Goal: Task Accomplishment & Management: Use online tool/utility

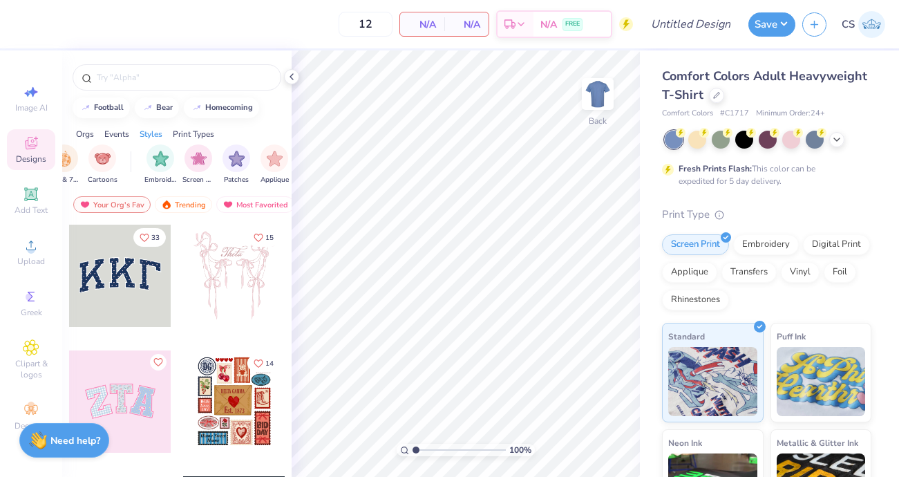
scroll to position [0, 1170]
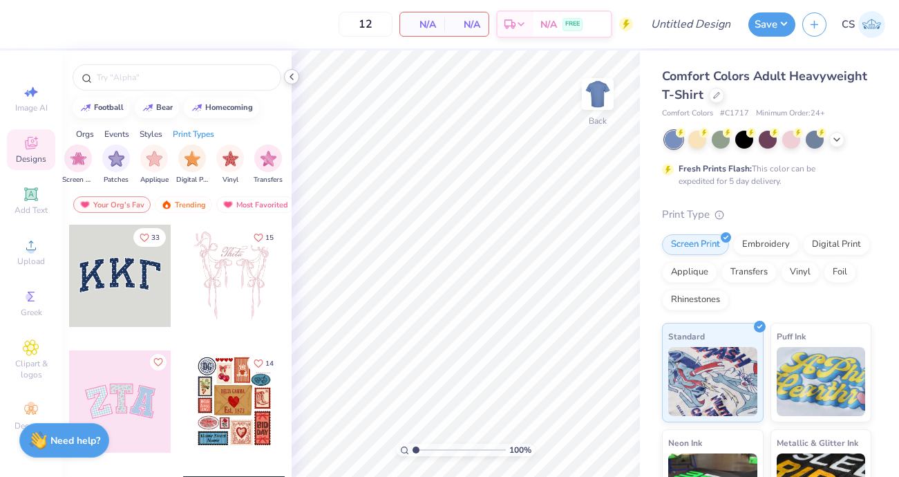
click at [290, 79] on icon at bounding box center [291, 76] width 11 height 11
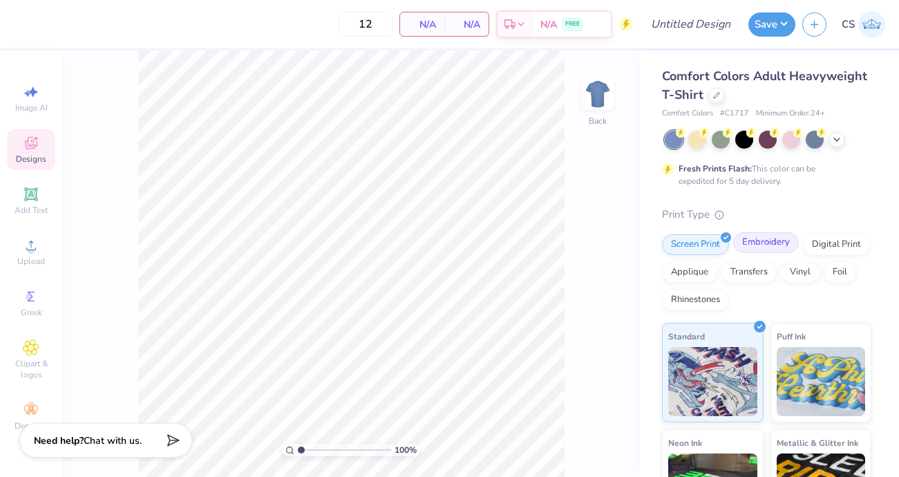
click at [759, 245] on div "Embroidery" at bounding box center [766, 242] width 66 height 21
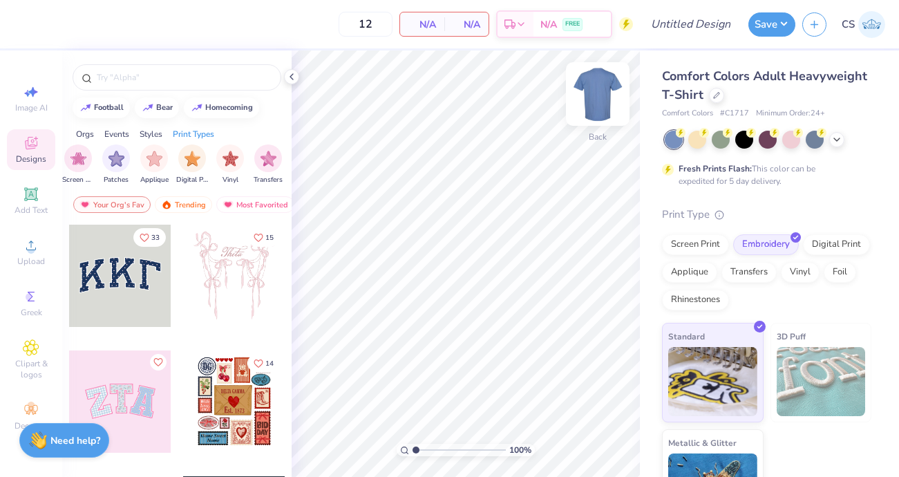
click at [597, 92] on img at bounding box center [597, 93] width 55 height 55
click at [597, 93] on img at bounding box center [597, 93] width 55 height 55
click at [290, 76] on polyline at bounding box center [291, 77] width 3 height 6
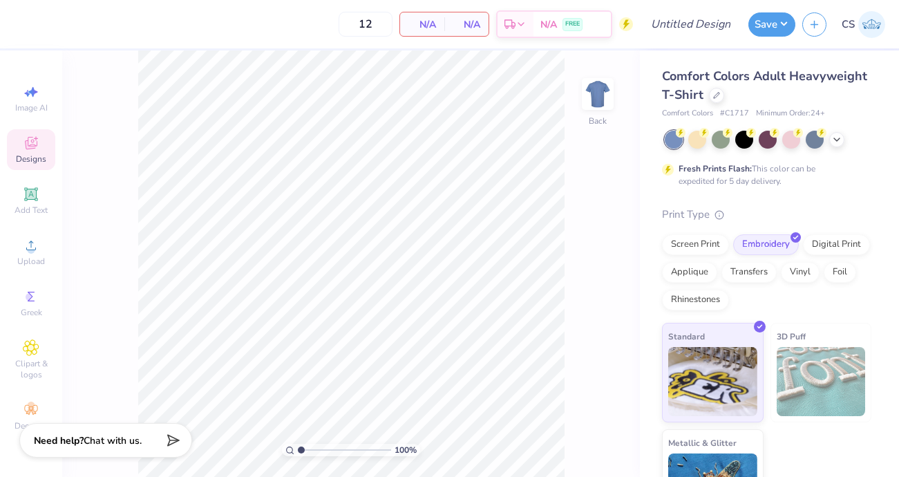
click at [737, 113] on span "# C1717" at bounding box center [734, 114] width 29 height 12
click at [812, 31] on button "button" at bounding box center [814, 22] width 24 height 24
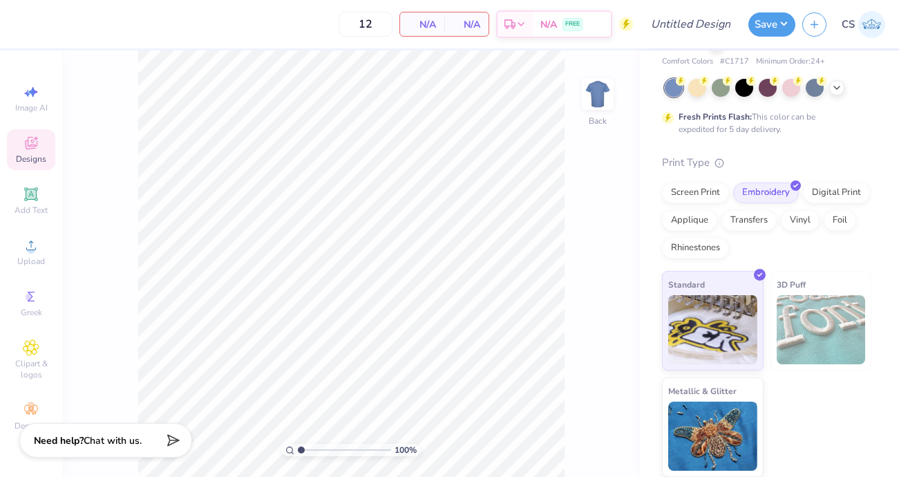
click at [734, 66] on span "# C1717" at bounding box center [734, 62] width 29 height 12
click at [834, 86] on icon at bounding box center [836, 86] width 11 height 11
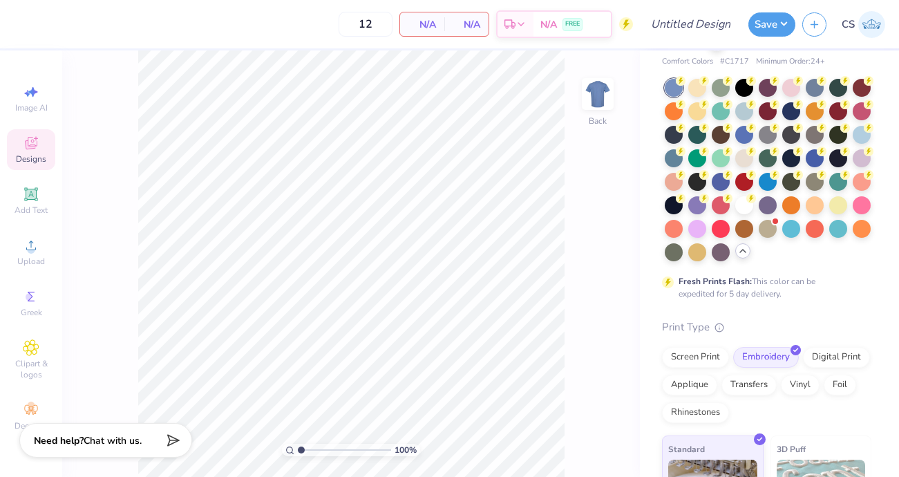
click at [743, 250] on icon at bounding box center [742, 250] width 11 height 11
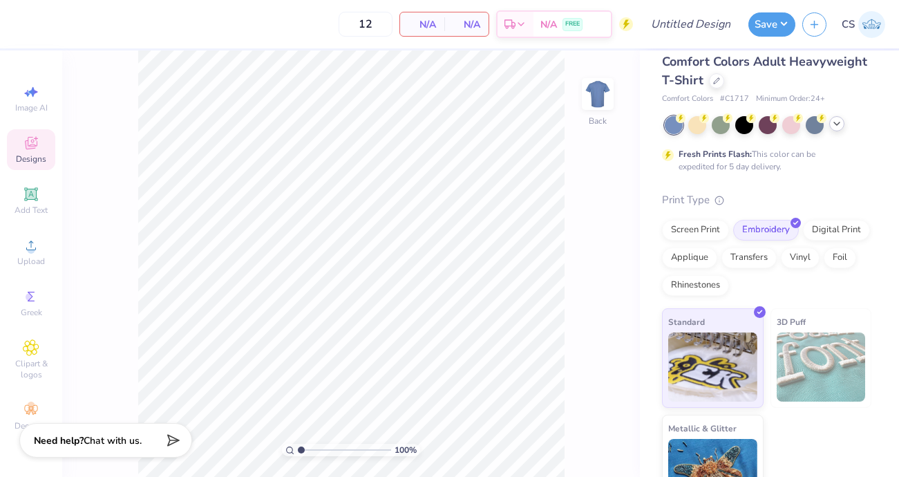
scroll to position [0, 0]
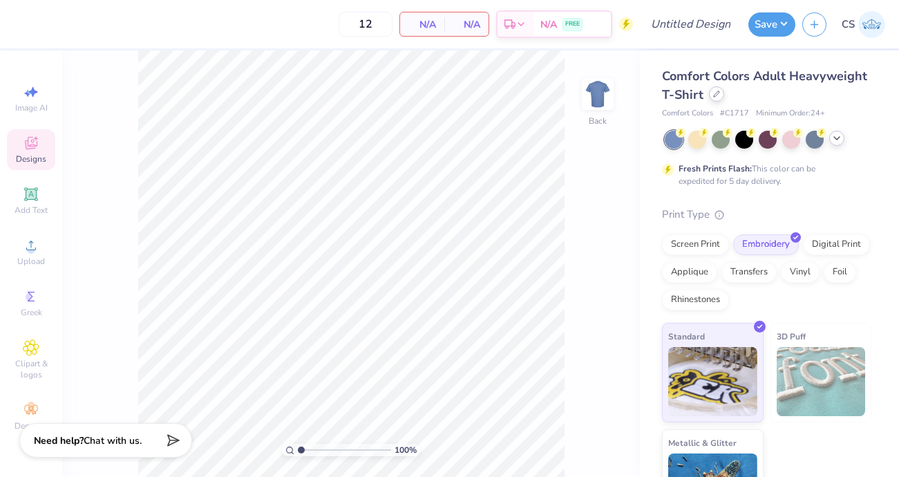
click at [716, 97] on div at bounding box center [716, 93] width 15 height 15
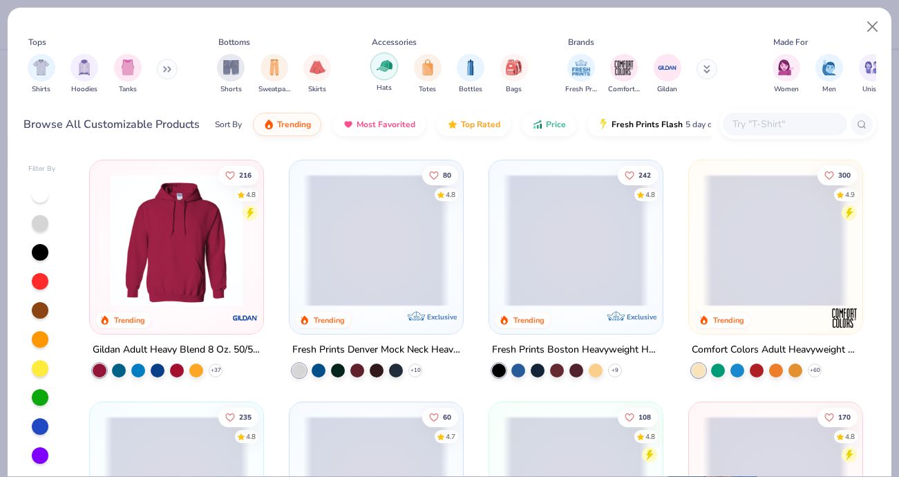
click at [380, 70] on img "filter for Hats" at bounding box center [385, 66] width 16 height 16
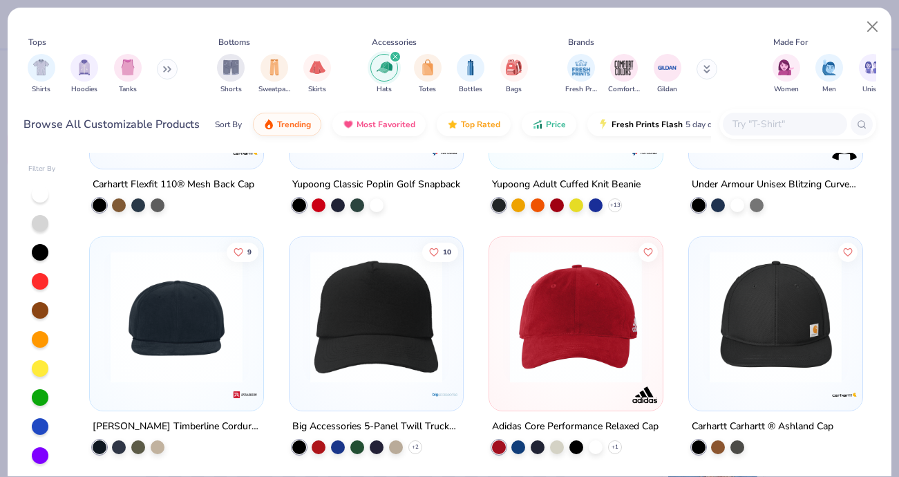
scroll to position [891, 0]
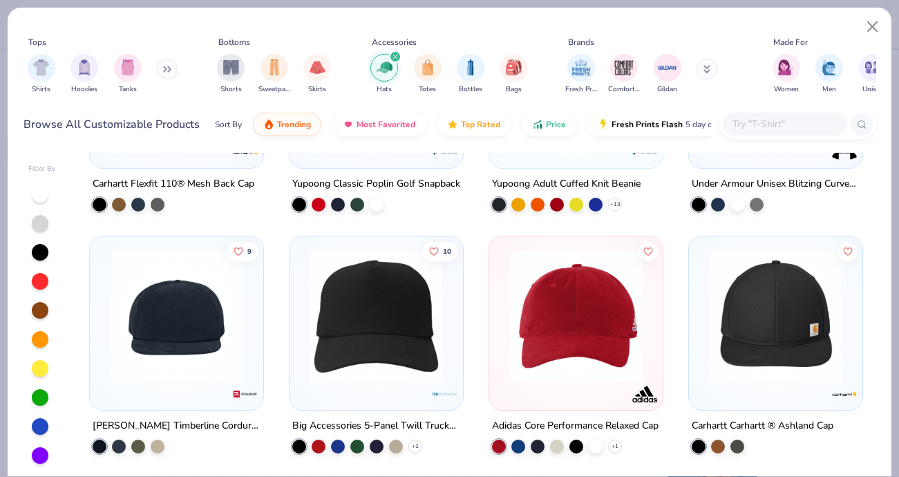
click at [394, 348] on img at bounding box center [376, 316] width 146 height 132
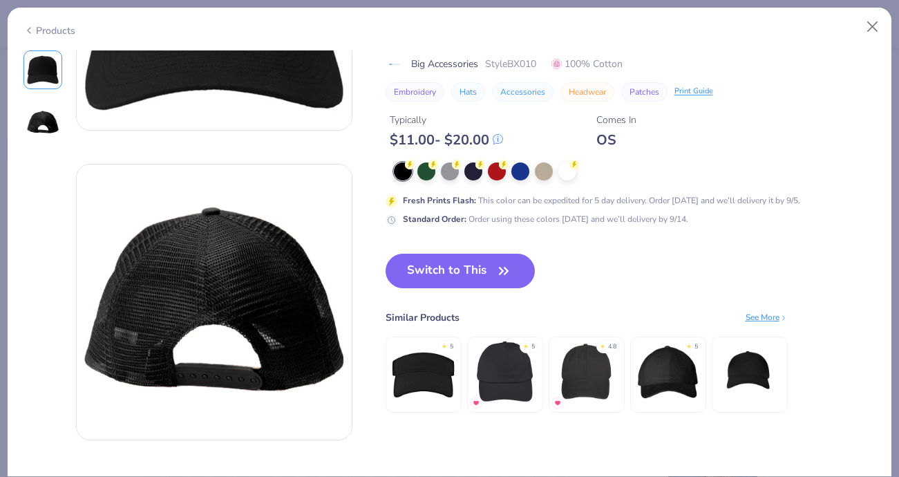
scroll to position [191, 0]
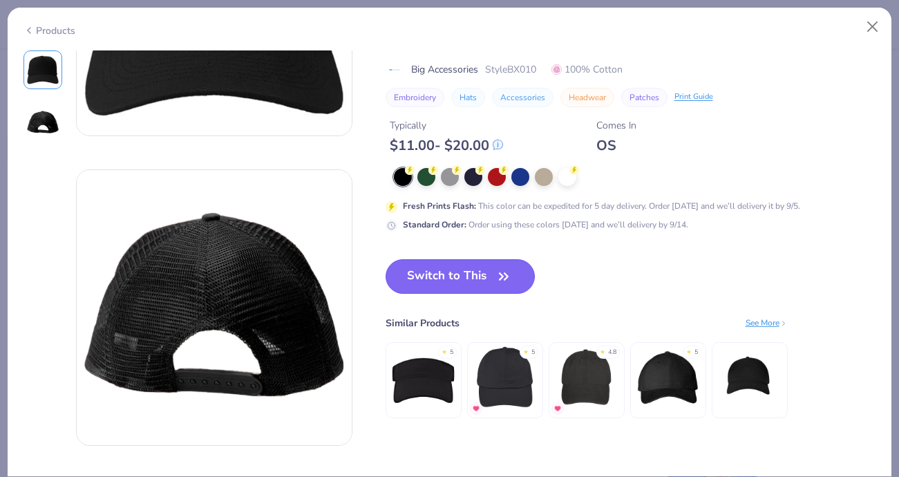
click at [446, 279] on button "Switch to This" at bounding box center [460, 276] width 150 height 35
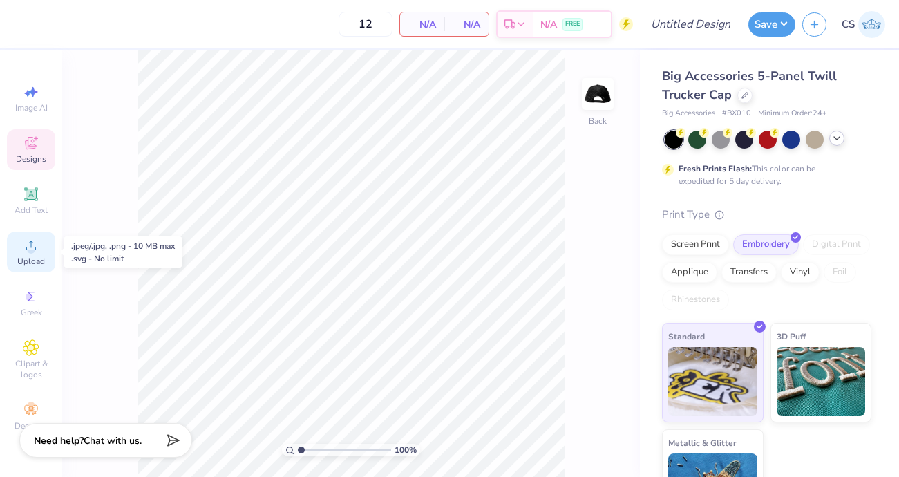
click at [35, 252] on icon at bounding box center [31, 245] width 17 height 17
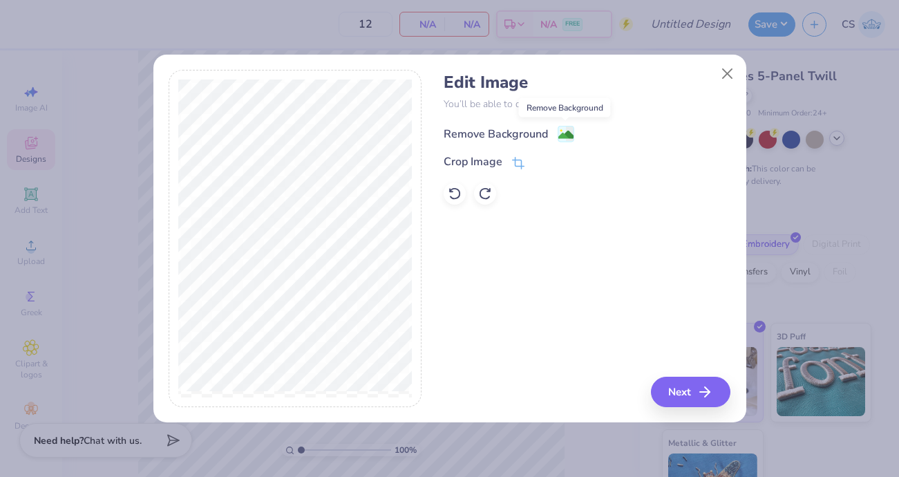
click at [564, 129] on image at bounding box center [565, 134] width 15 height 15
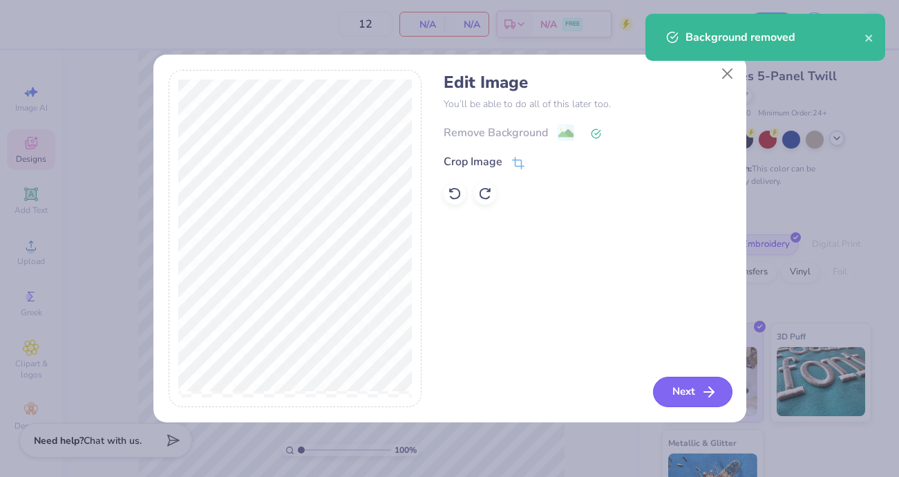
click at [691, 389] on button "Next" at bounding box center [692, 392] width 79 height 30
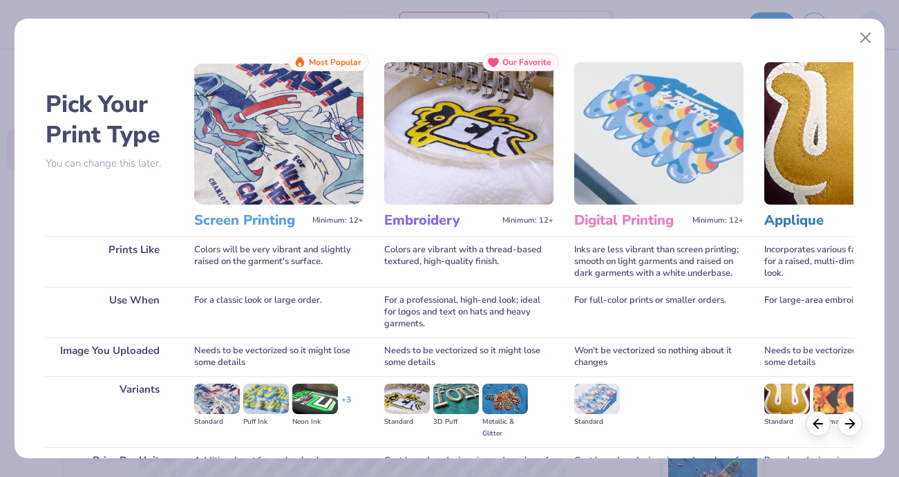
click at [488, 185] on img at bounding box center [468, 133] width 169 height 142
click at [466, 236] on div "Colors are vibrant with a thread-based textured, high-quality finish." at bounding box center [468, 261] width 169 height 50
click at [408, 393] on img at bounding box center [407, 398] width 46 height 30
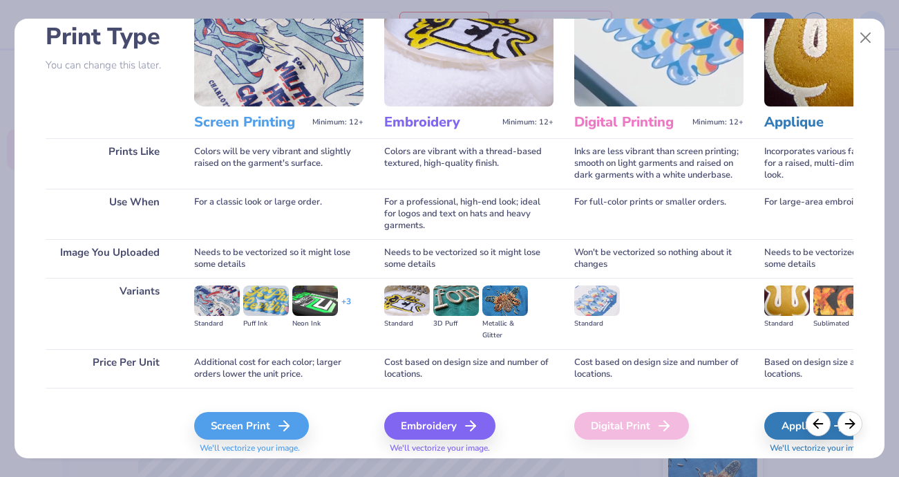
scroll to position [143, 0]
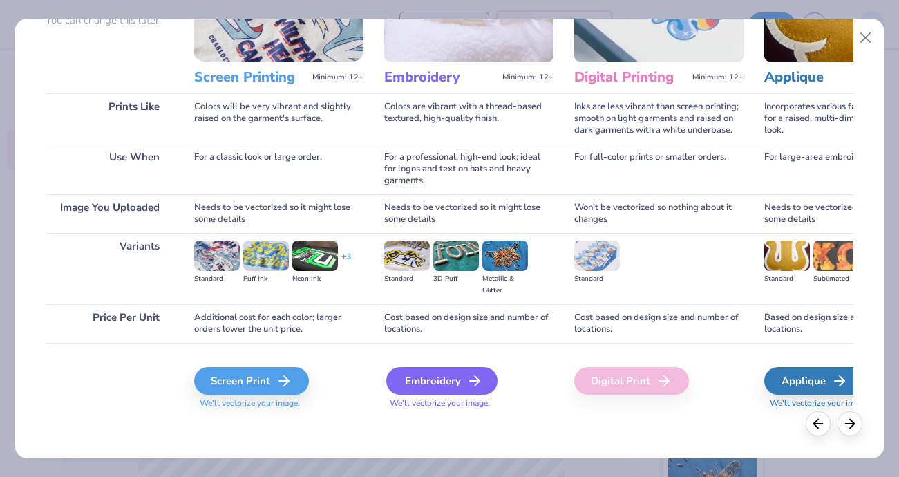
click at [435, 386] on div "Embroidery" at bounding box center [441, 381] width 111 height 28
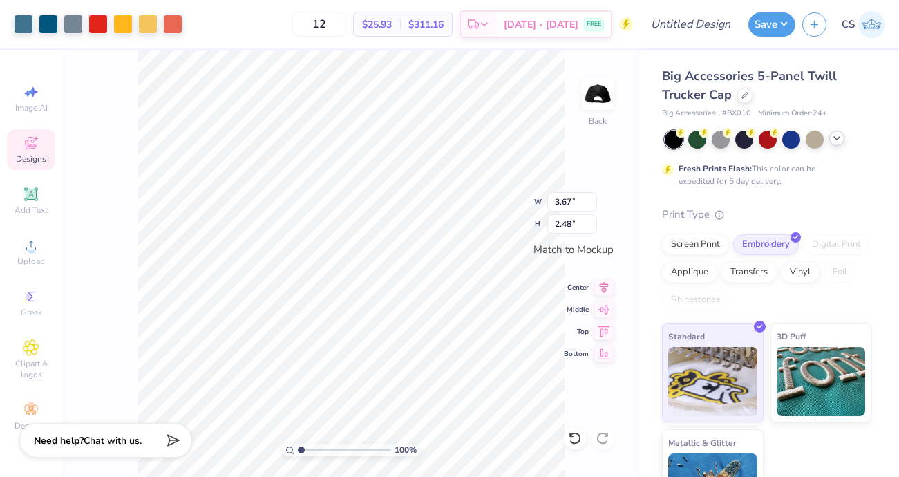
click at [577, 135] on div "100 % Back W 3.67 3.67 " H 2.48 2.48 " Match to Mockup Center Middle Top Bottom" at bounding box center [351, 263] width 578 height 426
click at [591, 198] on input "3.68" at bounding box center [572, 201] width 50 height 19
click at [591, 198] on input "3.69" at bounding box center [572, 201] width 50 height 19
click at [591, 198] on input "3.7" at bounding box center [572, 201] width 50 height 19
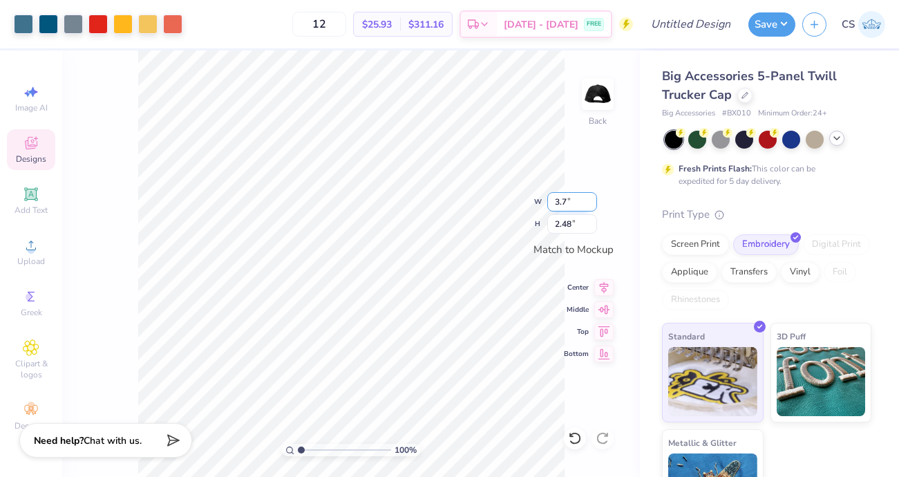
click at [591, 198] on input "3.7" at bounding box center [572, 201] width 50 height 19
type input "3.69"
type input "2.50"
click at [575, 223] on input "2.50" at bounding box center [572, 223] width 50 height 19
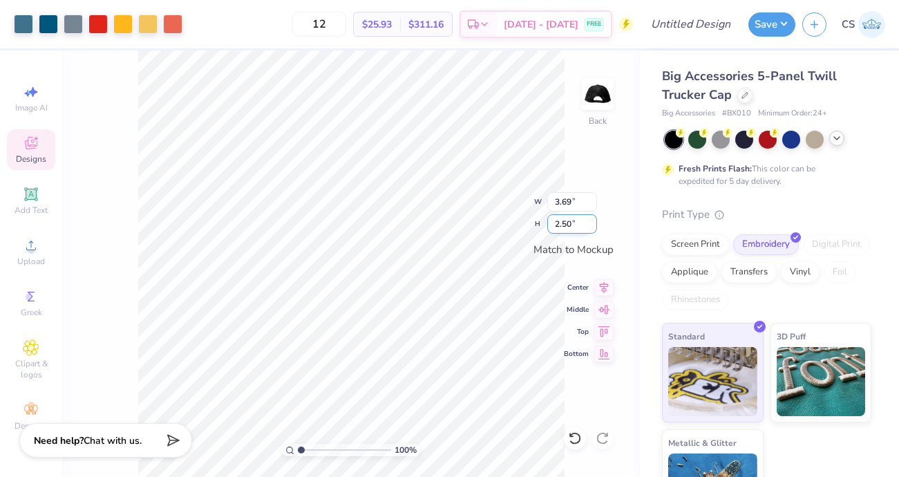
click at [592, 222] on input "2.50" at bounding box center [572, 223] width 50 height 19
click at [580, 242] on div "100 % Back W 3.69 3.69 " H 2.50 2.50 " Match to Mockup Center Middle Top Bottom" at bounding box center [351, 263] width 578 height 426
click at [609, 309] on icon at bounding box center [603, 307] width 19 height 17
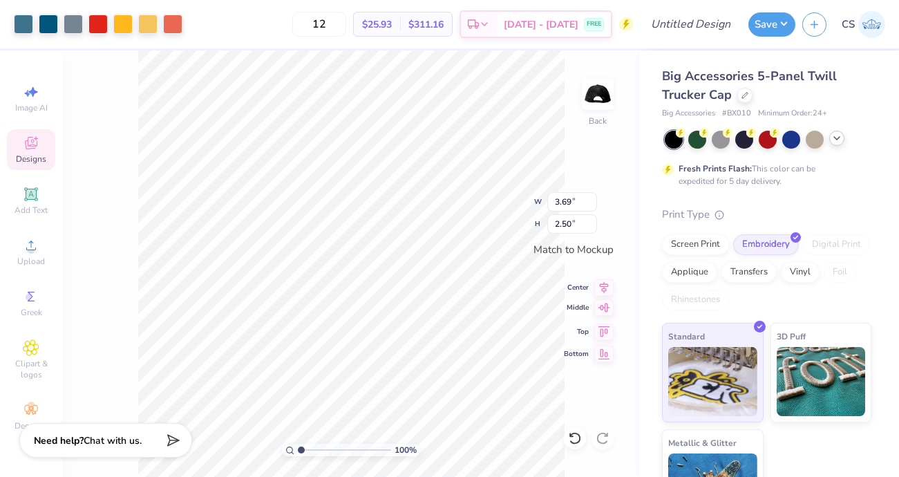
click at [609, 309] on icon at bounding box center [603, 307] width 19 height 17
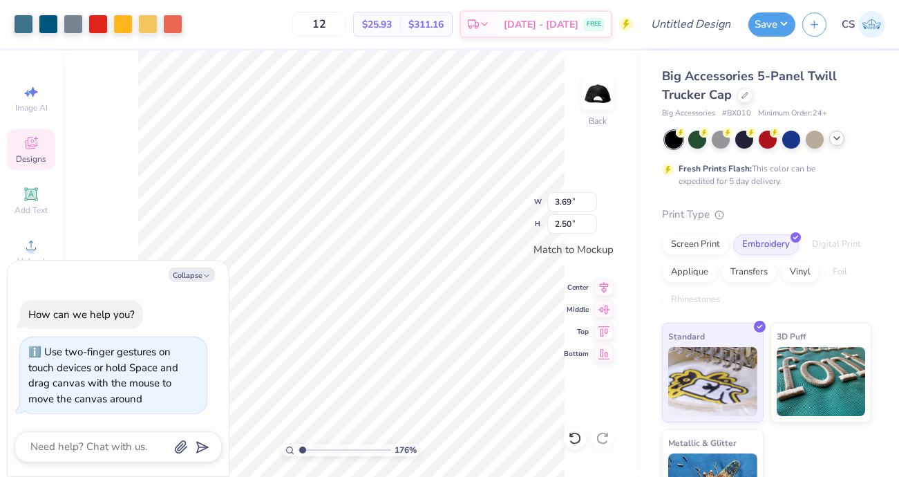
type input "1"
click at [298, 451] on input "range" at bounding box center [344, 450] width 93 height 12
click at [602, 287] on icon at bounding box center [603, 285] width 19 height 17
click at [604, 309] on icon at bounding box center [603, 307] width 19 height 17
click at [600, 334] on icon at bounding box center [604, 329] width 12 height 10
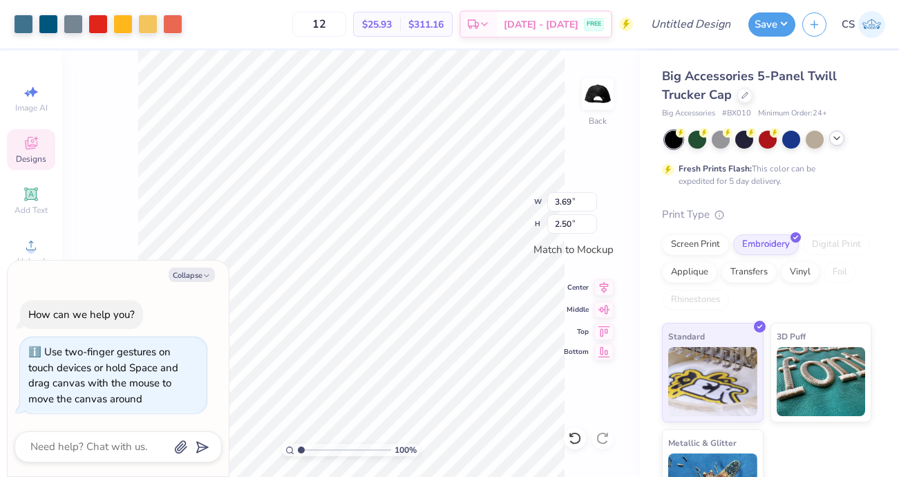
click at [605, 356] on icon at bounding box center [603, 351] width 19 height 17
click at [605, 354] on icon at bounding box center [604, 352] width 12 height 10
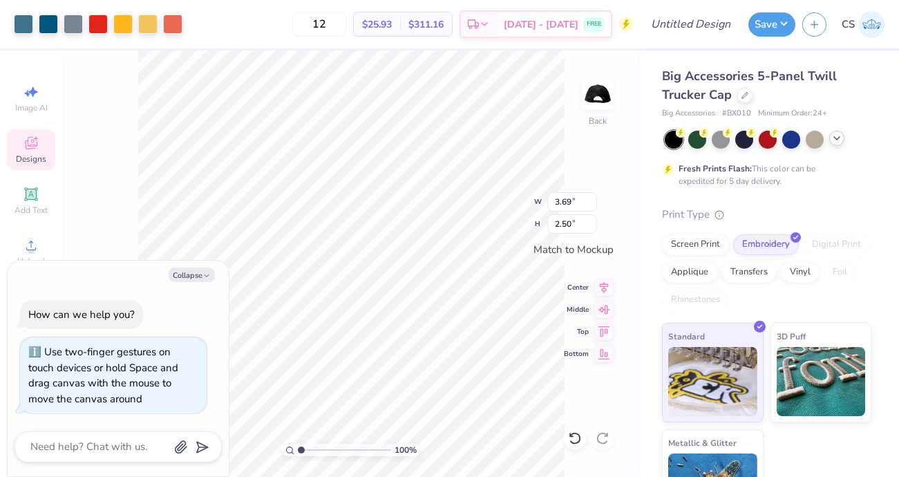
click at [574, 388] on div "100 % Back W 3.69 3.69 " H 2.50 2.50 " Match to Mockup Center Middle Top Bottom" at bounding box center [351, 263] width 578 height 426
click at [789, 352] on img at bounding box center [821, 379] width 89 height 69
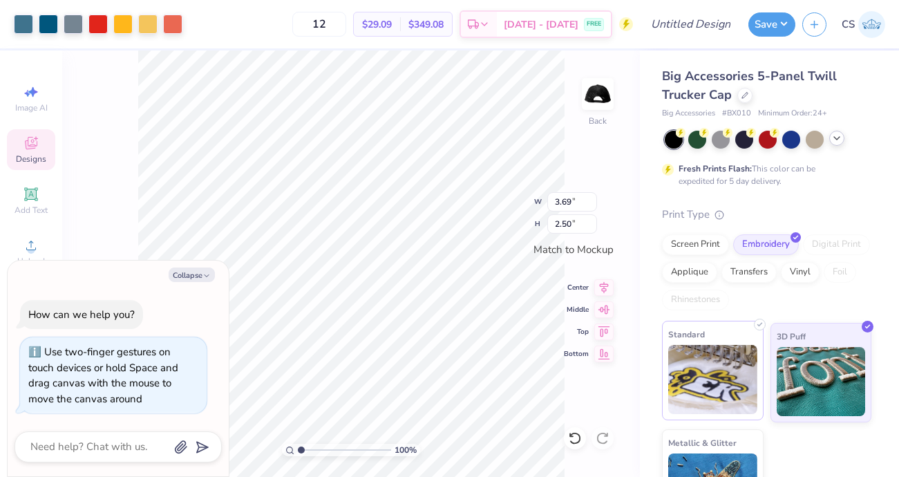
click at [723, 354] on img at bounding box center [712, 379] width 89 height 69
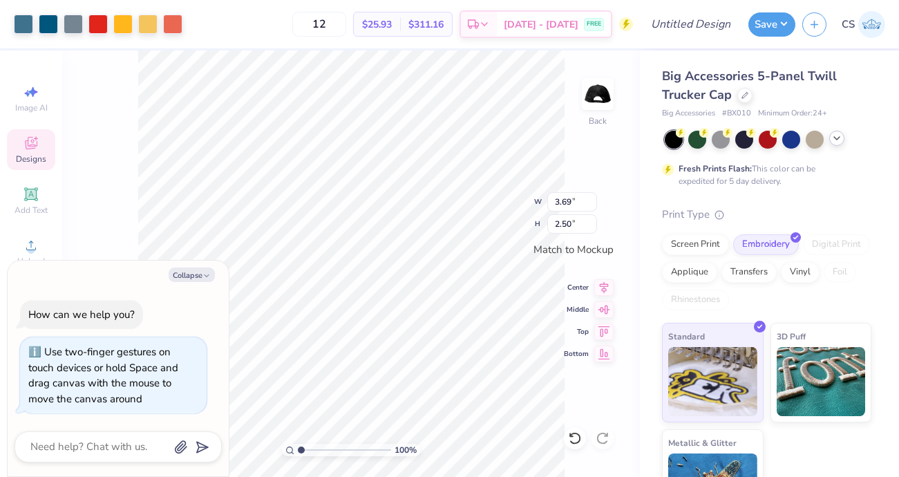
type textarea "x"
click at [93, 447] on textarea at bounding box center [99, 446] width 140 height 19
type textarea "h"
type textarea "x"
type textarea "ho"
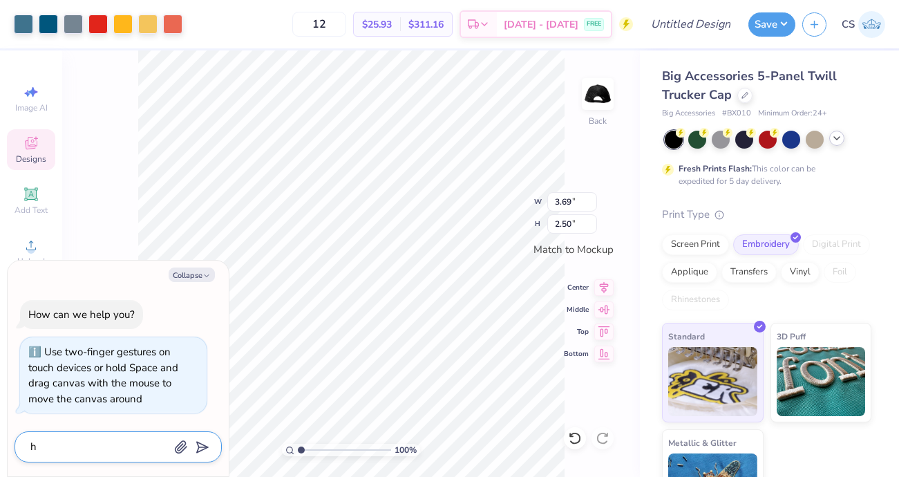
type textarea "x"
type textarea "how"
type textarea "x"
type textarea "how"
type textarea "x"
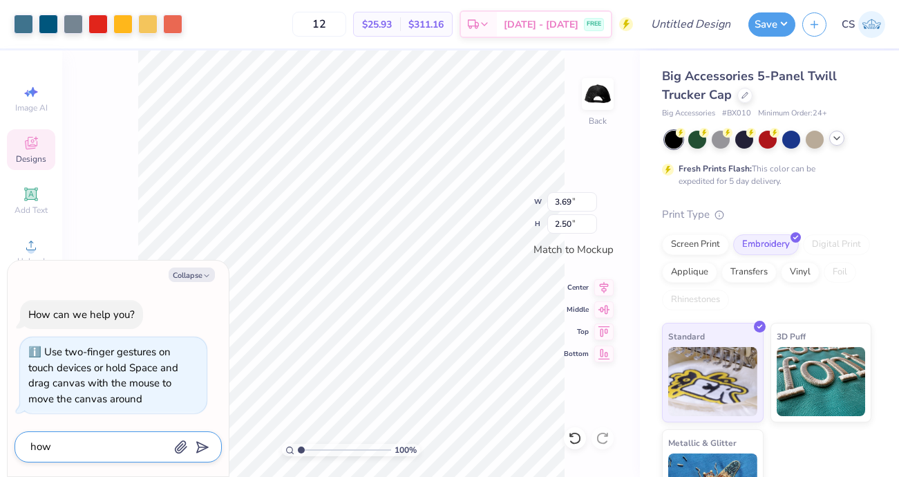
type textarea "how d"
type textarea "x"
type textarea "how do"
type textarea "x"
type textarea "how do"
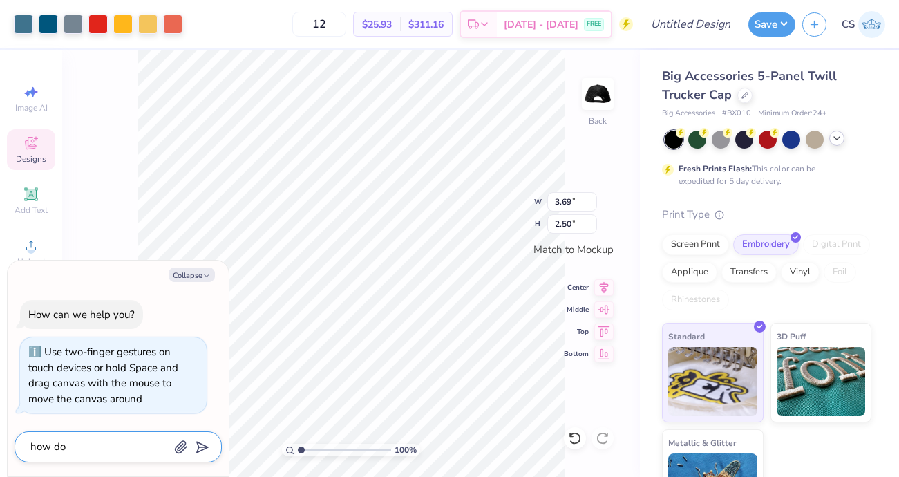
type textarea "x"
type textarea "how do I"
type textarea "x"
type textarea "how do I"
type textarea "x"
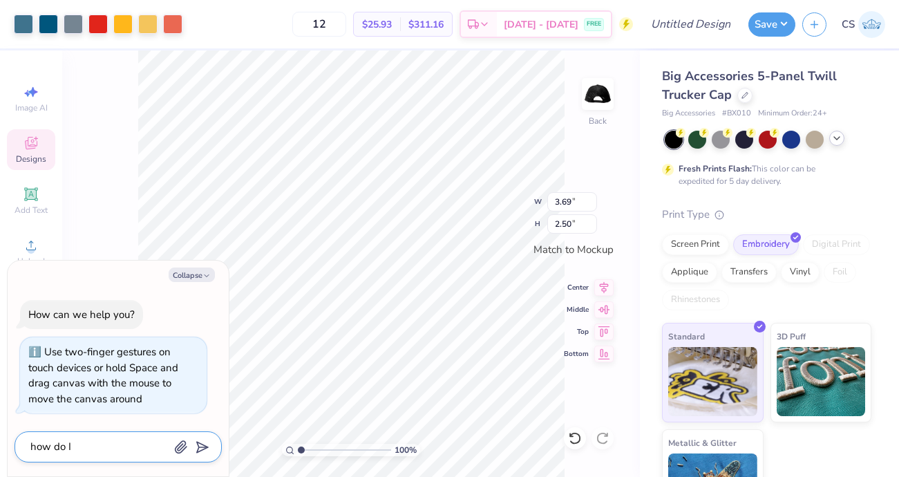
type textarea "how do I m"
type textarea "x"
type textarea "how do I ma"
type textarea "x"
type textarea "how do I mak"
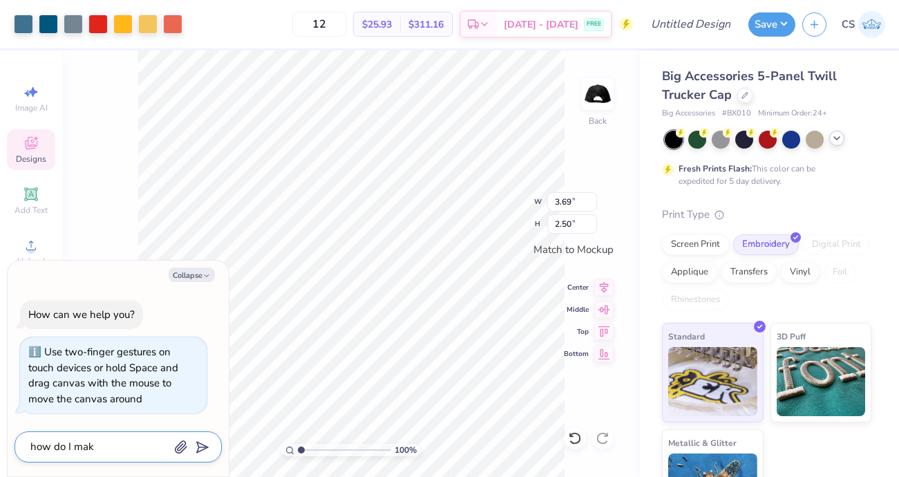
type textarea "x"
type textarea "how do I make"
type textarea "x"
type textarea "how do I make"
type textarea "x"
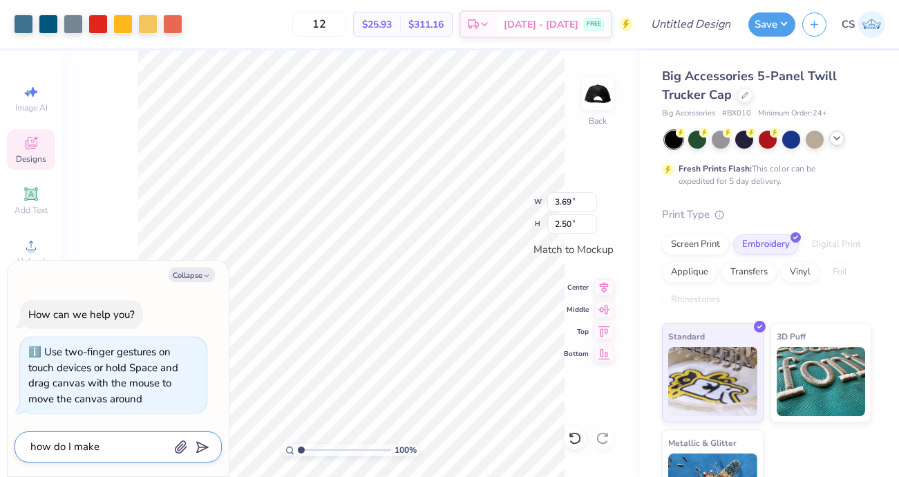
type textarea "how do I make i"
type textarea "x"
type textarea "how do I make it"
type textarea "x"
type textarea "how do I make it"
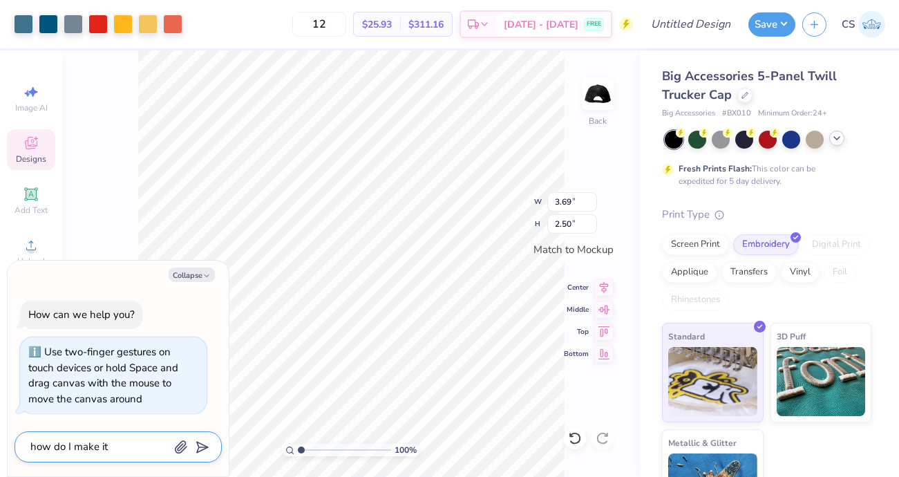
type textarea "x"
type textarea "how do I make it b"
type textarea "x"
type textarea "how do I make it bi"
type textarea "x"
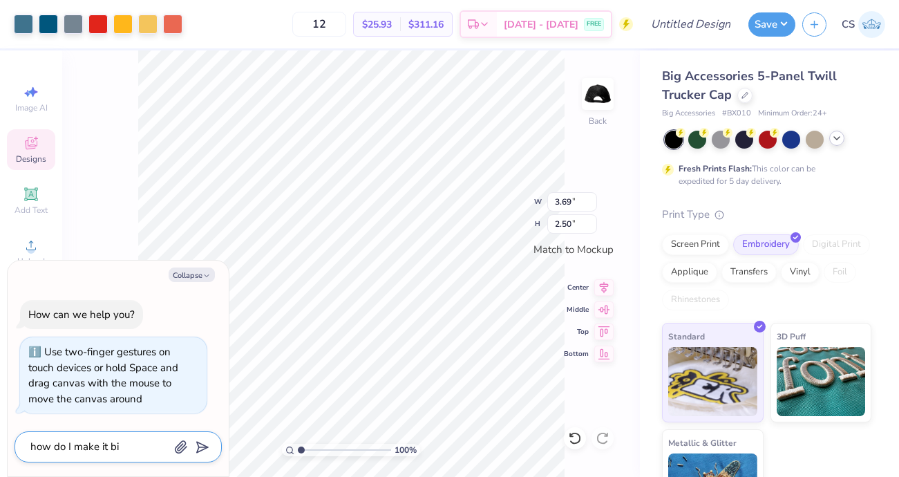
type textarea "how do I make it big"
type textarea "x"
type textarea "how do I make it bigg"
type textarea "x"
type textarea "how do I make it bigge"
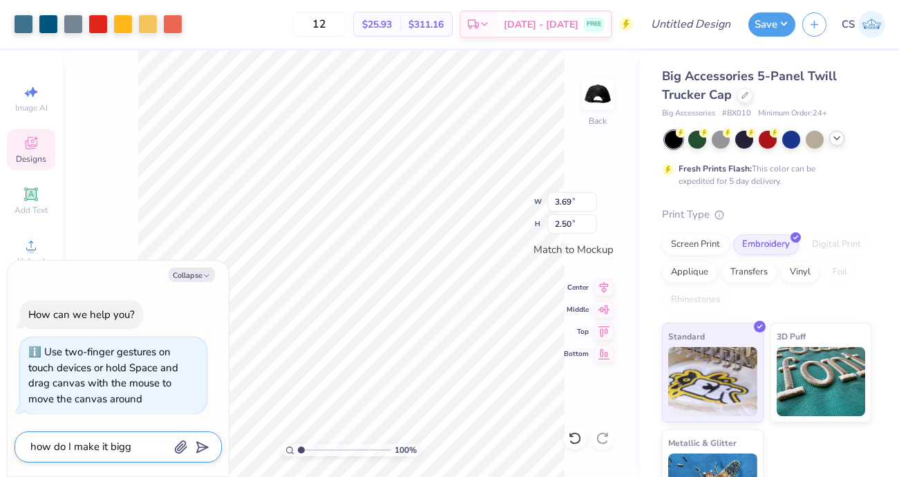
type textarea "x"
type textarea "how do I make it bigger"
type textarea "x"
click at [108, 445] on textarea "how do I make it bigger" at bounding box center [99, 446] width 140 height 19
type textarea "how do I make itbigger"
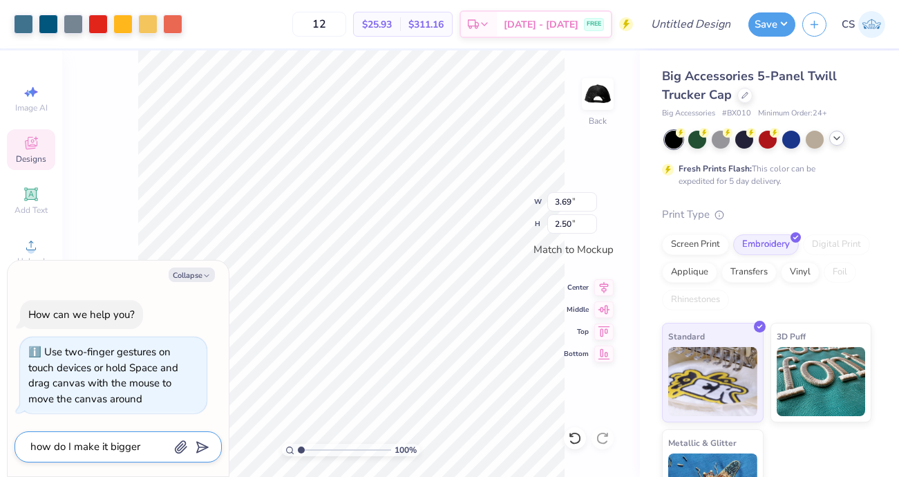
type textarea "x"
type textarea "how do I make ibigger"
type textarea "x"
type textarea "how do I make bigger"
type textarea "x"
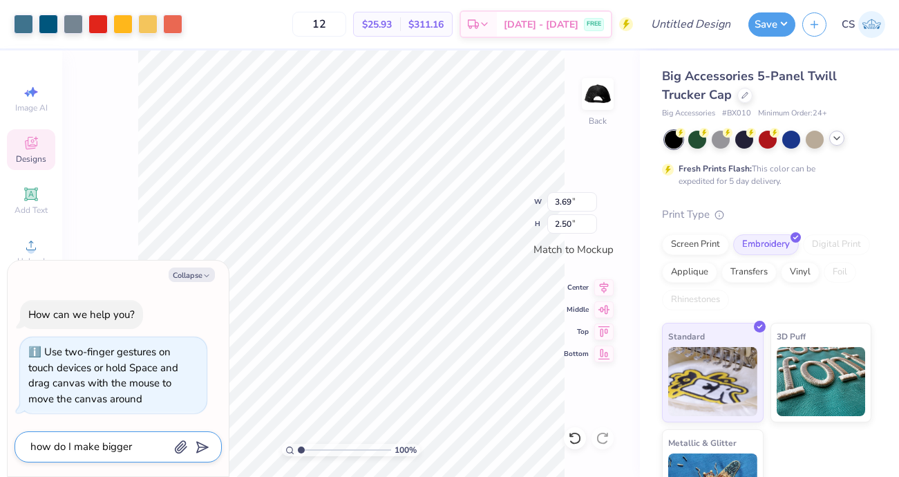
type textarea "how do I make tbigger"
type textarea "x"
type textarea "how do I make thbigger"
type textarea "x"
type textarea "how do I make thebigger"
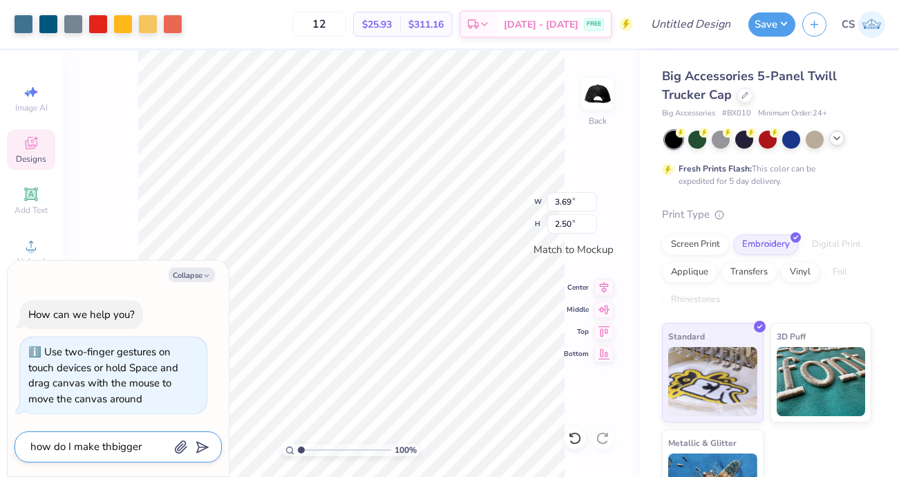
type textarea "x"
type textarea "how do I make the bigger"
type textarea "x"
type textarea "how do I make the dbigger"
type textarea "x"
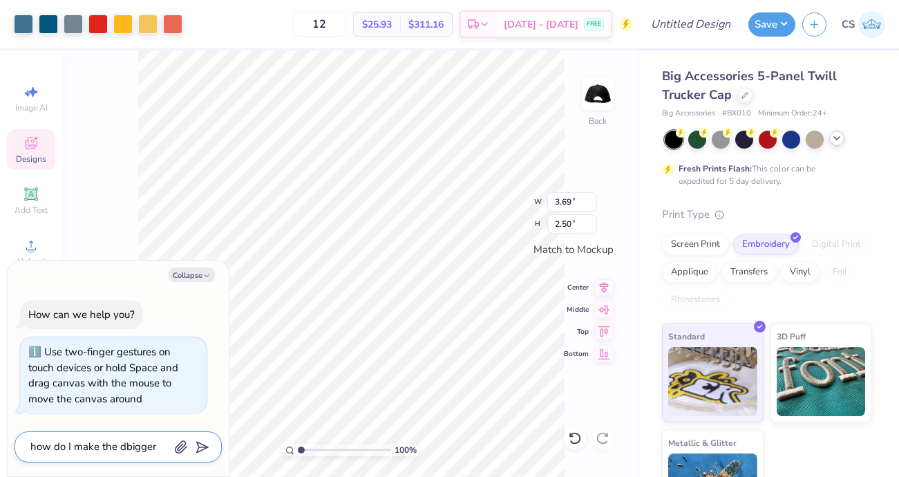
type textarea "how do I make the debigger"
type textarea "x"
type textarea "how do I make the desbigger"
type textarea "x"
type textarea "how do I make the desibigger"
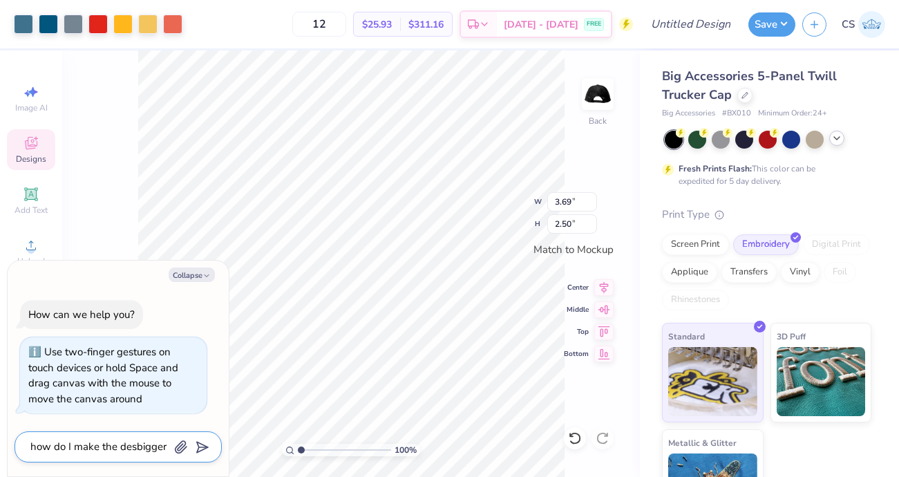
type textarea "x"
type textarea "how do I make the desigbigger"
type textarea "x"
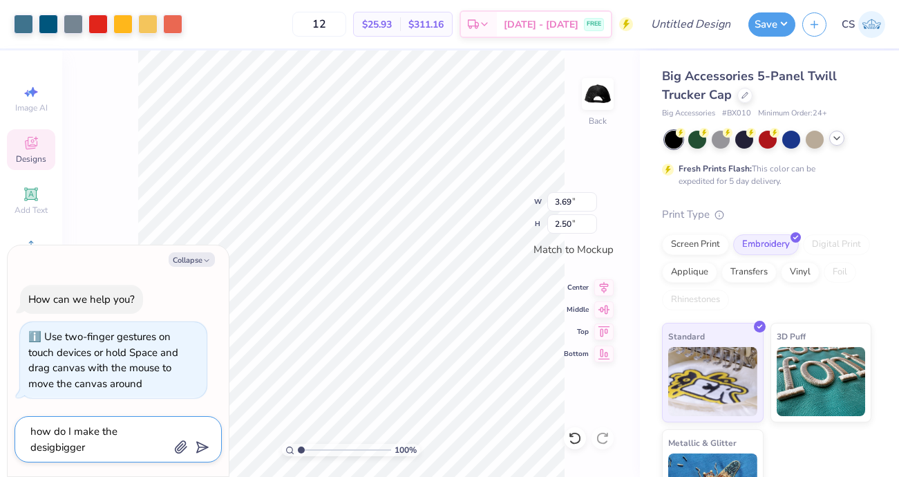
type textarea "how do I make the designbigger"
type textarea "x"
type textarea "how do I make the design bigger"
type textarea "x"
type textarea "how do I make the design bigger"
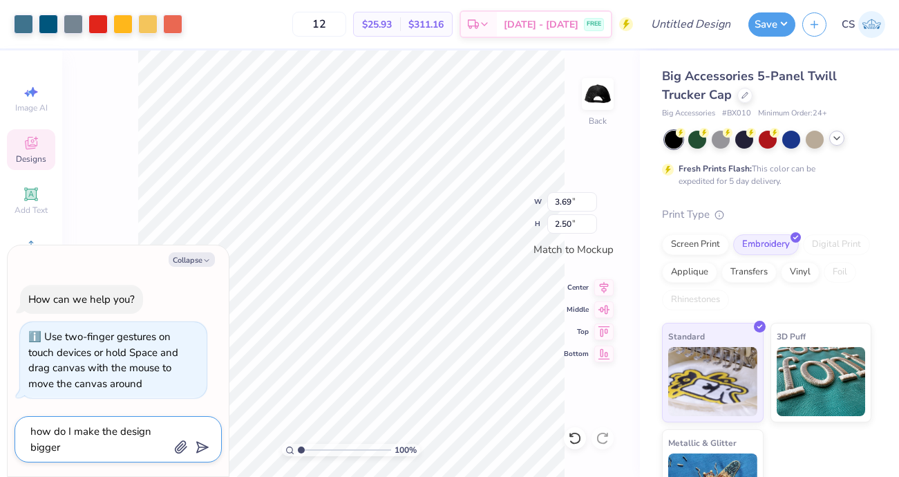
click at [202, 448] on icon "submit" at bounding box center [199, 446] width 19 height 19
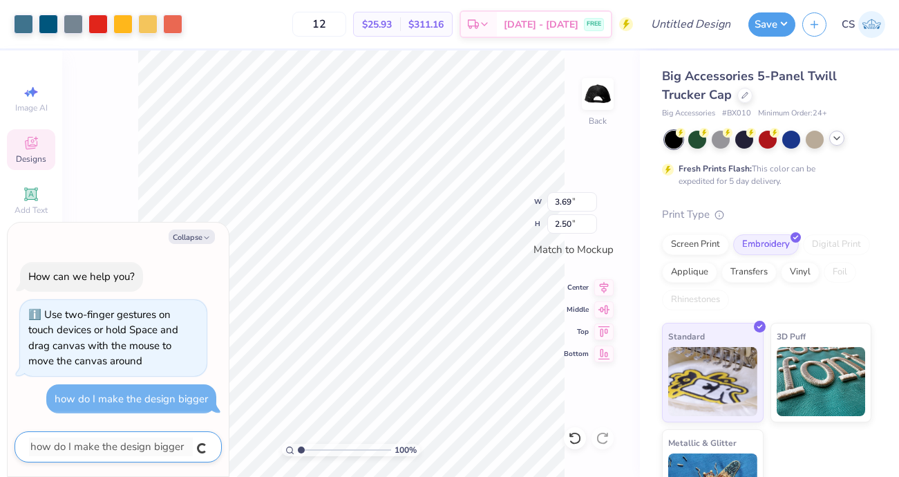
type textarea "x"
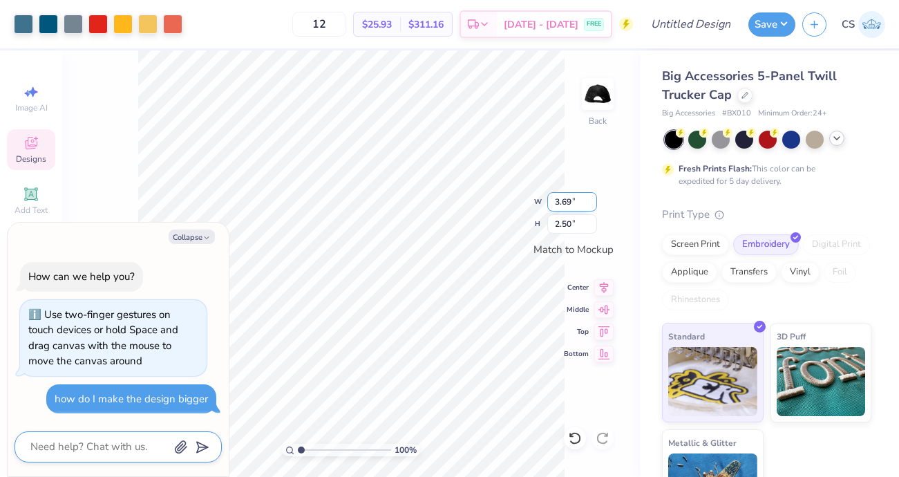
click at [573, 202] on input "3.69" at bounding box center [572, 201] width 50 height 19
type input "3"
type input "5"
type textarea "x"
click at [571, 226] on input "2.50" at bounding box center [572, 223] width 50 height 19
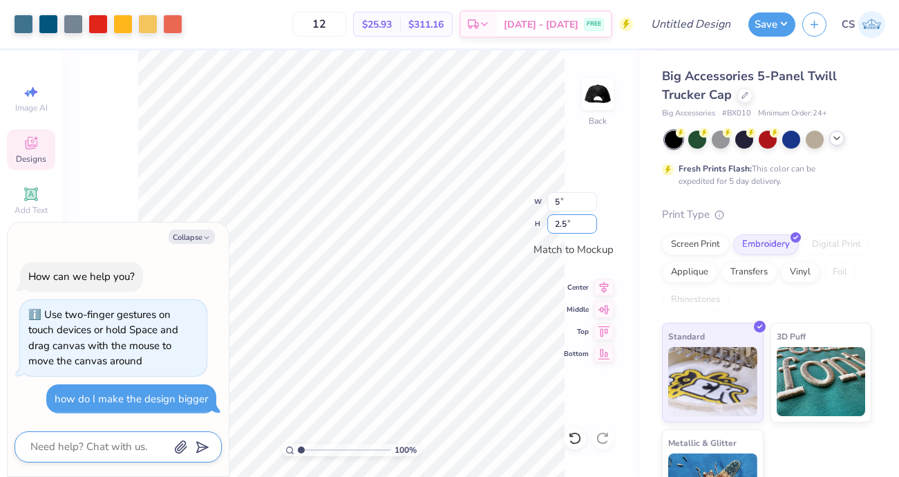
type input "2"
type textarea "x"
type input "3.5"
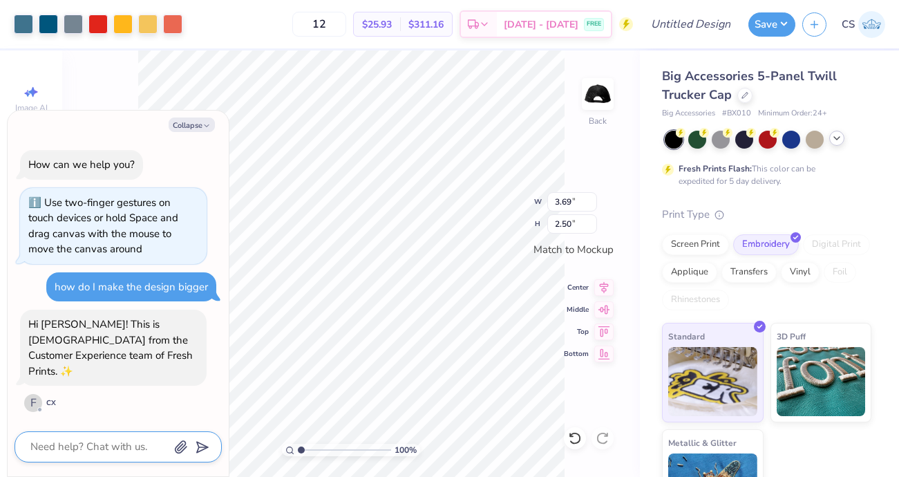
type textarea "x"
click at [99, 445] on textarea at bounding box center [99, 446] width 140 height 19
type textarea "h"
type textarea "x"
type textarea "ho"
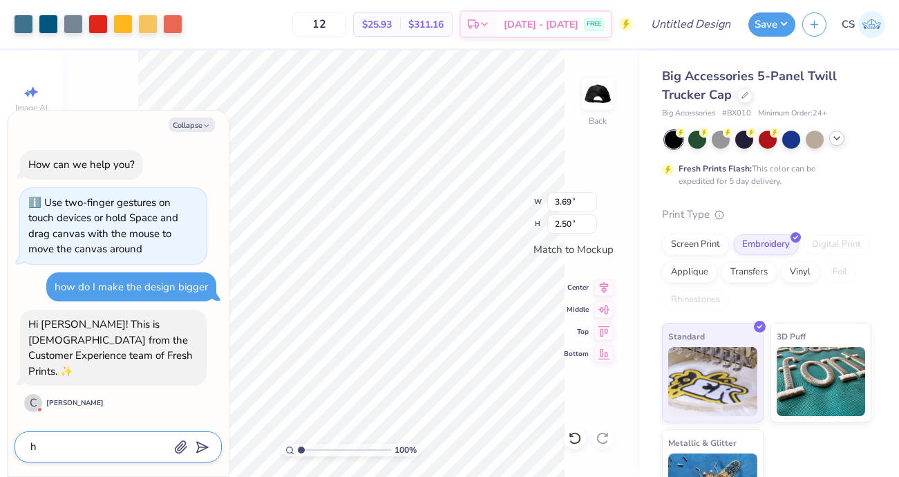
type textarea "x"
type textarea "h"
type textarea "x"
type textarea "hi"
type textarea "x"
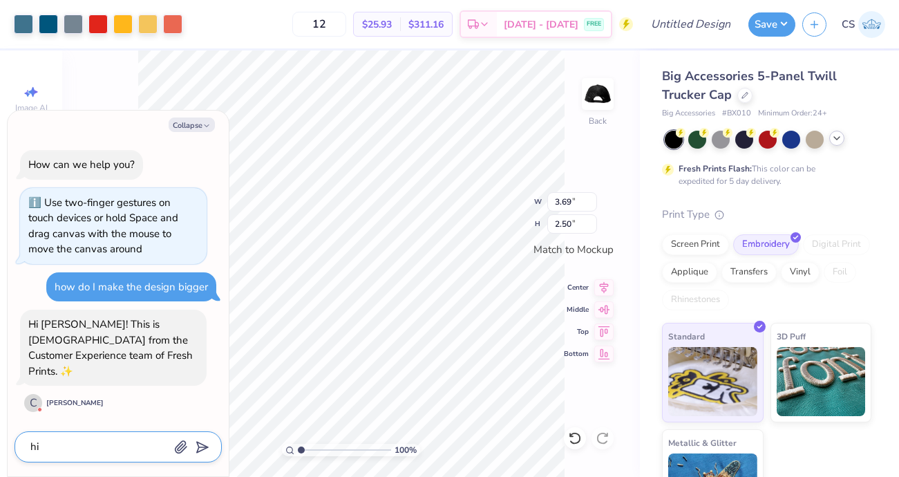
type textarea "hi!"
type textarea "x"
type textarea "hi!"
type textarea "x"
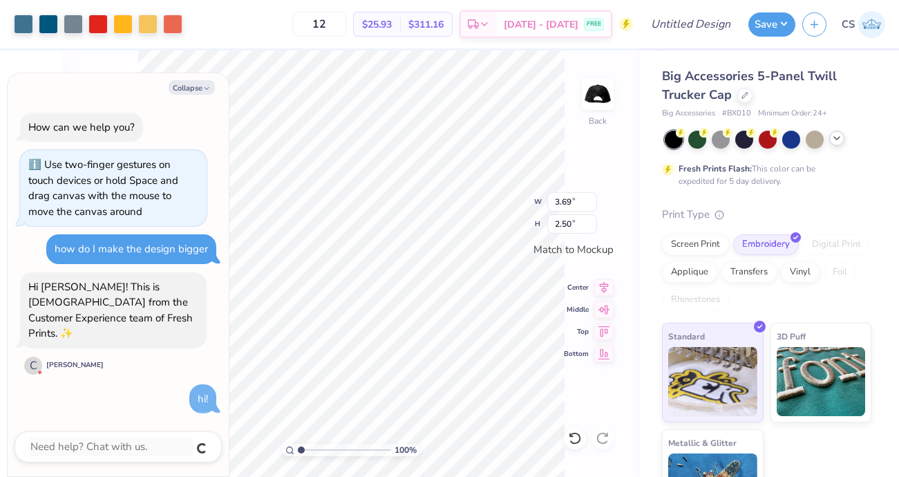
scroll to position [69, 0]
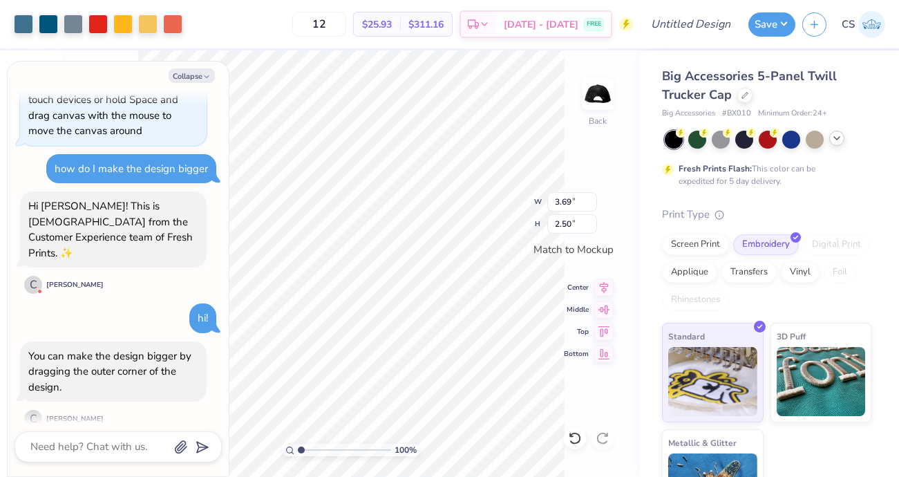
type textarea "x"
click at [61, 459] on div at bounding box center [118, 446] width 207 height 31
click at [63, 453] on textarea at bounding box center [99, 446] width 140 height 19
type textarea "w"
type textarea "x"
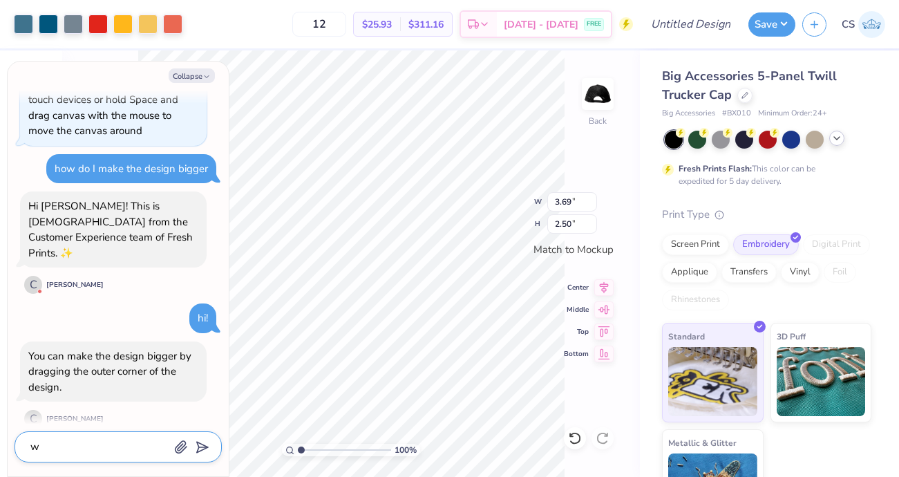
type textarea "wh"
type textarea "x"
type textarea "whe"
type textarea "x"
type textarea "when"
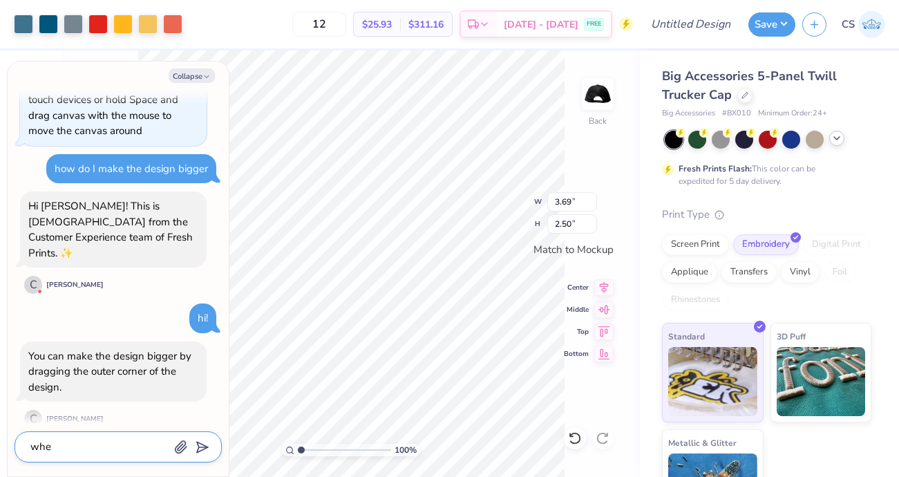
type textarea "x"
type textarea "when"
type textarea "x"
type textarea "when I"
type textarea "x"
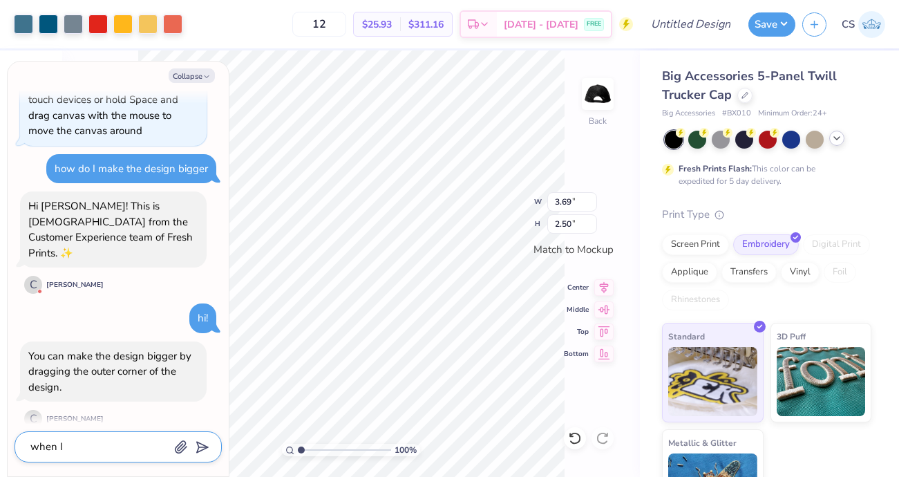
type textarea "when I"
type textarea "x"
type textarea "when I d"
type textarea "x"
type textarea "when I do"
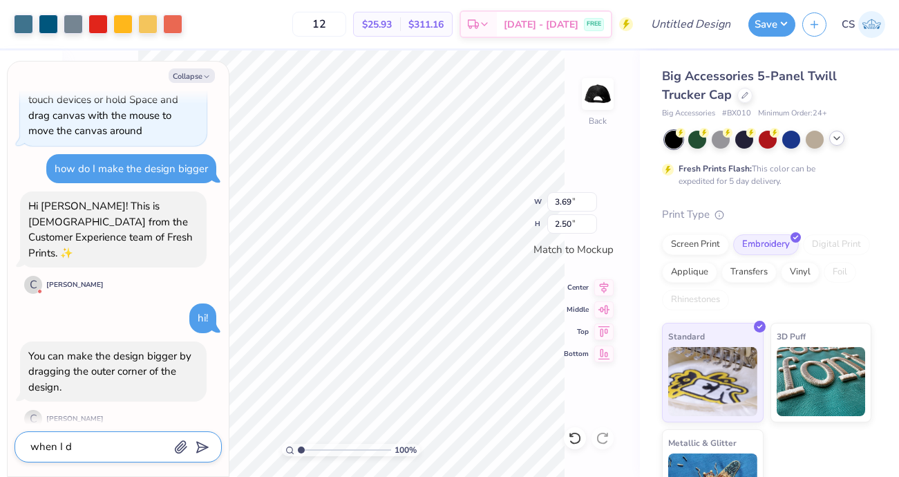
type textarea "x"
type textarea "when I do"
type textarea "x"
type textarea "when I do t"
type textarea "x"
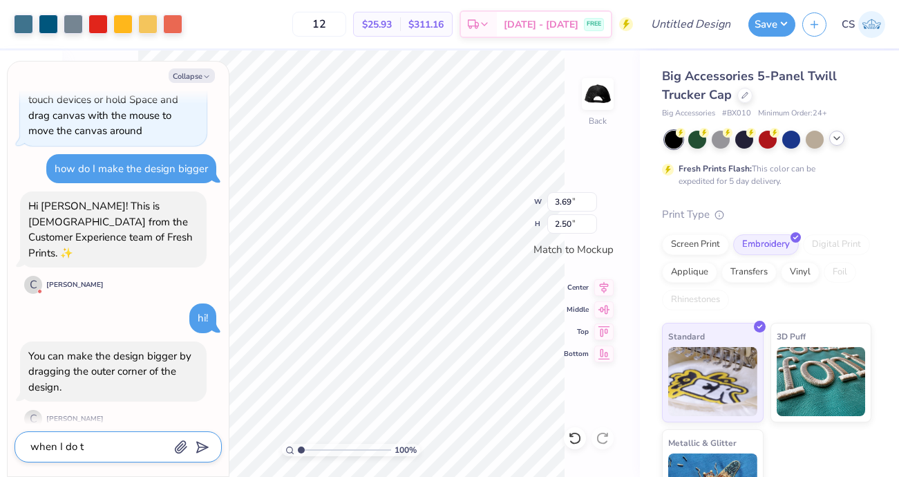
type textarea "when I do th"
type textarea "x"
type textarea "when I do tha"
type textarea "x"
type textarea "when I do that"
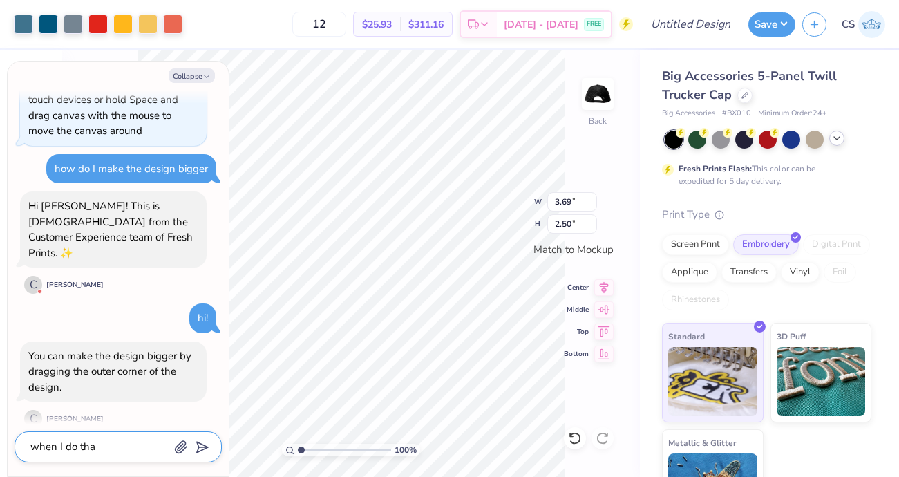
type textarea "x"
type textarea "when I do that"
type textarea "x"
type textarea "when I do that I"
type textarea "x"
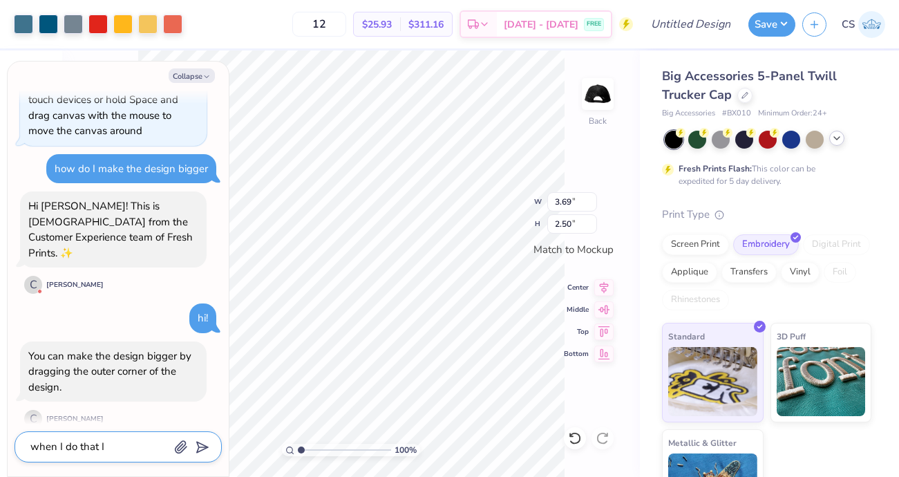
type textarea "when I do that It"
type textarea "x"
type textarea "when I do that It"
type textarea "x"
type textarea "when I do that It d"
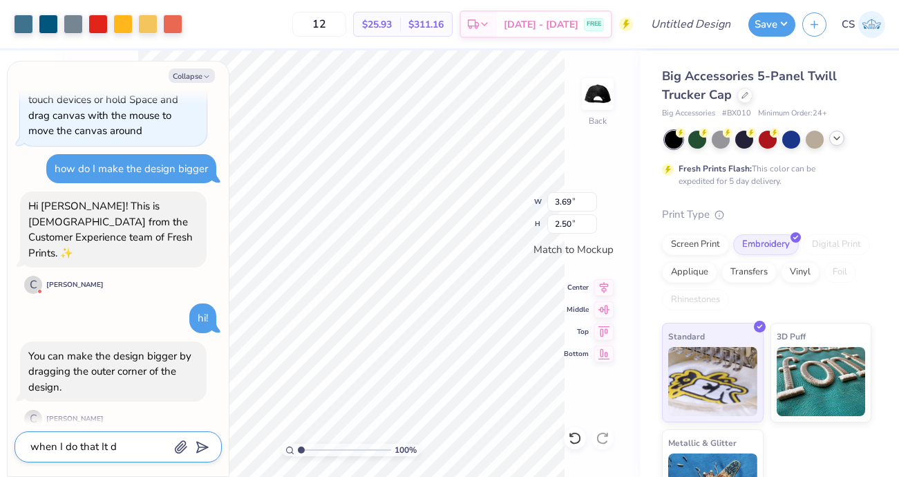
type textarea "x"
type textarea "when I do that It do"
type textarea "x"
type textarea "when I do that It doe"
type textarea "x"
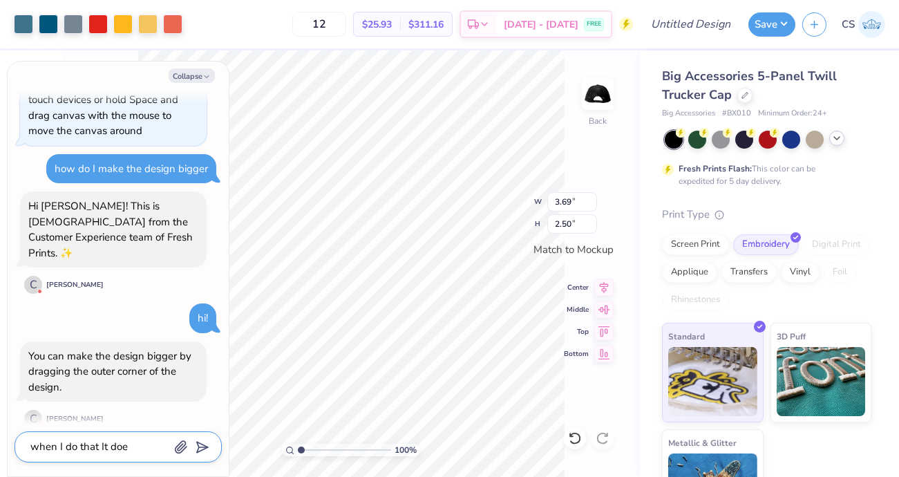
type textarea "when I do that It does"
type textarea "x"
type textarea "when I do that It doesn"
type textarea "x"
type textarea "when I do that It doesn'"
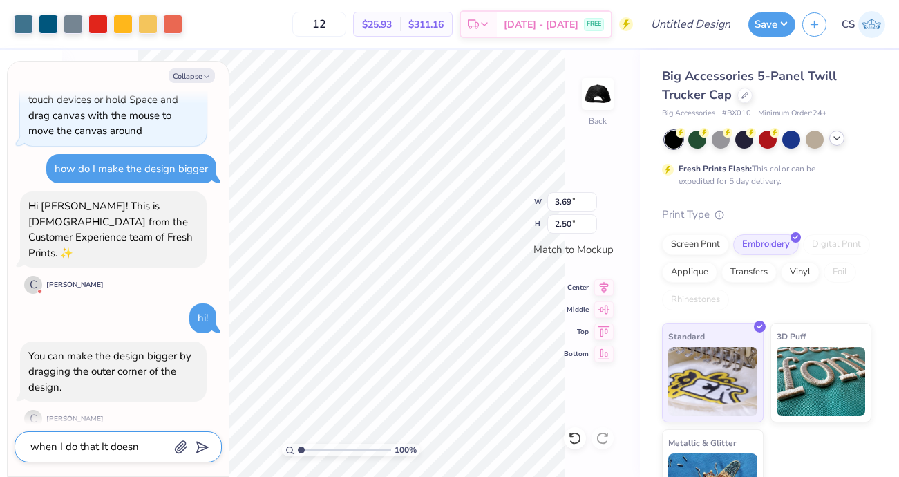
type textarea "x"
type textarea "when I do that It doesn't"
type textarea "x"
type textarea "when I do that It doesn't"
type textarea "x"
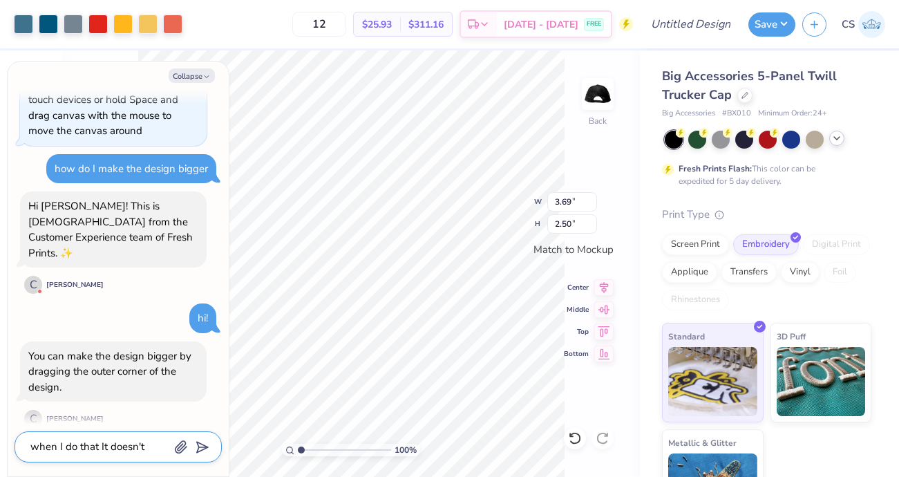
type textarea "when I do that It doesn't s"
type textarea "x"
type textarea "when I do that It doesn't st"
type textarea "x"
type textarea "when I do that It doesn't sta"
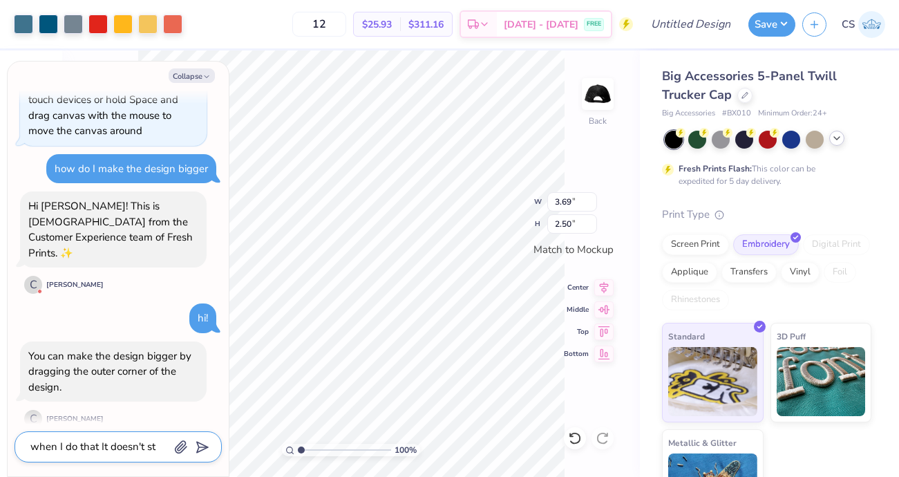
type textarea "x"
type textarea "when I do that It doesn't stay"
type textarea "x"
type textarea "when I do that It doesn't stay,"
type textarea "x"
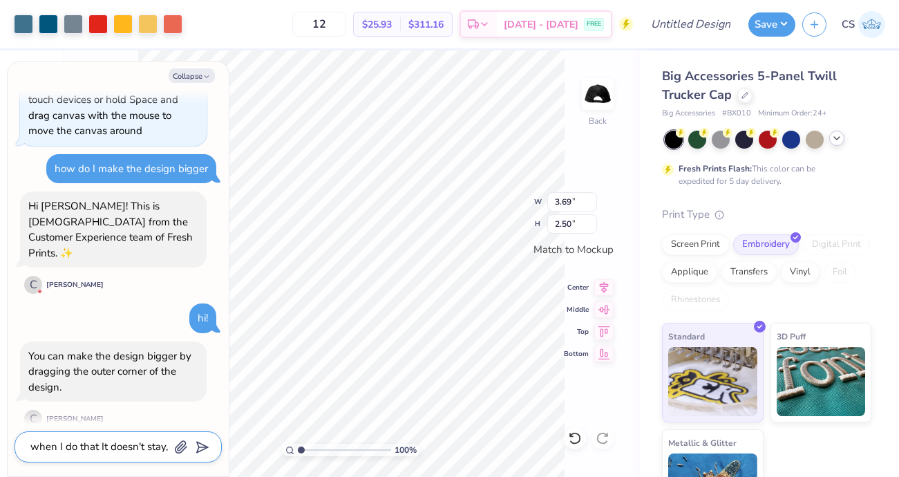
type textarea "when I do that It doesn't stay,"
type textarea "x"
type textarea "when I do that It doesn't stay, a"
type textarea "x"
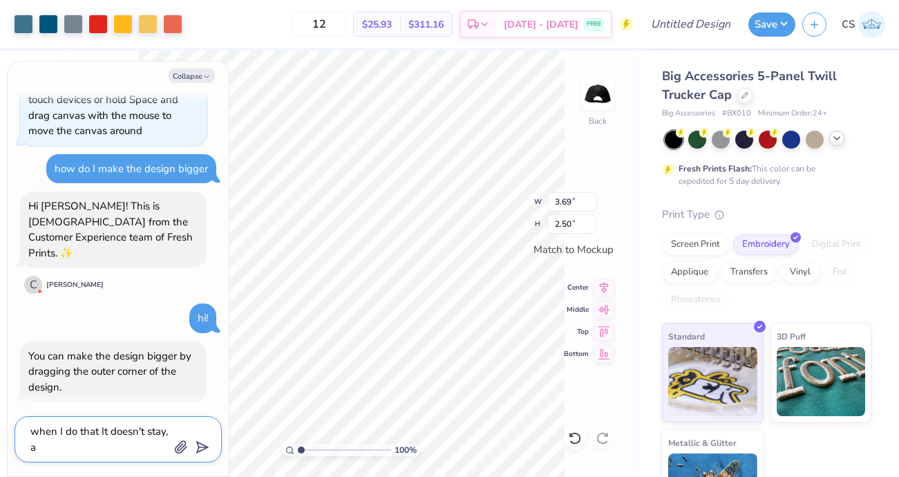
type textarea "when I do that It doesn't stay, an"
type textarea "x"
type textarea "when I do that It doesn't stay, and"
type textarea "x"
type textarea "when I do that It doesn't stay, and"
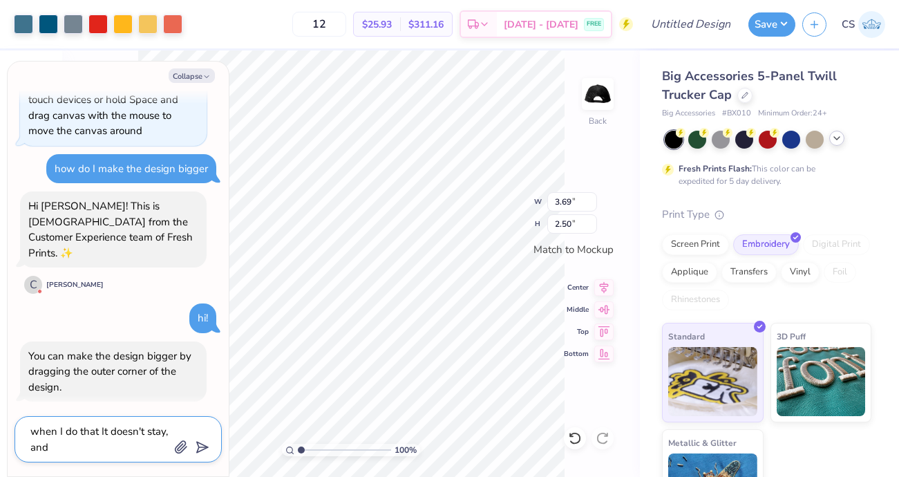
type textarea "x"
type textarea "when I do that It doesn't stay, and i"
type textarea "x"
type textarea "when I do that It doesn't stay, and it"
type textarea "x"
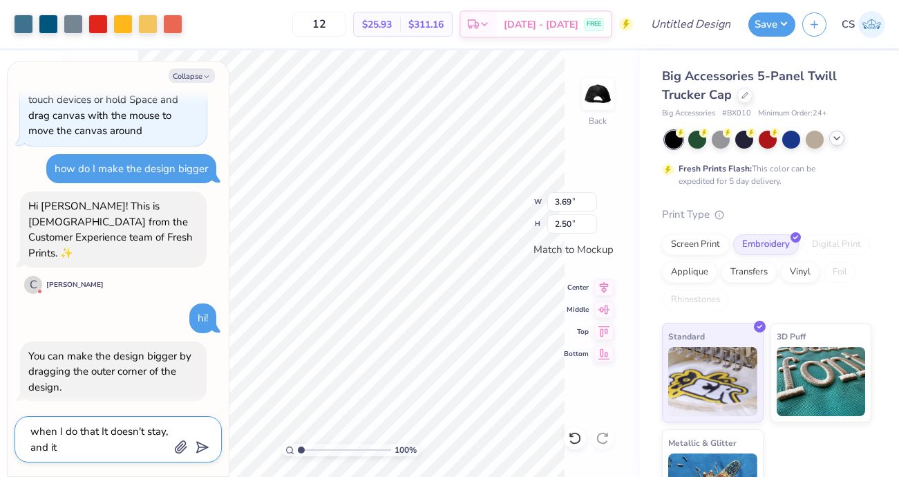
type textarea "when I do that It doesn't stay, and it"
type textarea "x"
type textarea "when I do that It doesn't stay, and it k"
type textarea "x"
type textarea "when I do that It doesn't stay, and it ke"
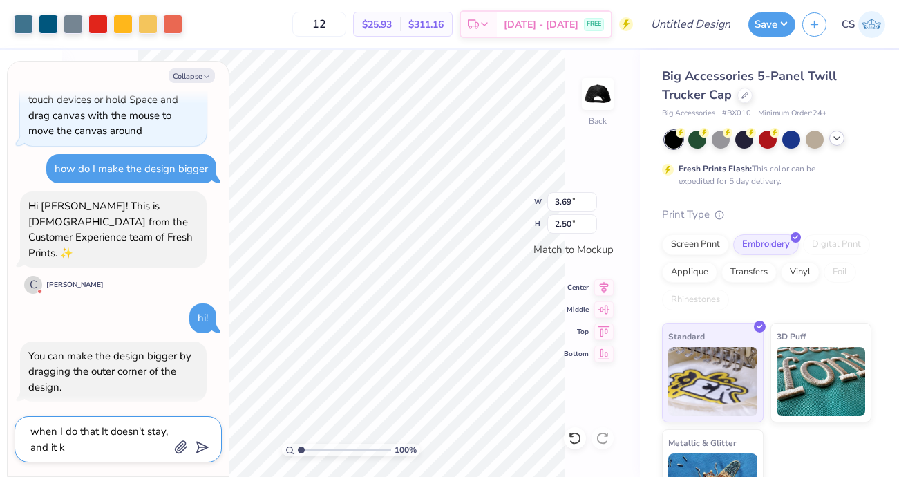
type textarea "x"
type textarea "when I do that It doesn't stay, and it kee"
type textarea "x"
type textarea "when I do that It doesn't stay, and it keep"
type textarea "x"
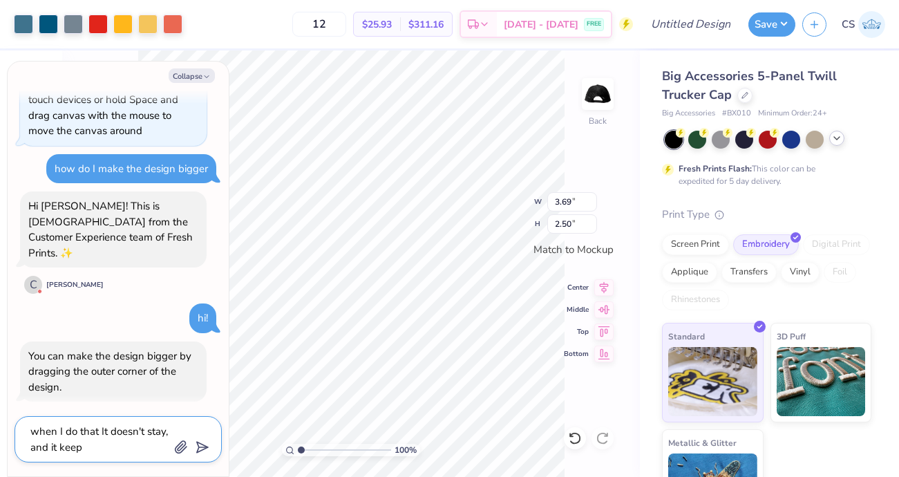
type textarea "when I do that It doesn't stay, and it keeps"
type textarea "x"
type textarea "when I do that It doesn't stay, and it keeps"
type textarea "x"
type textarea "when I do that It doesn't stay, and it keeps g"
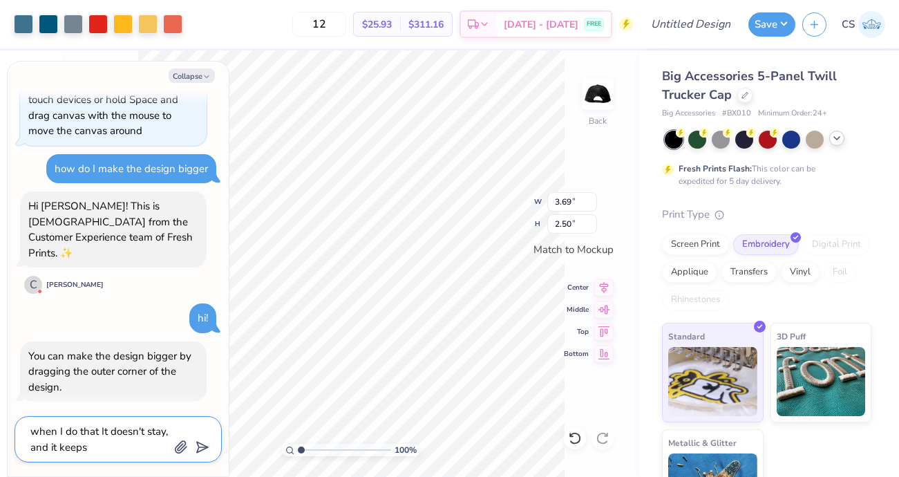
type textarea "x"
type textarea "when I do that It doesn't stay, and it keeps go"
type textarea "x"
type textarea "when I do that It doesn't stay, and it keeps goi"
type textarea "x"
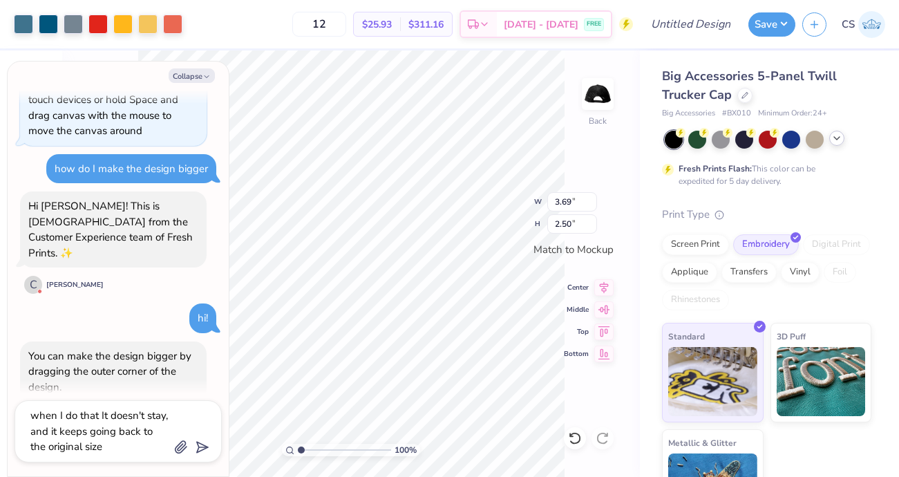
click at [206, 446] on icon "submit" at bounding box center [199, 446] width 19 height 19
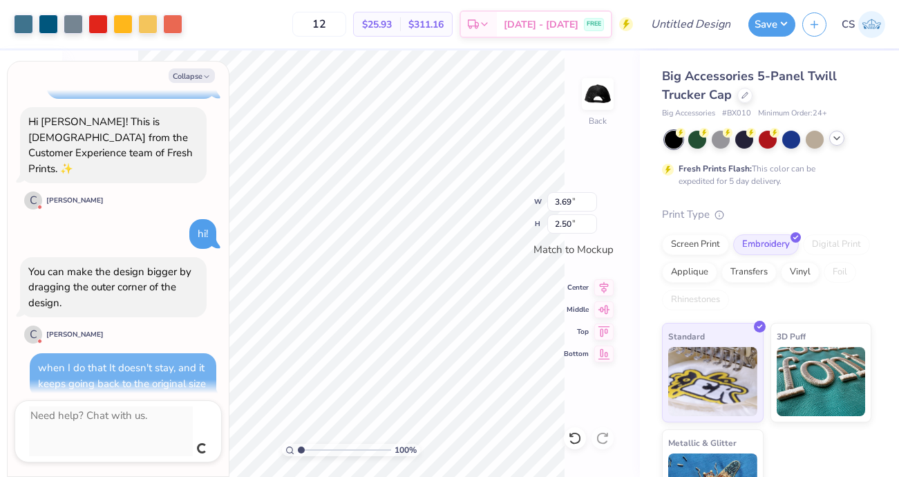
scroll to position [122, 0]
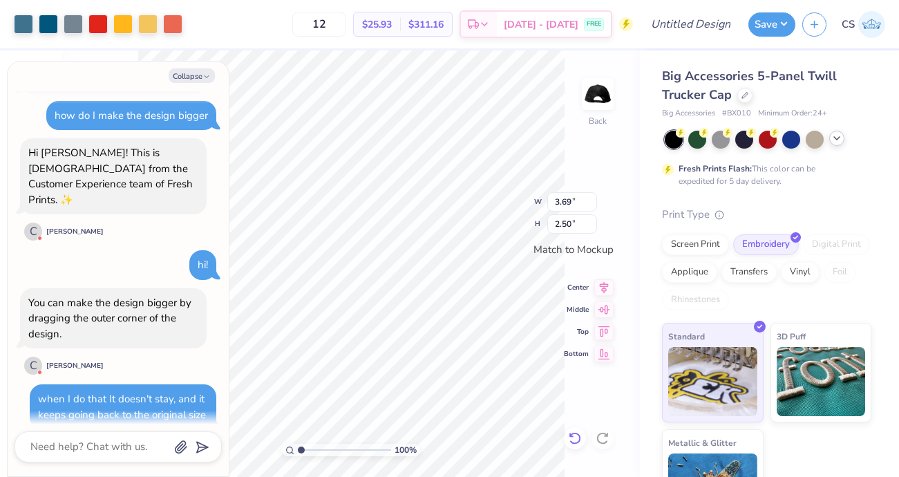
click at [571, 442] on icon at bounding box center [575, 438] width 12 height 12
click at [610, 408] on div "100 % Back W 3.69 3.69 " H 2.50 2.50 " Match to Mockup Center Middle Top Bottom" at bounding box center [351, 263] width 578 height 426
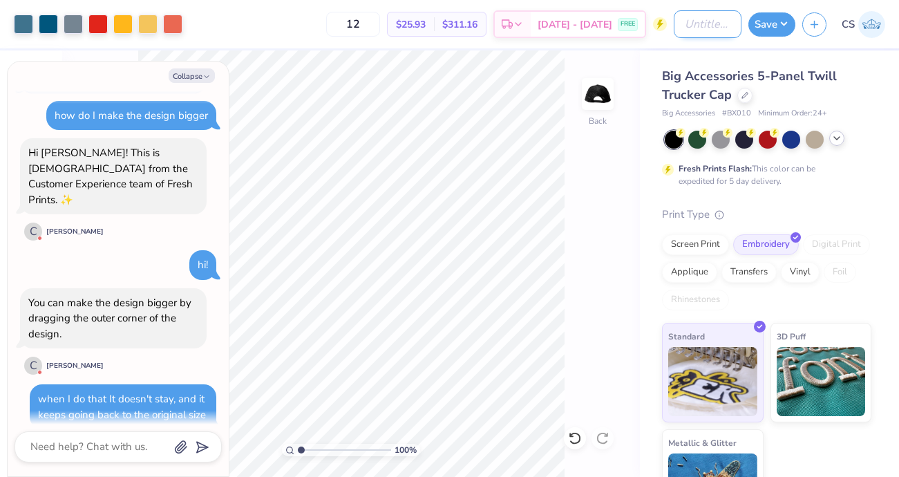
click at [719, 26] on input "Design Title" at bounding box center [708, 24] width 68 height 28
click at [766, 32] on button "Save" at bounding box center [771, 22] width 47 height 24
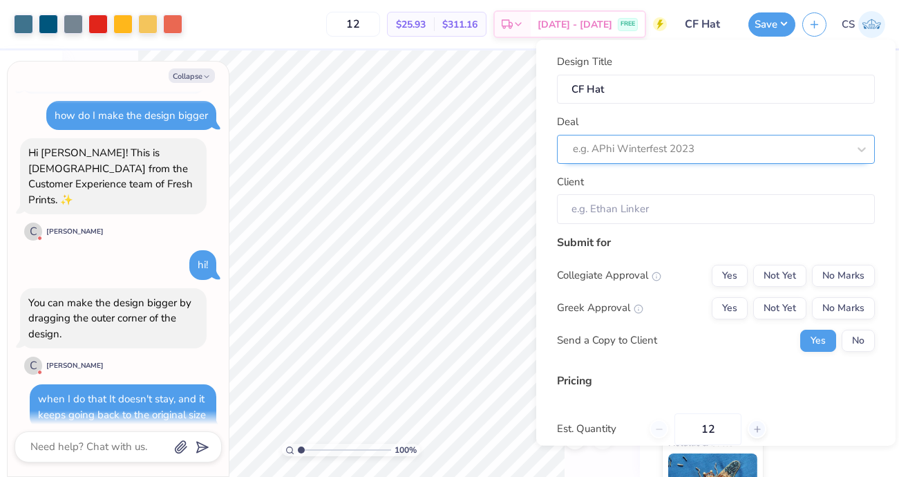
click at [635, 149] on div at bounding box center [710, 149] width 275 height 19
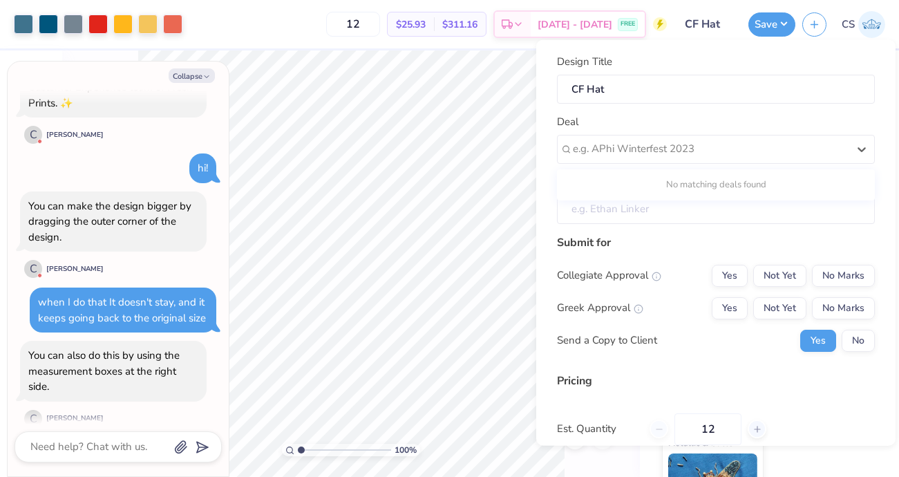
click at [635, 203] on input "Client" at bounding box center [716, 209] width 318 height 30
click at [635, 208] on input "Client" at bounding box center [716, 209] width 318 height 30
click at [635, 215] on input "Client" at bounding box center [716, 209] width 318 height 30
click at [622, 211] on input "Client" at bounding box center [716, 209] width 318 height 30
click at [714, 205] on input "Client" at bounding box center [716, 209] width 318 height 30
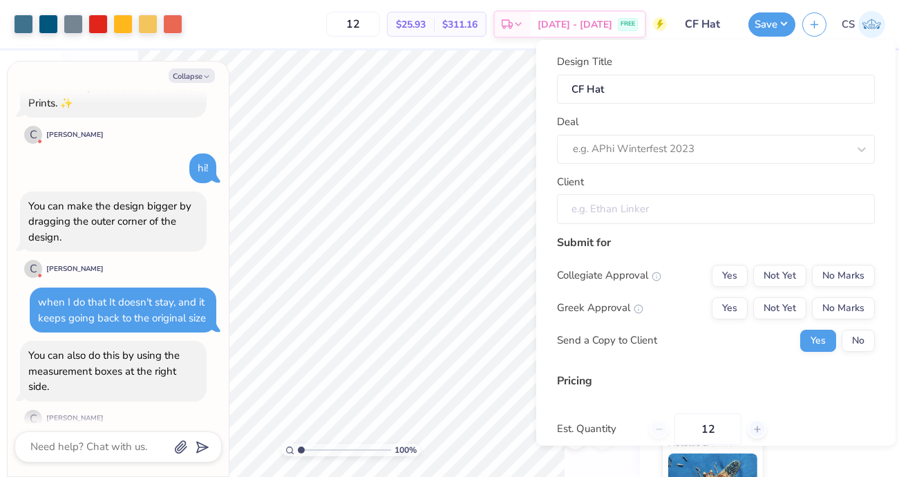
click at [714, 205] on input "Client" at bounding box center [716, 209] width 318 height 30
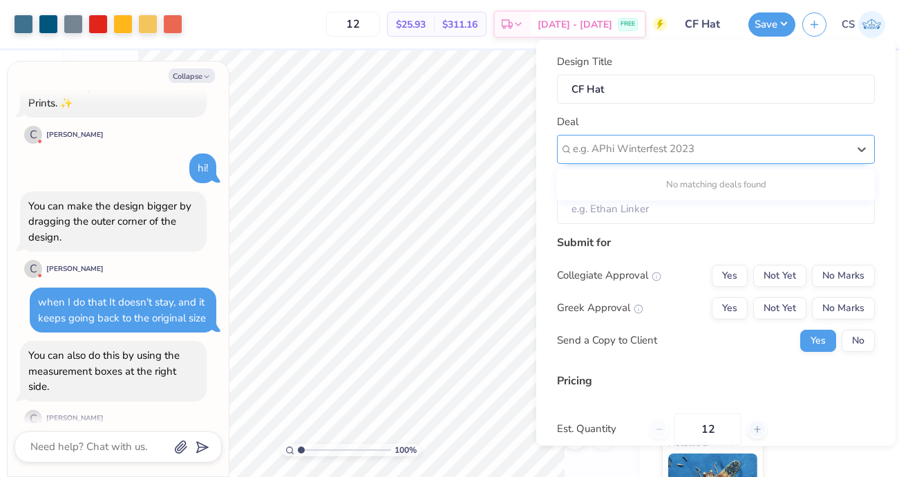
click at [845, 151] on div at bounding box center [710, 149] width 275 height 19
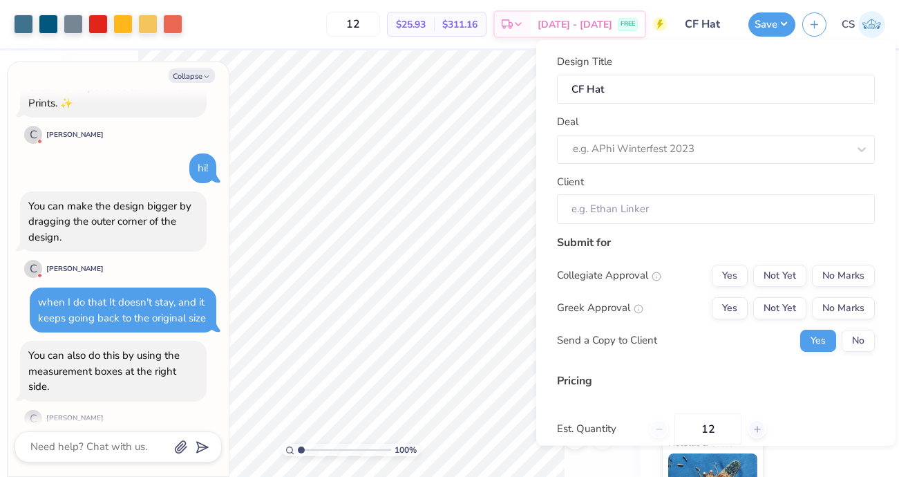
click at [693, 246] on div "Submit for" at bounding box center [716, 242] width 318 height 17
click at [655, 204] on input "Client" at bounding box center [716, 209] width 318 height 30
click at [839, 276] on button "No Marks" at bounding box center [843, 275] width 63 height 22
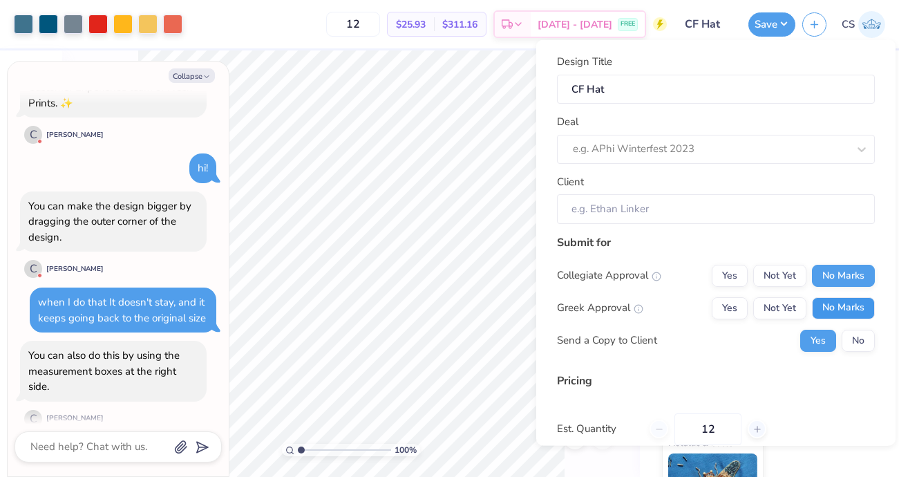
click at [839, 309] on button "No Marks" at bounding box center [843, 307] width 63 height 22
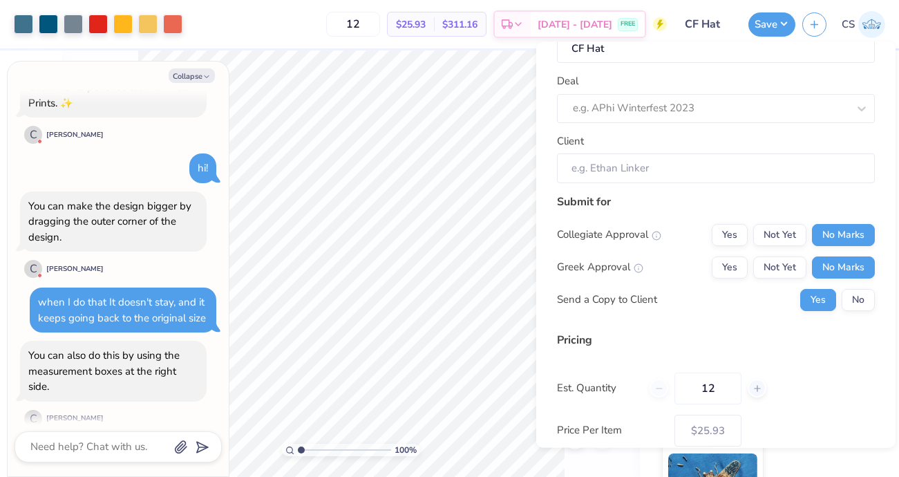
scroll to position [79, 0]
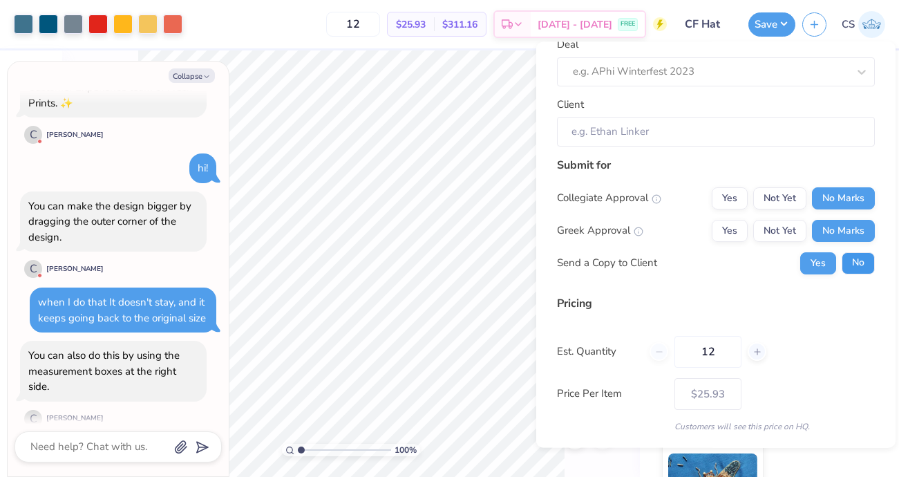
click at [865, 263] on button "No" at bounding box center [857, 263] width 33 height 22
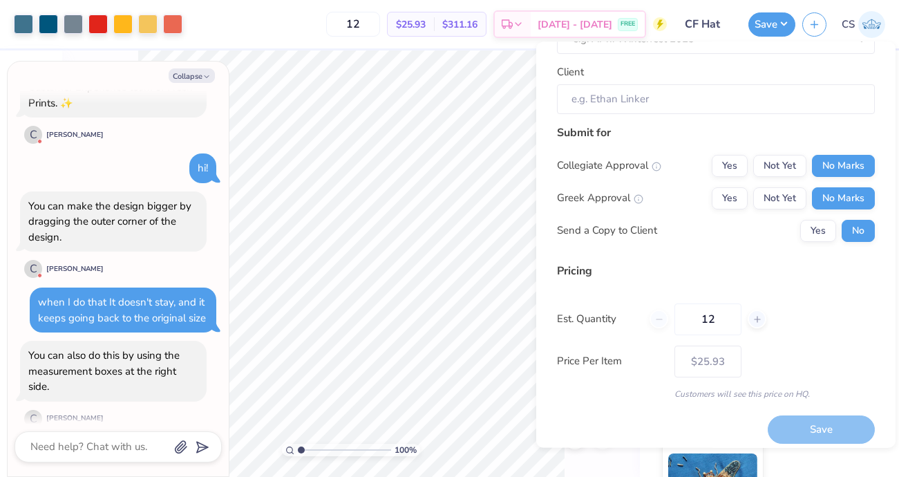
scroll to position [122, 0]
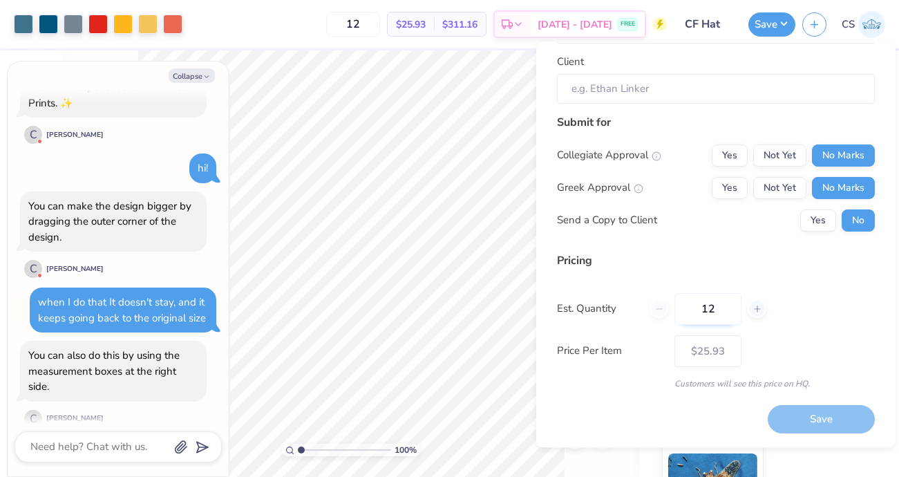
click at [733, 306] on input "12" at bounding box center [707, 309] width 67 height 32
click at [703, 313] on input "020" at bounding box center [707, 309] width 67 height 32
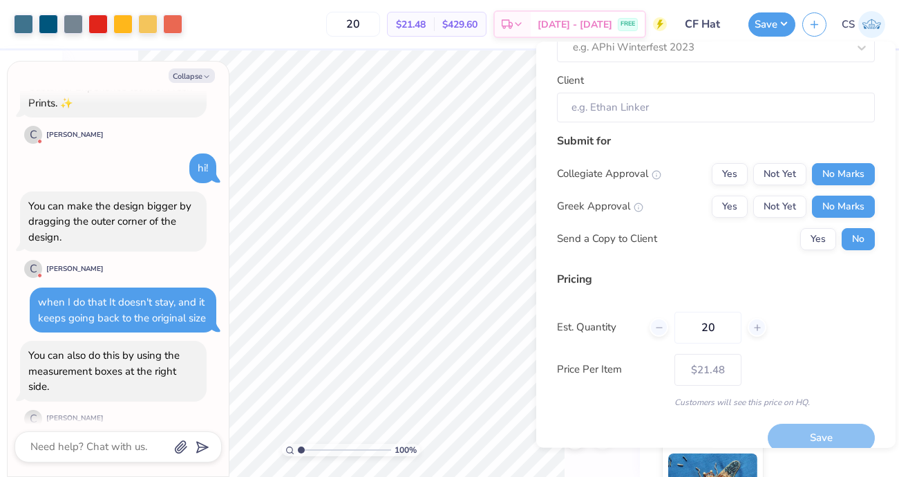
scroll to position [101, 0]
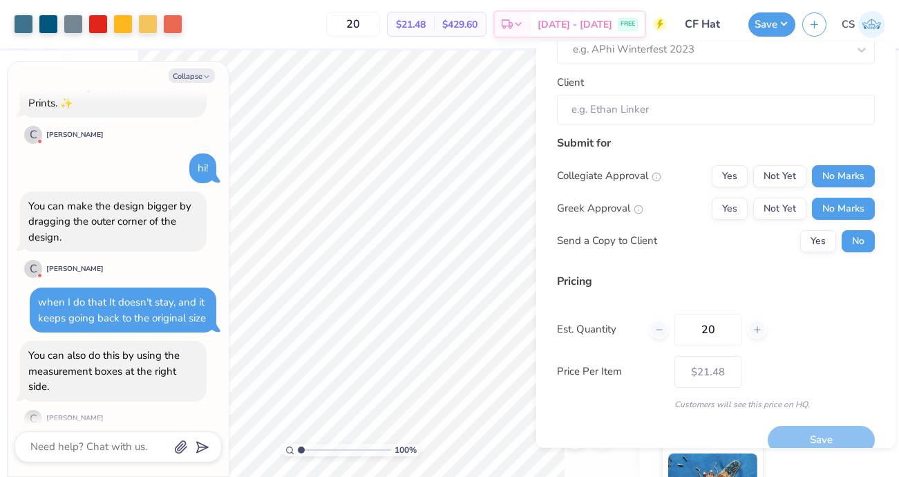
click at [809, 269] on div "Design Title CF Hat Deal e.g. APhi Winterfest 2023 Client Submit for Collegiate…" at bounding box center [716, 183] width 318 height 456
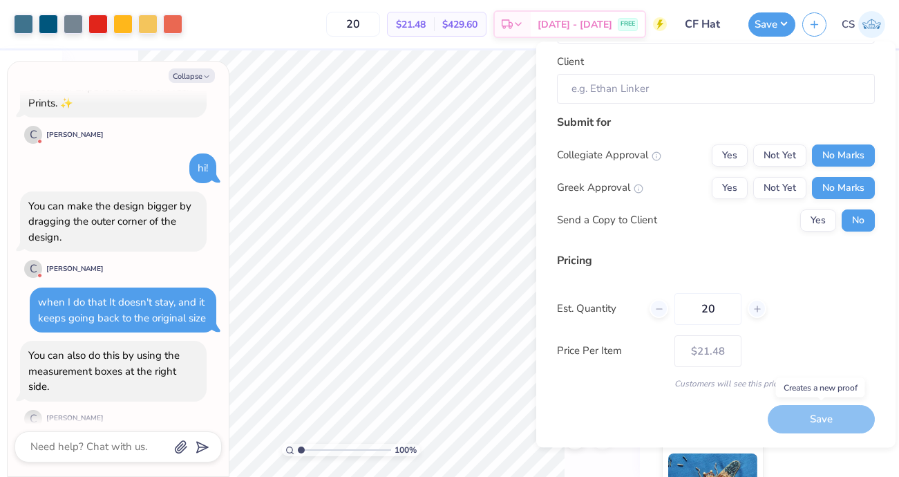
click at [793, 427] on div "Save" at bounding box center [821, 420] width 107 height 28
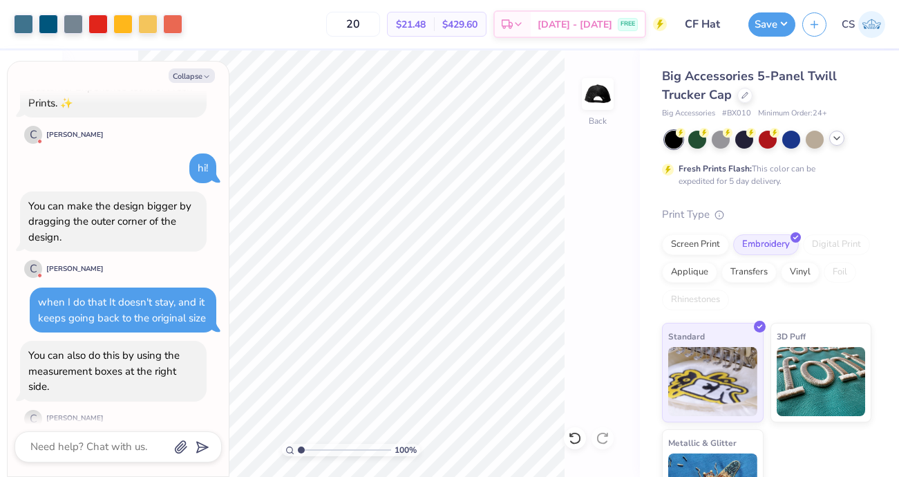
scroll to position [636, 0]
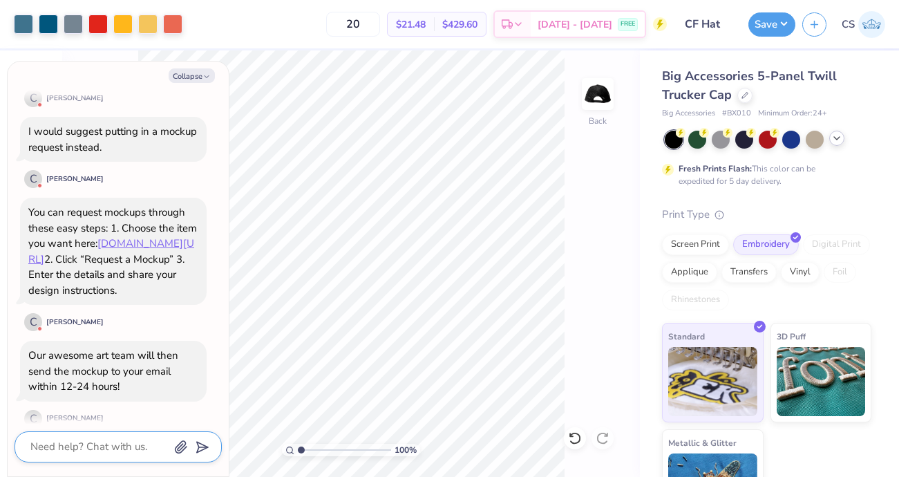
click at [102, 449] on textarea at bounding box center [99, 446] width 140 height 19
click at [201, 447] on line "submit" at bounding box center [203, 447] width 9 height 9
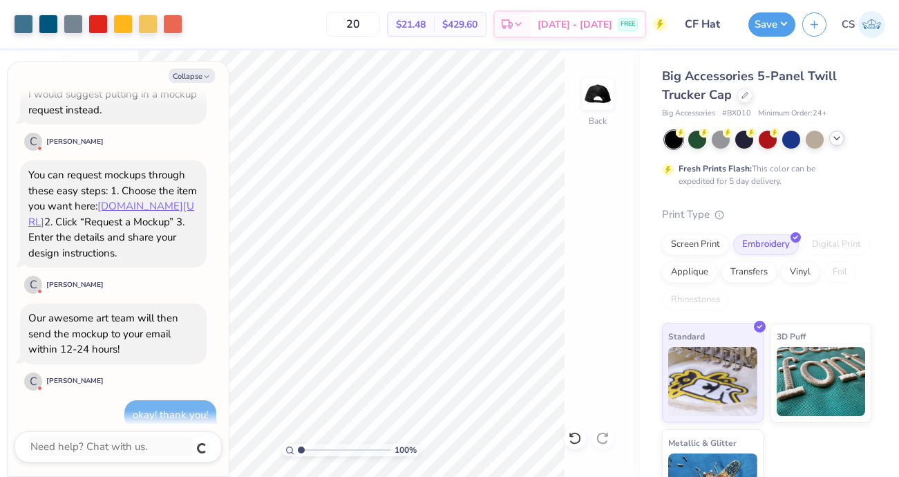
scroll to position [770, 0]
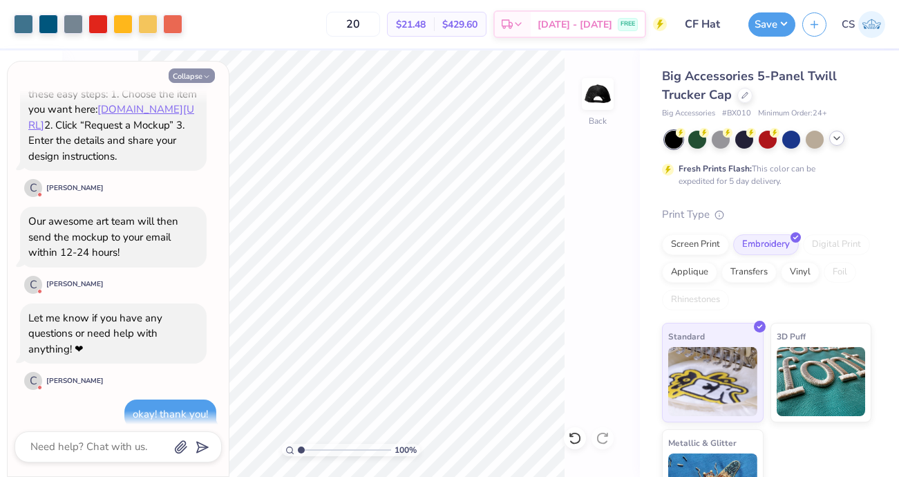
click at [205, 76] on polyline "button" at bounding box center [206, 77] width 4 height 2
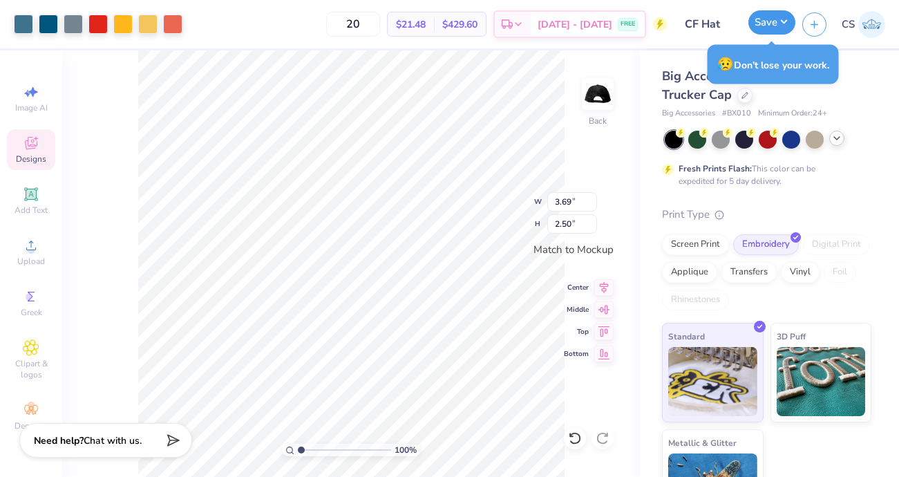
click at [772, 24] on button "Save" at bounding box center [771, 22] width 47 height 24
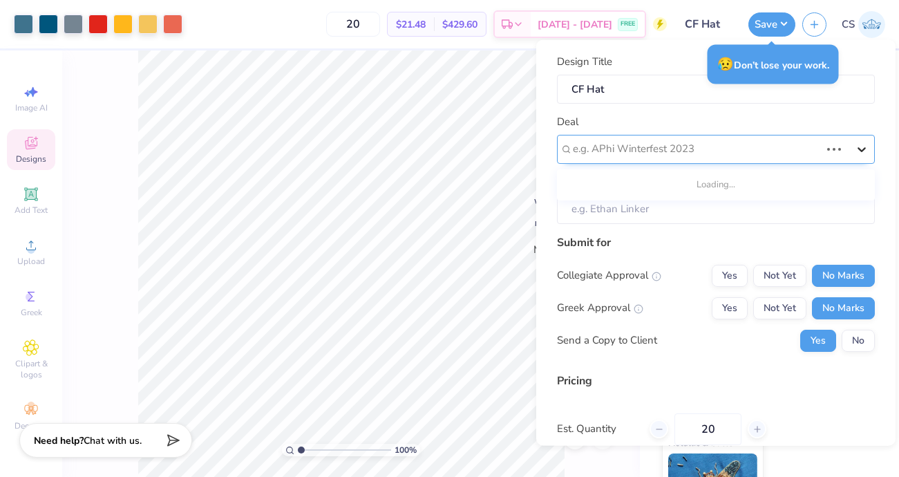
click at [856, 144] on icon at bounding box center [862, 149] width 14 height 14
click at [857, 144] on icon at bounding box center [862, 149] width 14 height 14
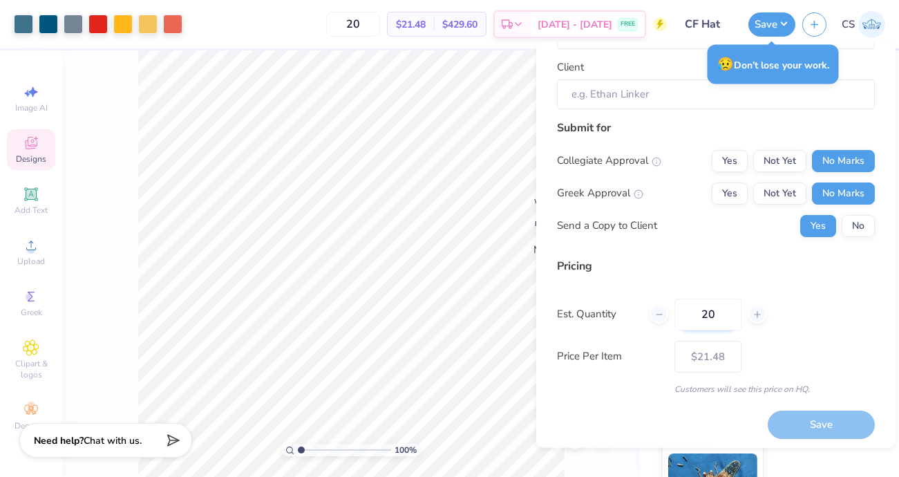
scroll to position [122, 0]
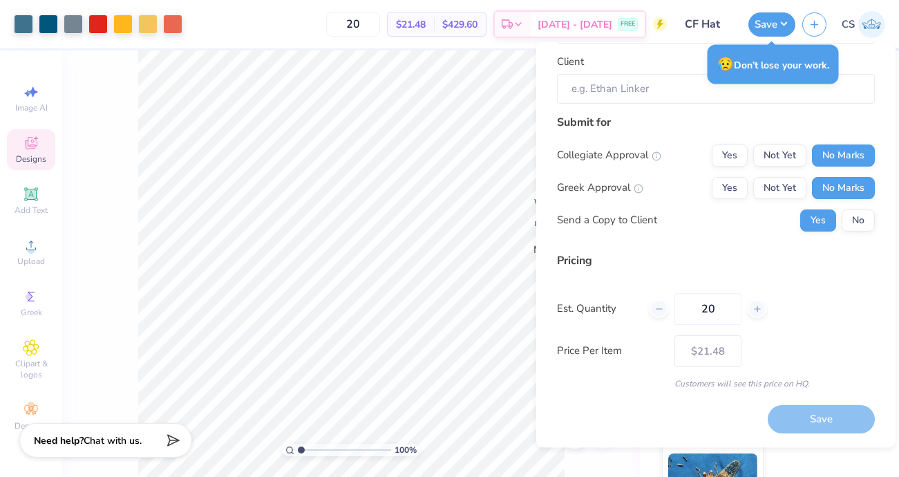
click at [823, 421] on div "Save" at bounding box center [821, 420] width 107 height 28
click at [824, 421] on div "Save" at bounding box center [821, 420] width 107 height 28
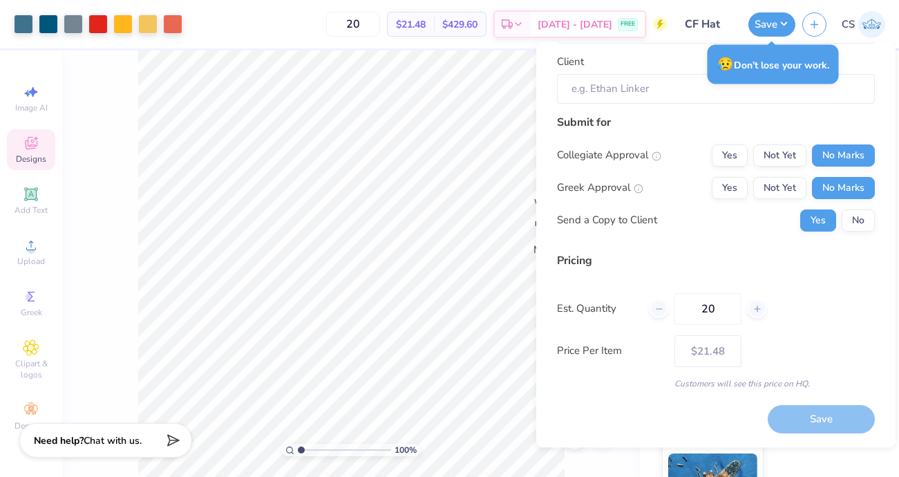
click at [803, 298] on div "Est. Quantity 20" at bounding box center [716, 309] width 318 height 32
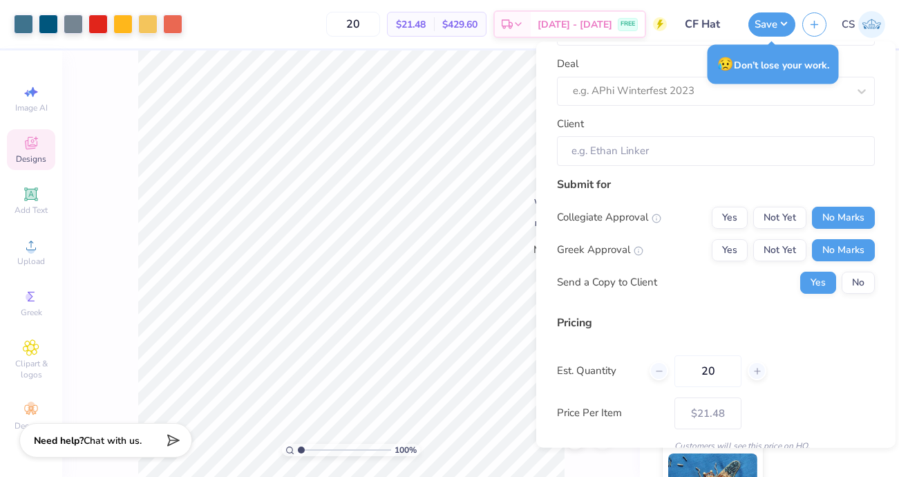
scroll to position [0, 0]
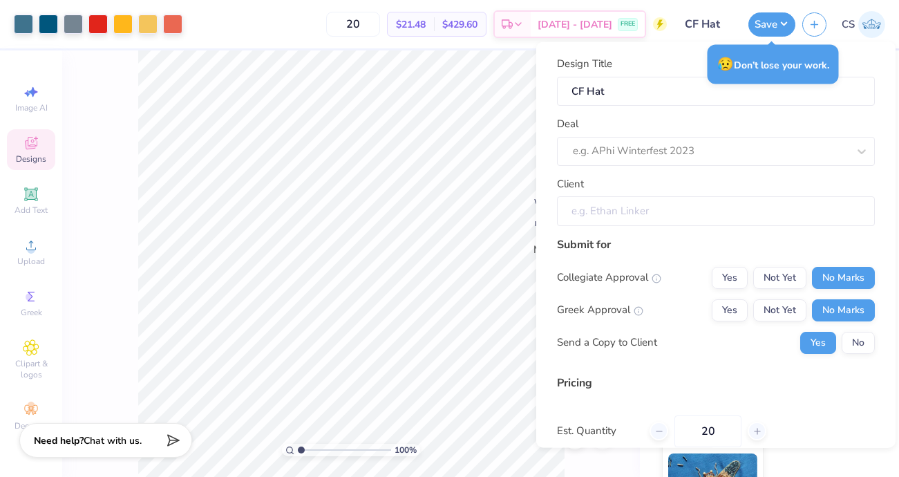
click at [694, 211] on input "Client" at bounding box center [716, 211] width 318 height 30
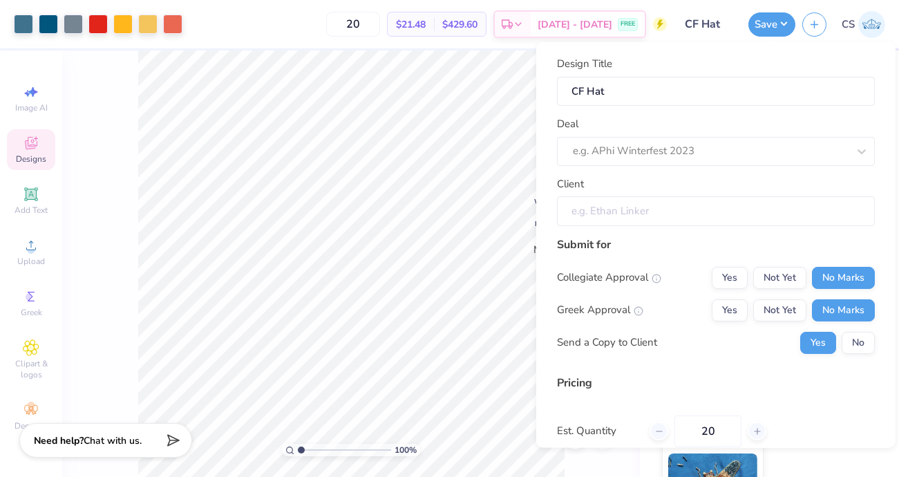
click at [694, 211] on input "Client" at bounding box center [716, 211] width 318 height 30
click at [695, 158] on div at bounding box center [710, 151] width 275 height 19
click at [856, 149] on icon at bounding box center [862, 151] width 14 height 14
click at [778, 23] on button "Save" at bounding box center [771, 22] width 47 height 24
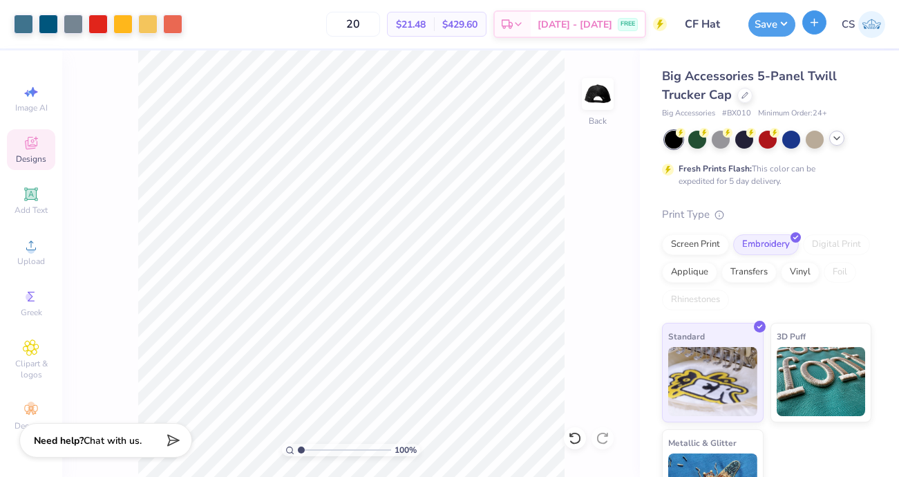
click at [803, 22] on button "button" at bounding box center [814, 22] width 24 height 24
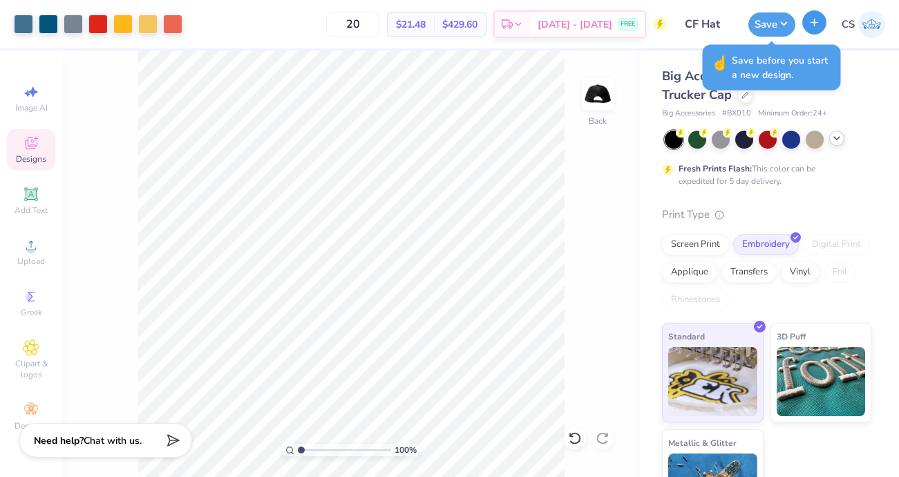
click at [812, 26] on icon "button" at bounding box center [814, 23] width 12 height 12
click at [811, 46] on div "☝️ Save before you start a new design." at bounding box center [772, 68] width 138 height 46
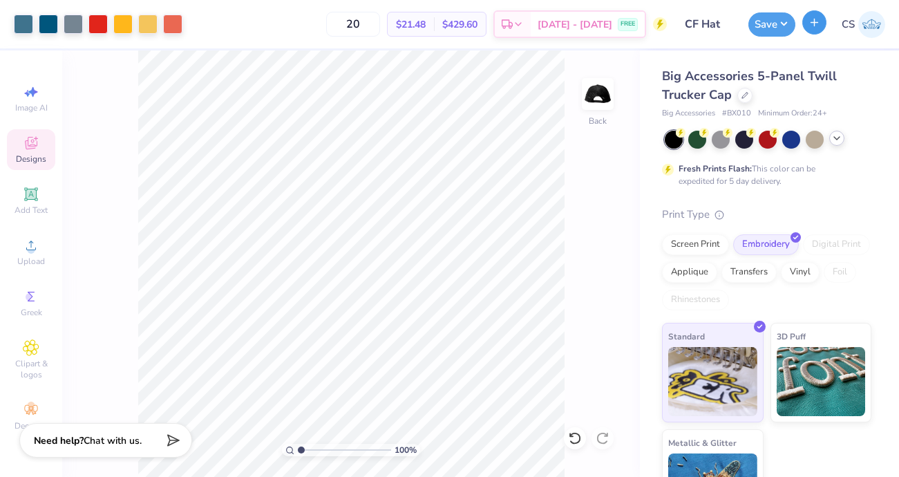
click at [809, 21] on icon "button" at bounding box center [814, 23] width 12 height 12
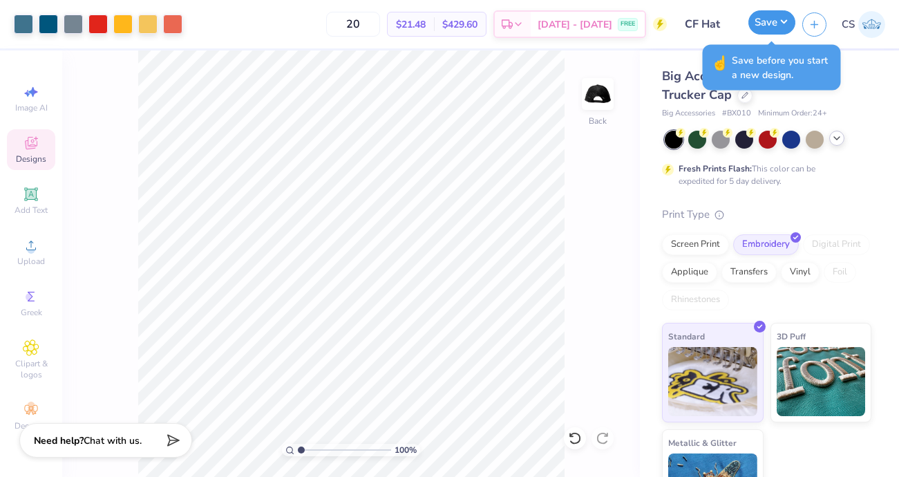
click at [770, 30] on button "Save" at bounding box center [771, 22] width 47 height 24
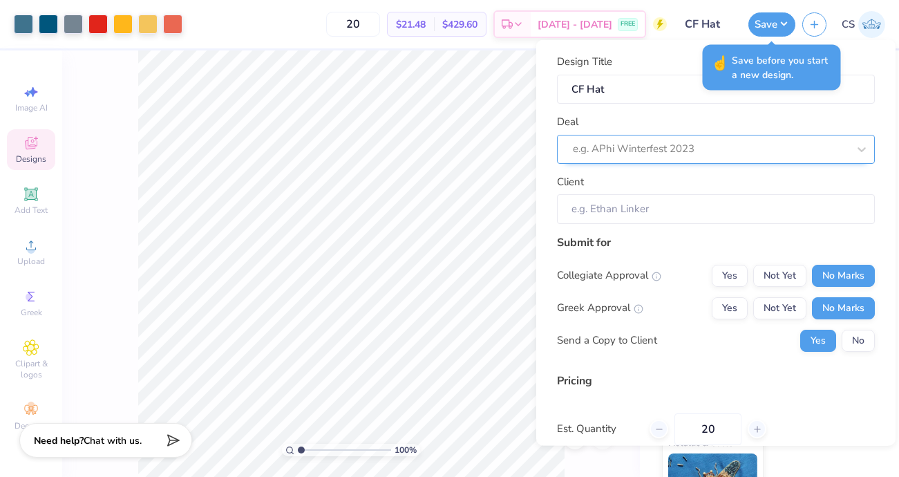
click at [841, 147] on div at bounding box center [710, 149] width 275 height 19
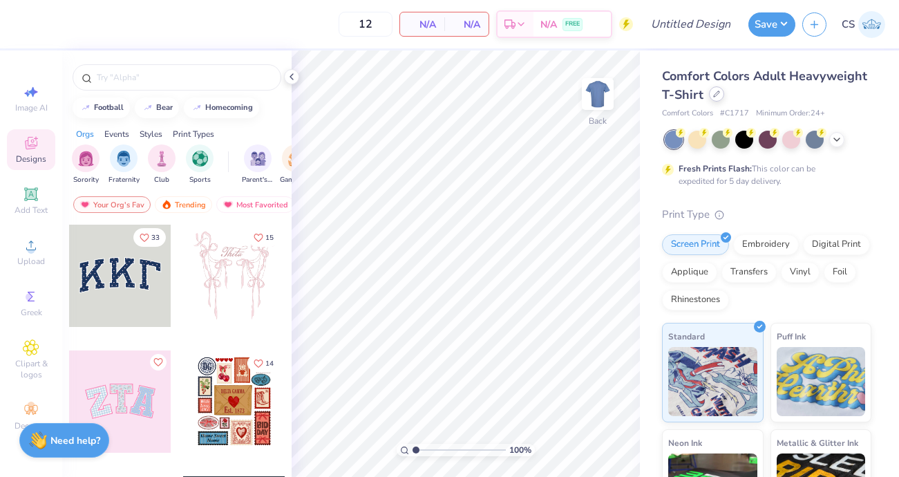
click at [716, 93] on icon at bounding box center [716, 94] width 7 height 7
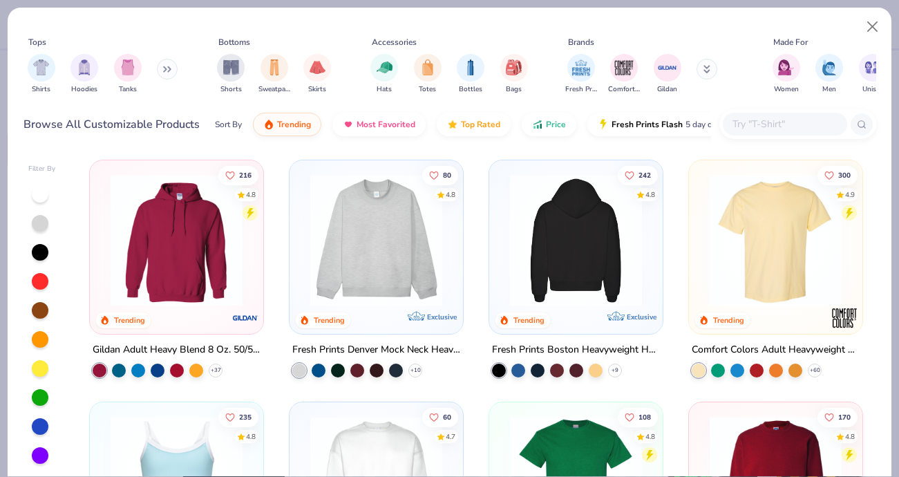
click at [503, 204] on img at bounding box center [430, 240] width 146 height 132
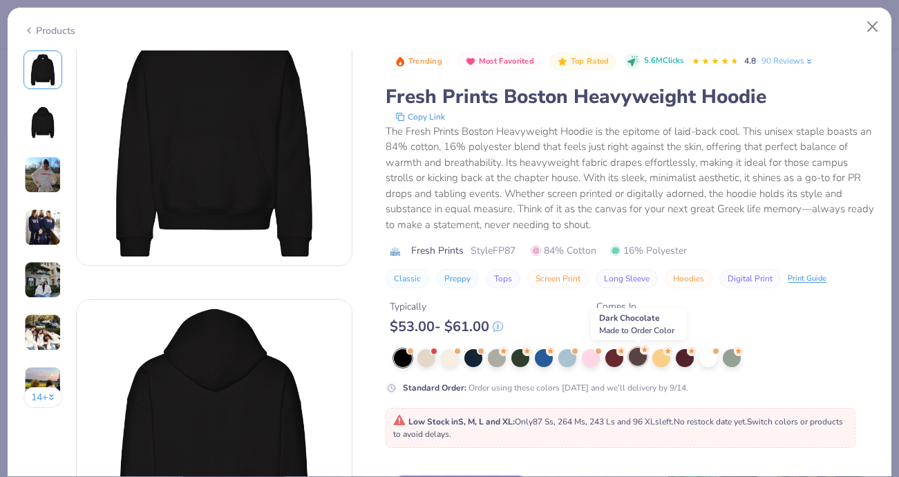
scroll to position [61, 0]
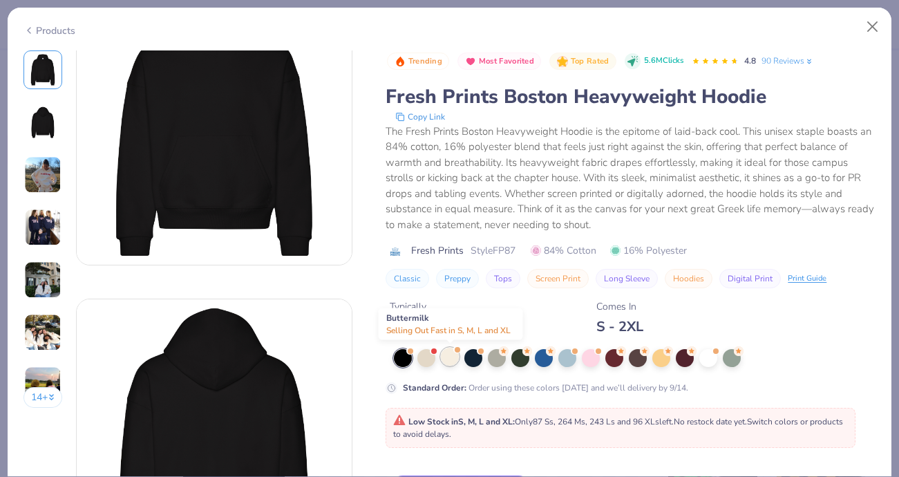
click at [453, 354] on div at bounding box center [450, 356] width 18 height 18
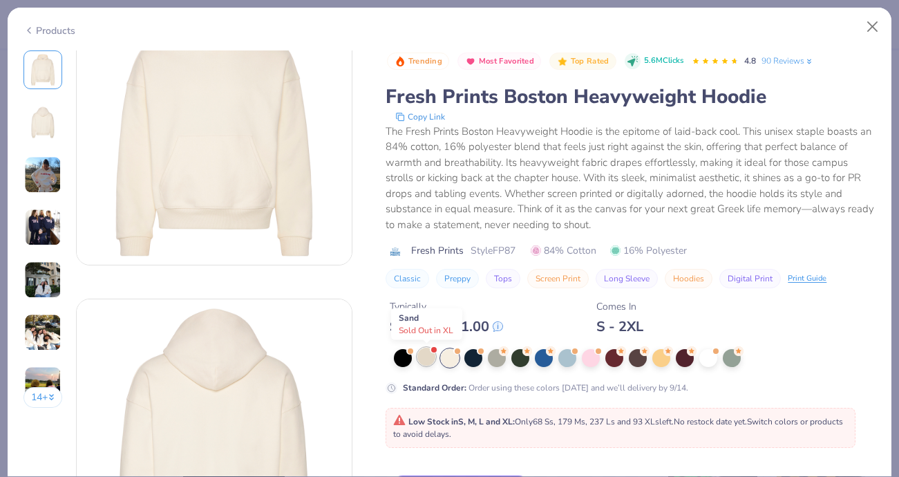
click at [430, 355] on div at bounding box center [426, 356] width 18 height 18
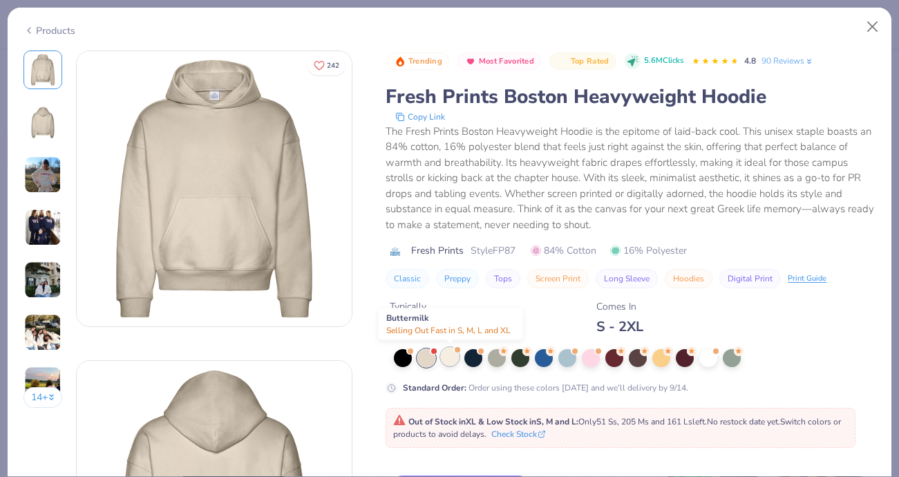
click at [446, 355] on div at bounding box center [450, 356] width 18 height 18
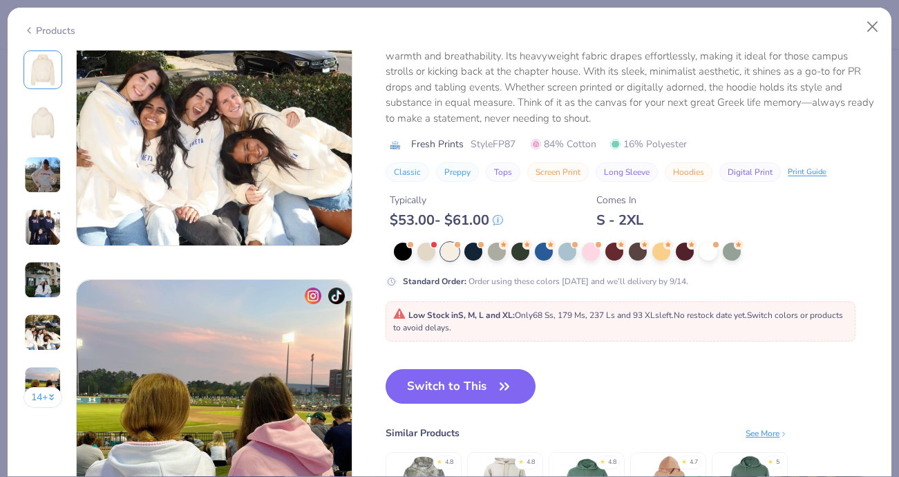
scroll to position [1630, 0]
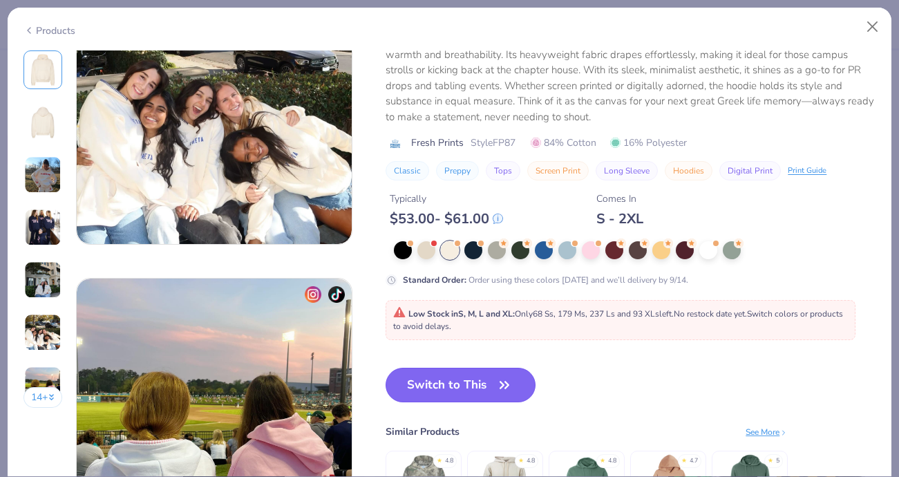
click at [481, 386] on button "Switch to This" at bounding box center [460, 385] width 150 height 35
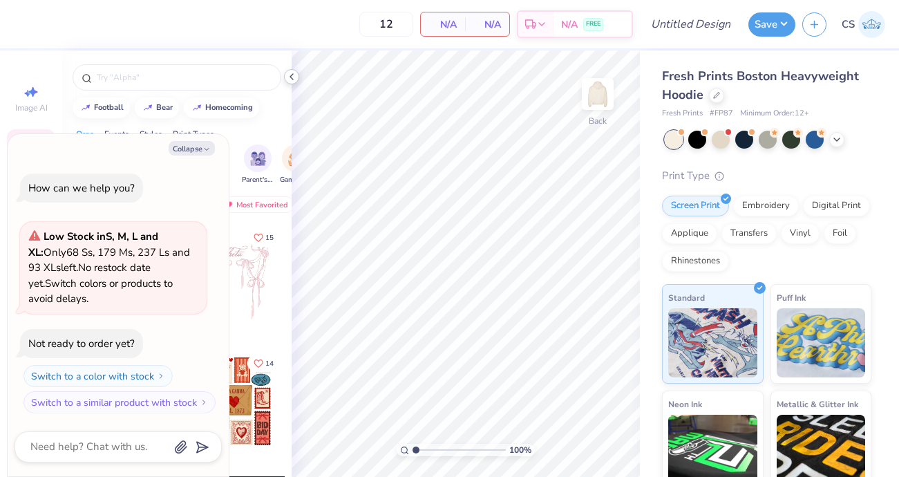
click at [292, 71] on icon at bounding box center [291, 76] width 11 height 11
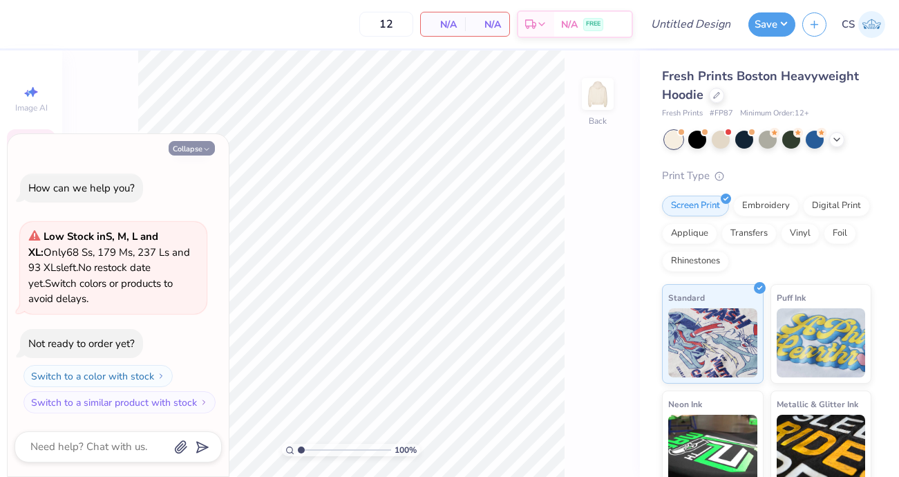
click at [191, 144] on button "Collapse" at bounding box center [192, 148] width 46 height 15
type textarea "x"
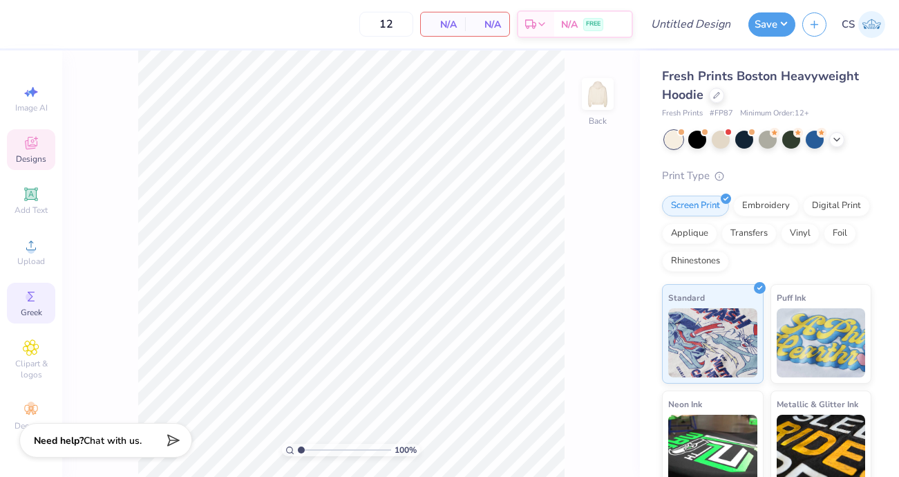
click at [28, 283] on div "Greek" at bounding box center [31, 303] width 48 height 41
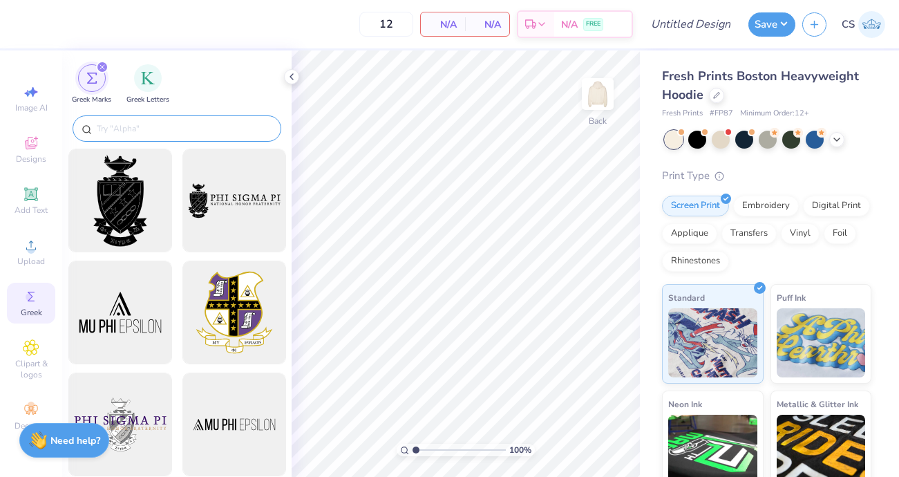
click at [155, 124] on input "text" at bounding box center [183, 129] width 177 height 14
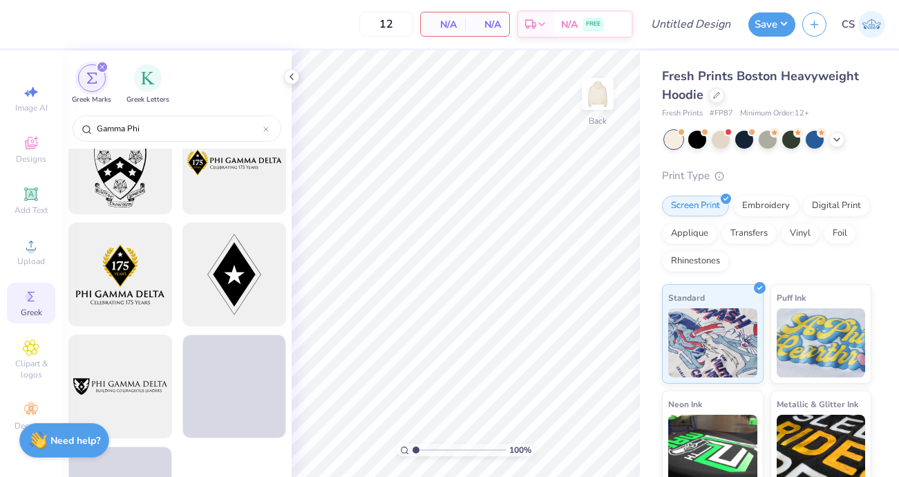
scroll to position [2693, 0]
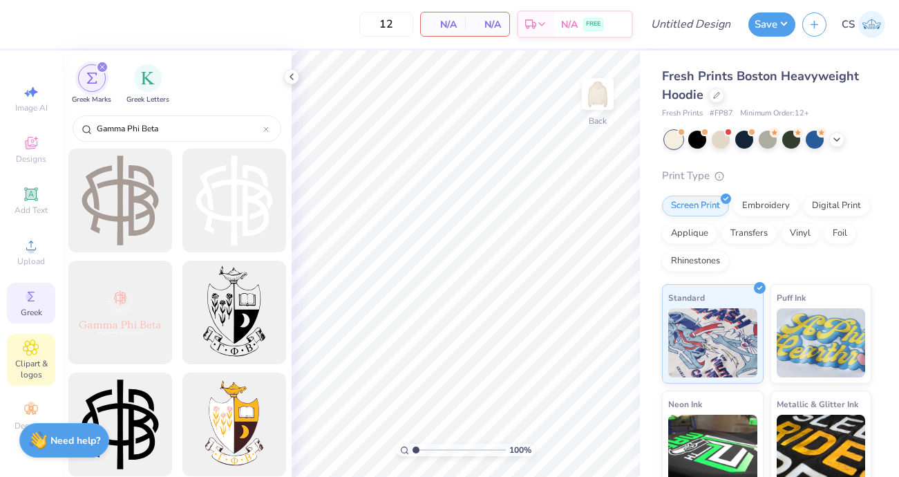
type input "Gamma Phi Beta"
click at [33, 360] on span "Clipart & logos" at bounding box center [31, 369] width 48 height 22
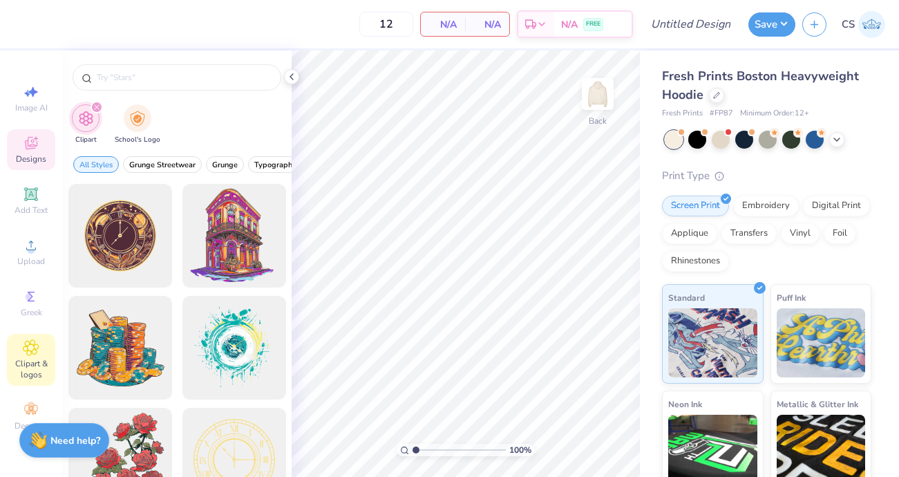
click at [35, 135] on icon at bounding box center [31, 143] width 17 height 17
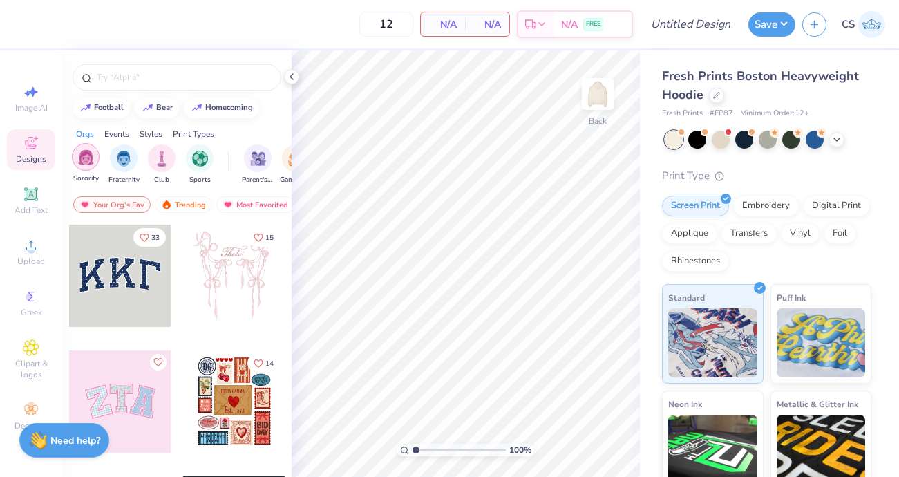
click at [92, 161] on img "filter for Sorority" at bounding box center [86, 157] width 16 height 16
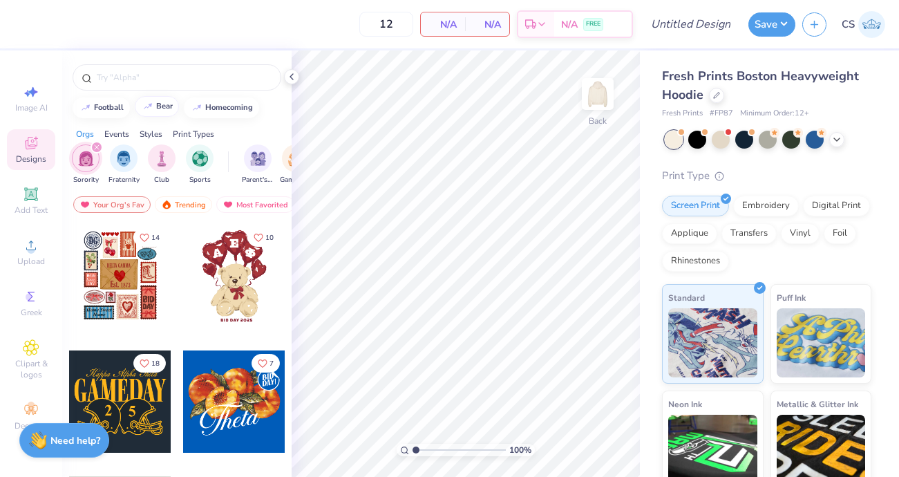
scroll to position [4, 0]
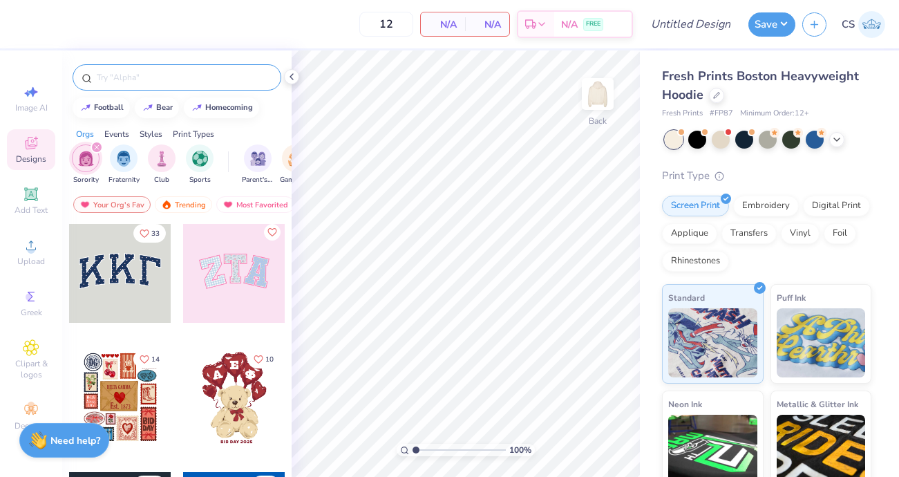
click at [159, 82] on input "text" at bounding box center [183, 77] width 177 height 14
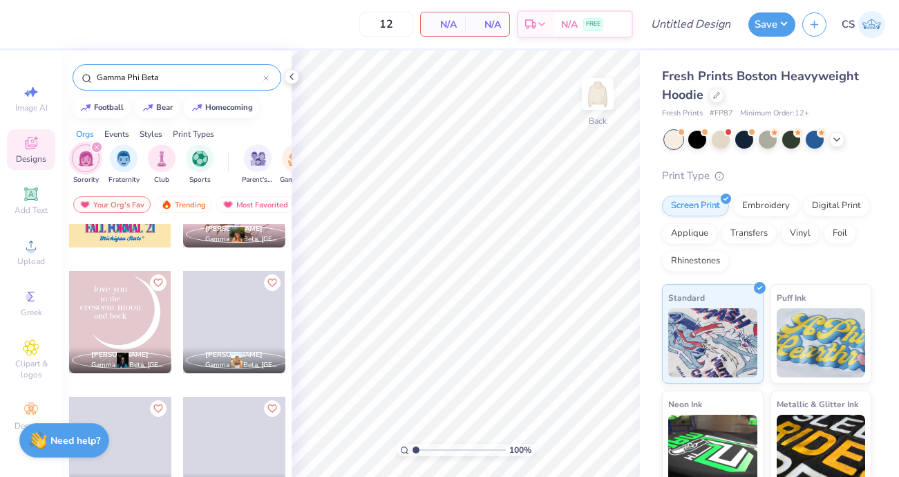
scroll to position [4860, 0]
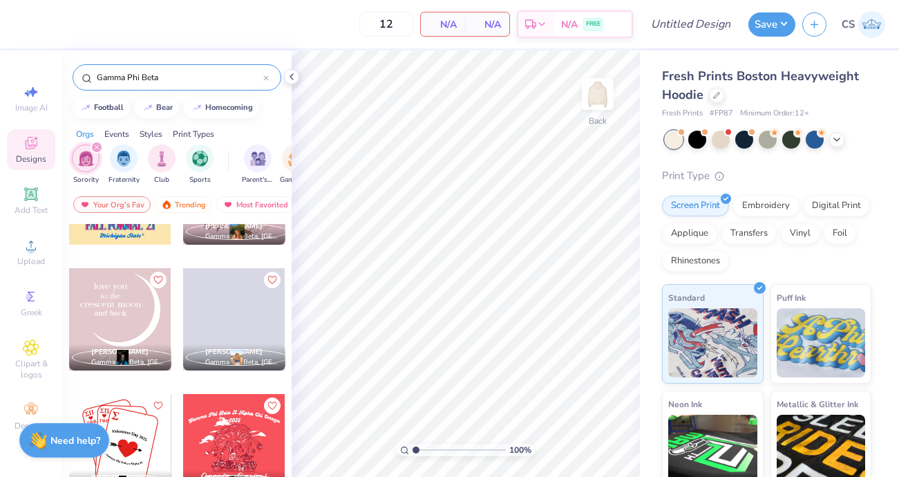
click at [213, 80] on input "Gamma Phi Beta" at bounding box center [179, 77] width 168 height 14
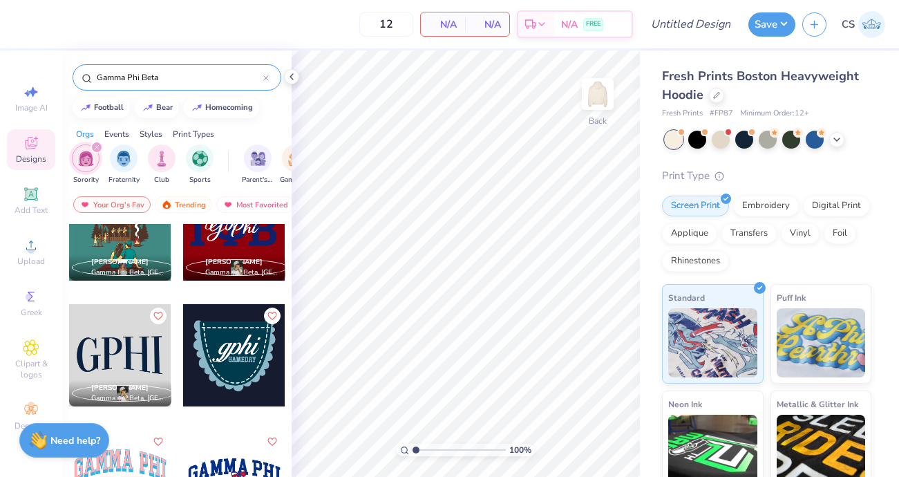
scroll to position [739, 0]
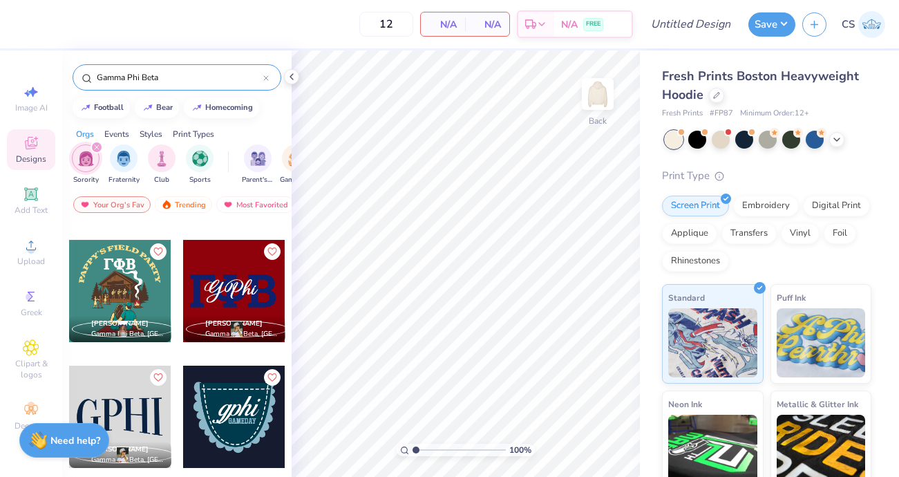
type input "Gamma Phi Beta"
click at [227, 295] on div at bounding box center [131, 291] width 307 height 102
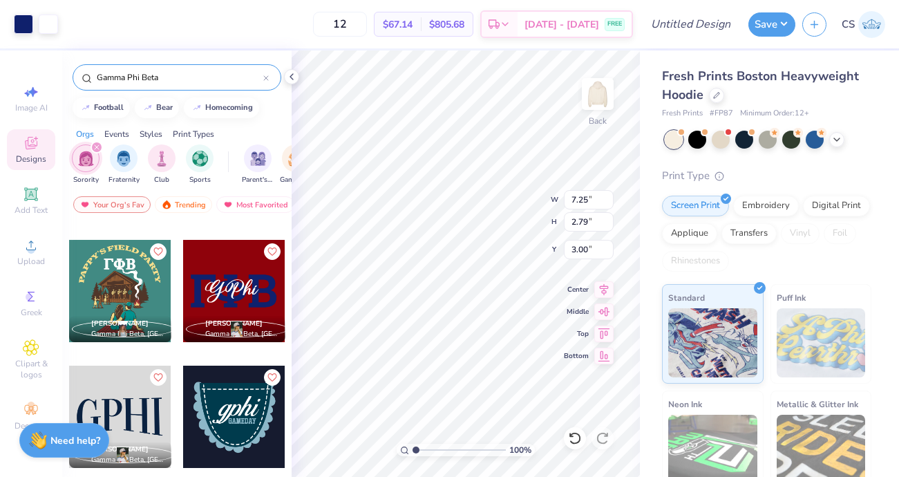
type input "3.96"
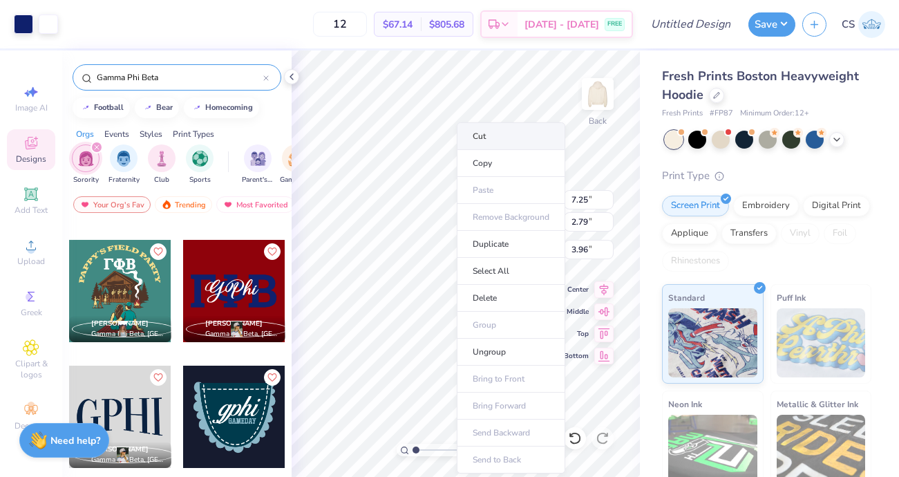
click at [497, 133] on li "Cut" at bounding box center [511, 136] width 108 height 28
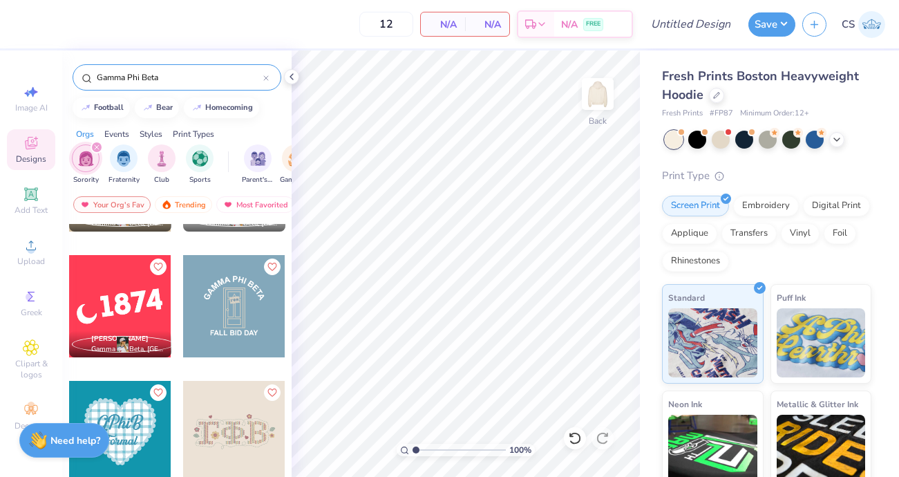
scroll to position [2236, 0]
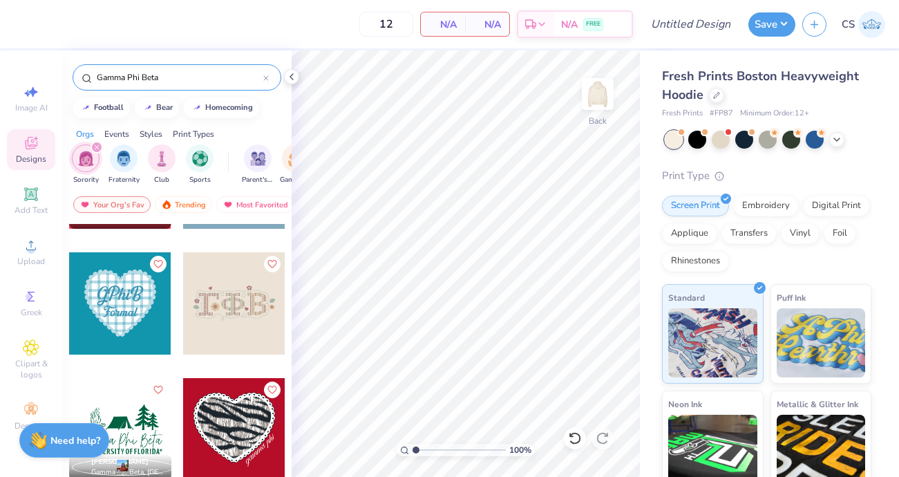
click at [229, 296] on div at bounding box center [234, 303] width 102 height 102
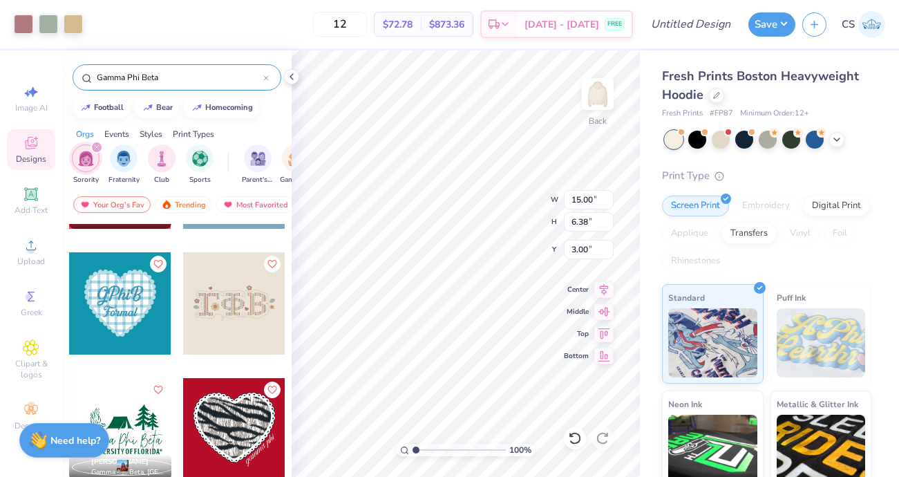
click at [37, 154] on span "Designs" at bounding box center [31, 158] width 30 height 11
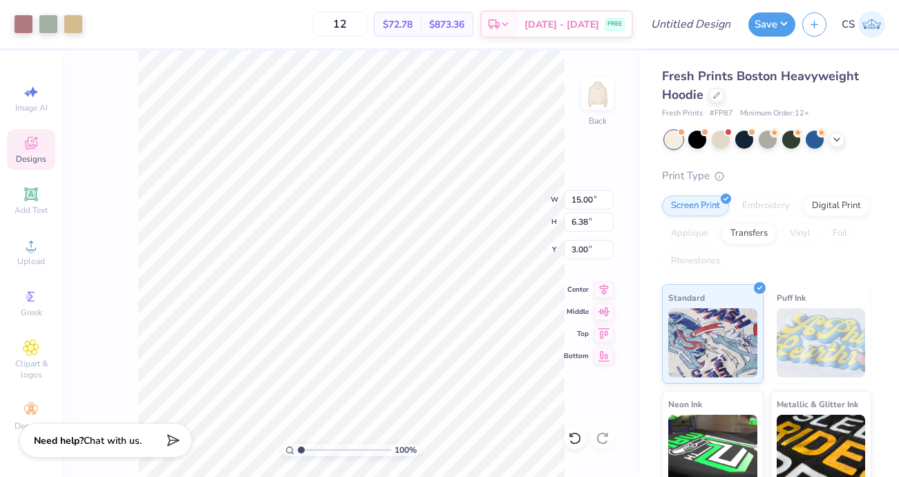
click at [725, 95] on div "Fresh Prints Boston Heavyweight Hoodie" at bounding box center [766, 85] width 209 height 37
click at [715, 95] on icon at bounding box center [716, 94] width 7 height 7
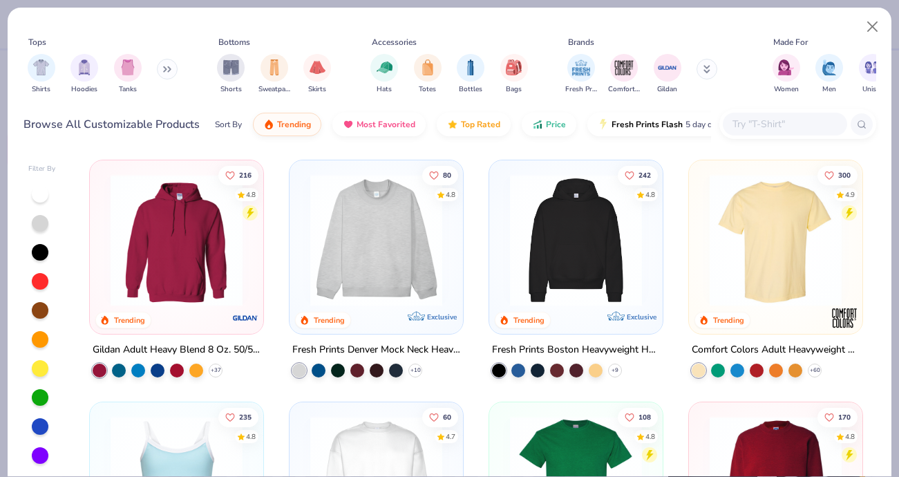
click at [345, 274] on img at bounding box center [376, 240] width 146 height 132
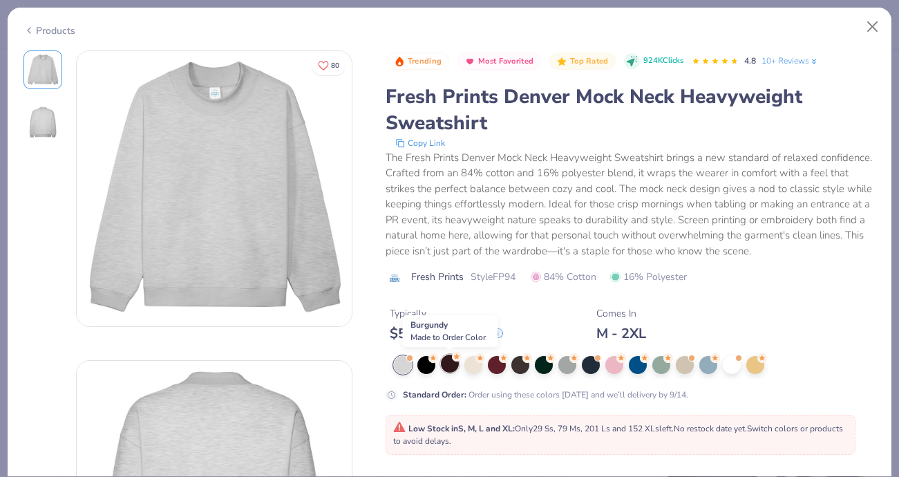
click at [446, 370] on div at bounding box center [450, 363] width 18 height 18
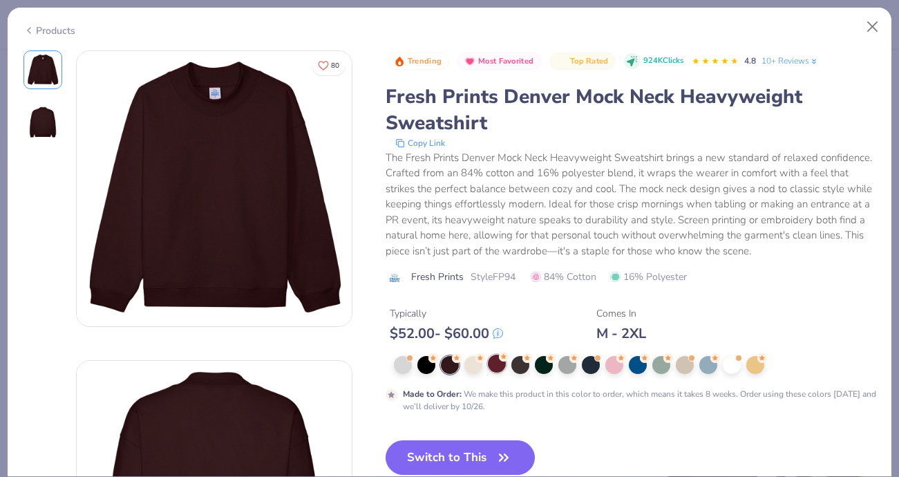
click at [504, 366] on div at bounding box center [497, 363] width 18 height 18
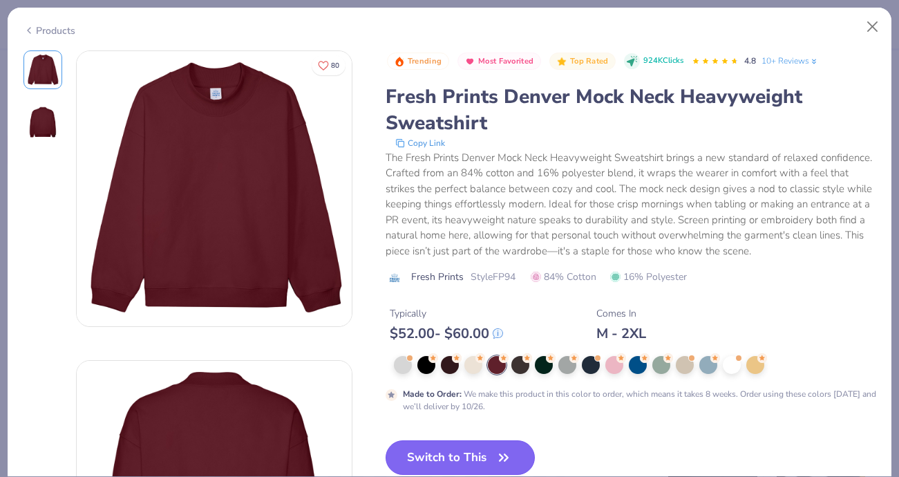
click at [488, 465] on button "Switch to This" at bounding box center [460, 457] width 150 height 35
type input "50"
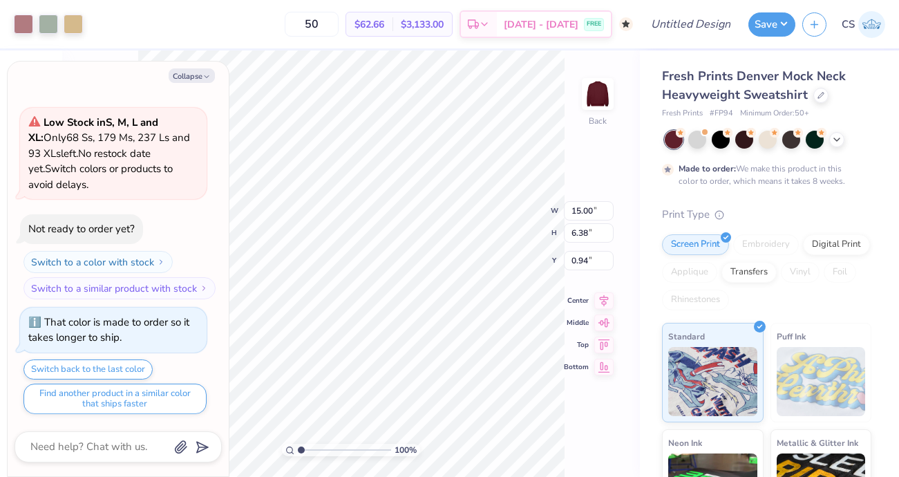
type textarea "x"
type input "0.96"
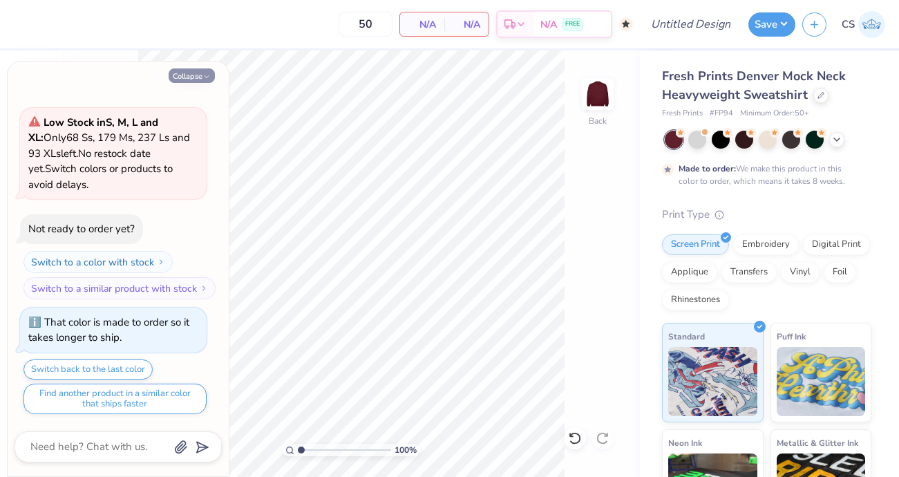
click at [203, 75] on icon "button" at bounding box center [206, 77] width 8 height 8
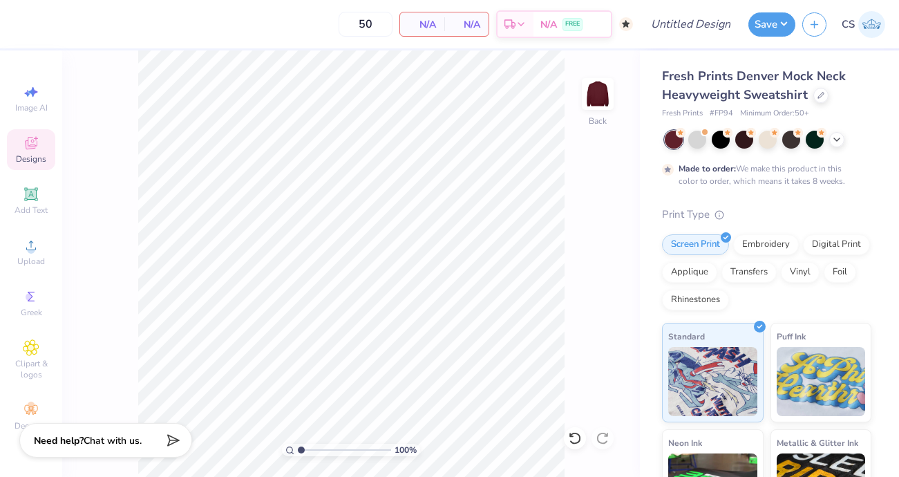
click at [32, 143] on icon at bounding box center [31, 143] width 17 height 17
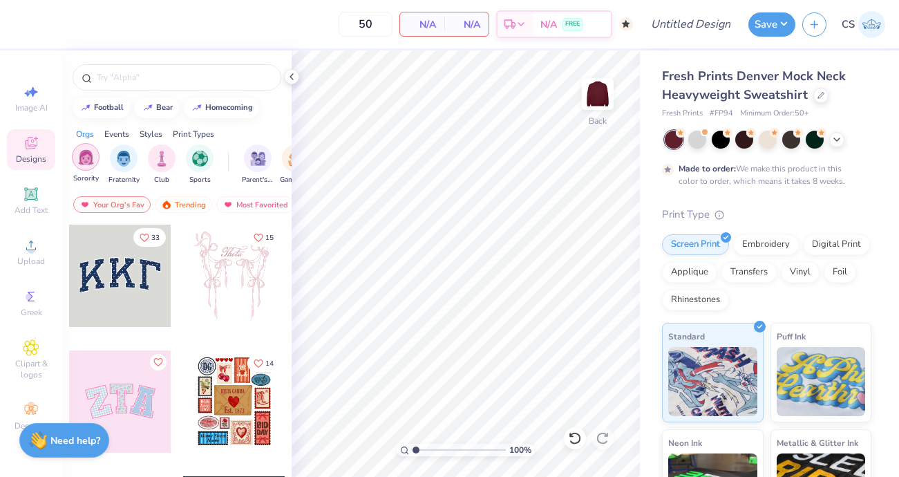
click at [88, 168] on div "filter for Sorority" at bounding box center [86, 157] width 28 height 28
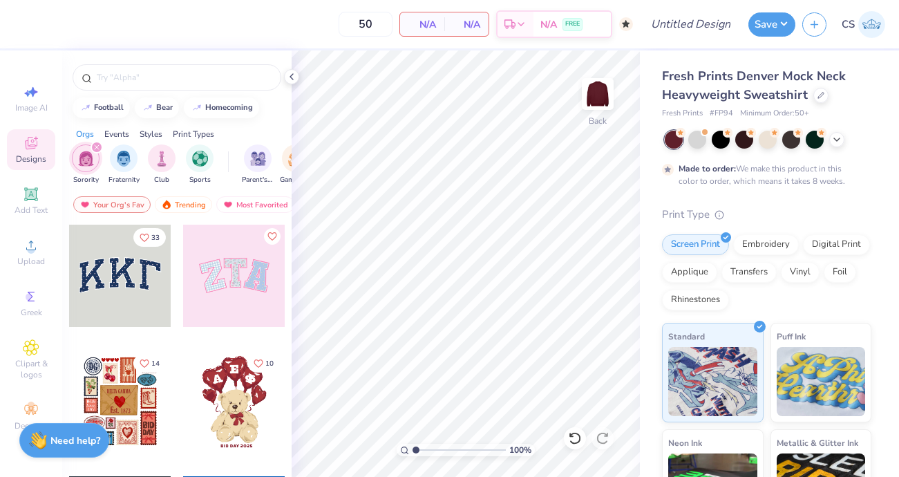
click at [120, 388] on div at bounding box center [120, 401] width 102 height 102
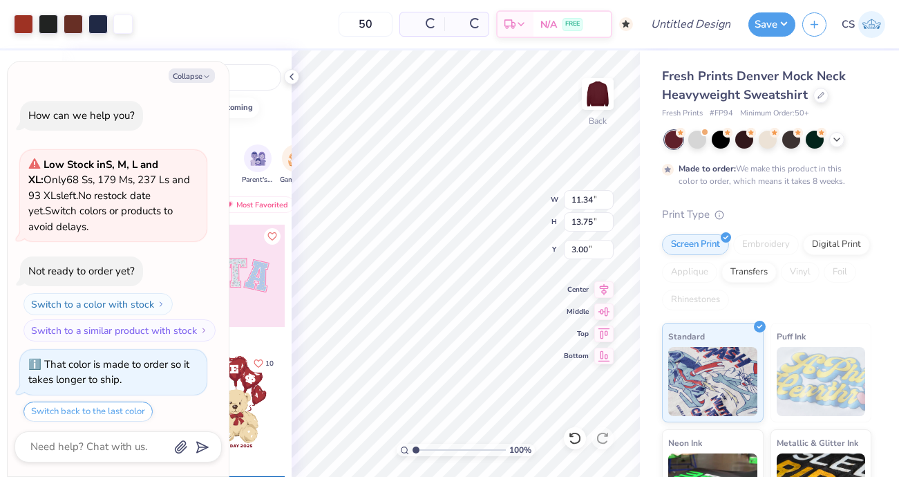
scroll to position [157, 0]
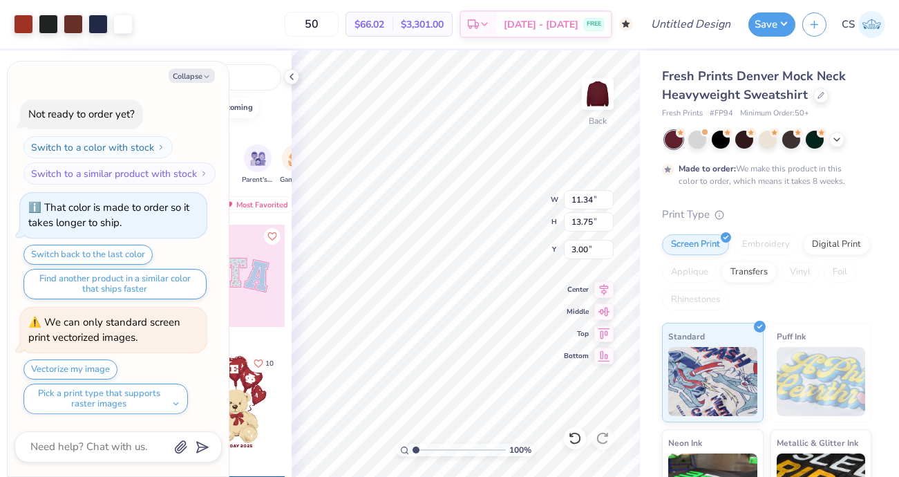
type textarea "x"
type input "2.13"
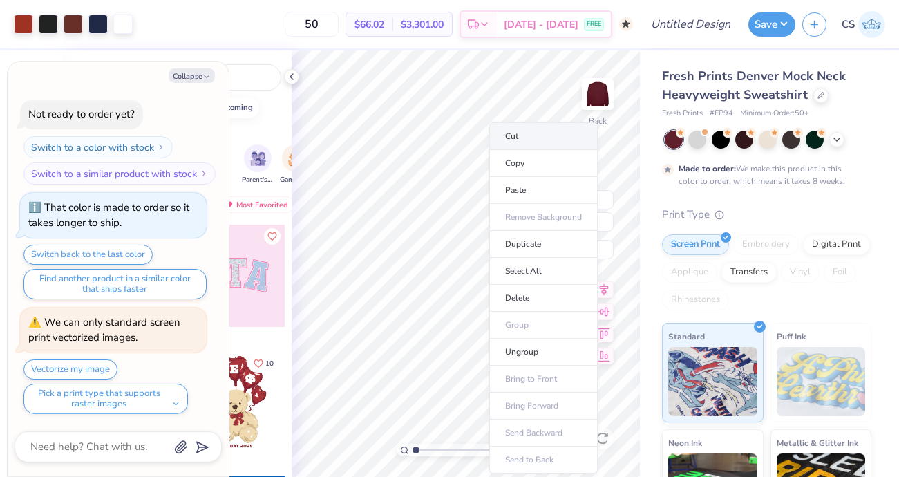
click at [537, 128] on li "Cut" at bounding box center [543, 136] width 108 height 28
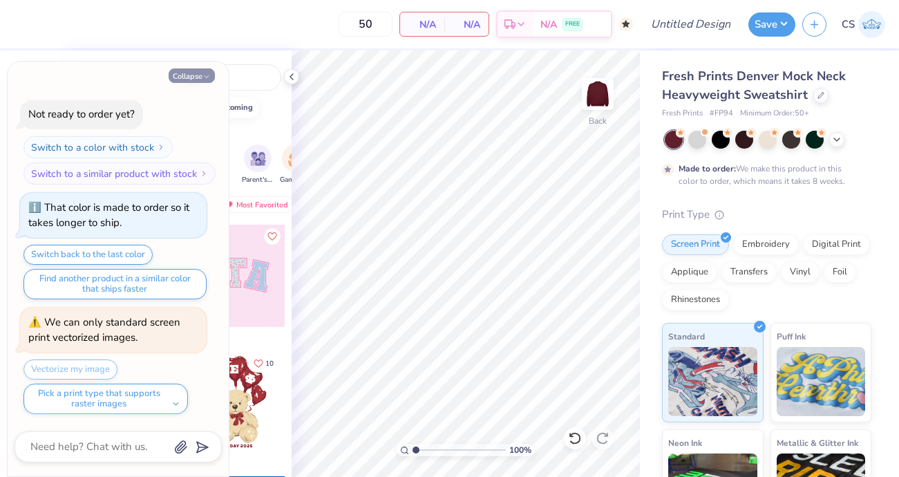
click at [195, 81] on button "Collapse" at bounding box center [192, 75] width 46 height 15
type textarea "x"
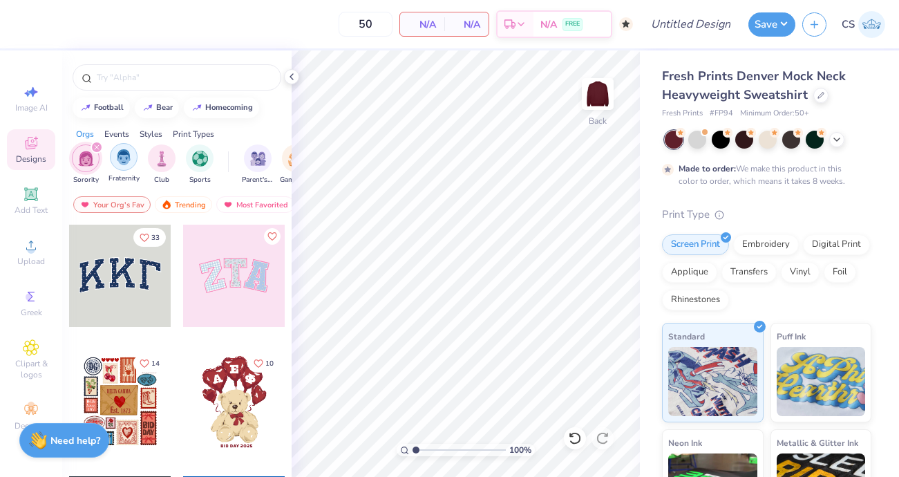
click at [122, 166] on div "filter for Fraternity" at bounding box center [124, 157] width 28 height 28
click at [132, 151] on div "filter for Sorority" at bounding box center [134, 147] width 12 height 12
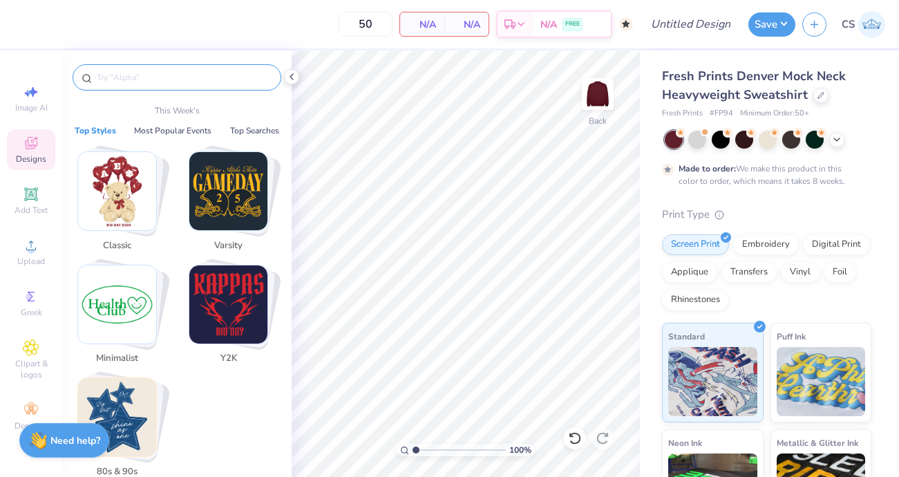
click at [153, 82] on input "text" at bounding box center [183, 77] width 177 height 14
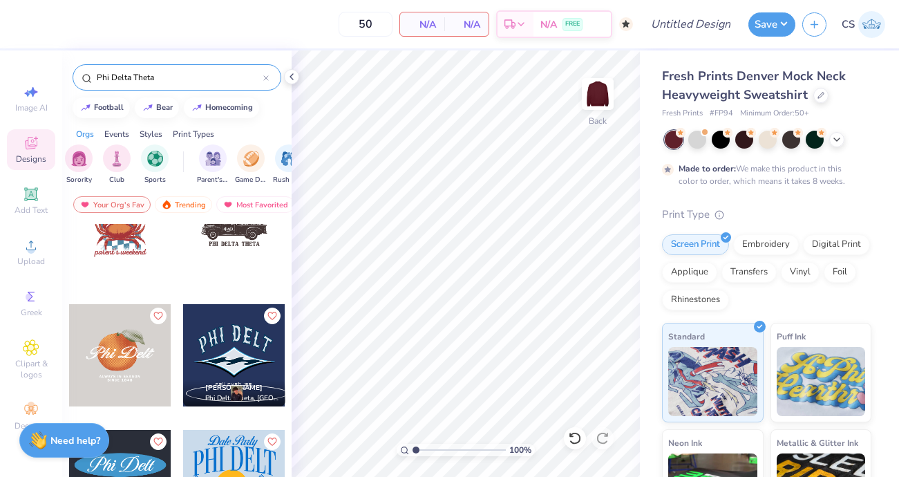
scroll to position [0, 95]
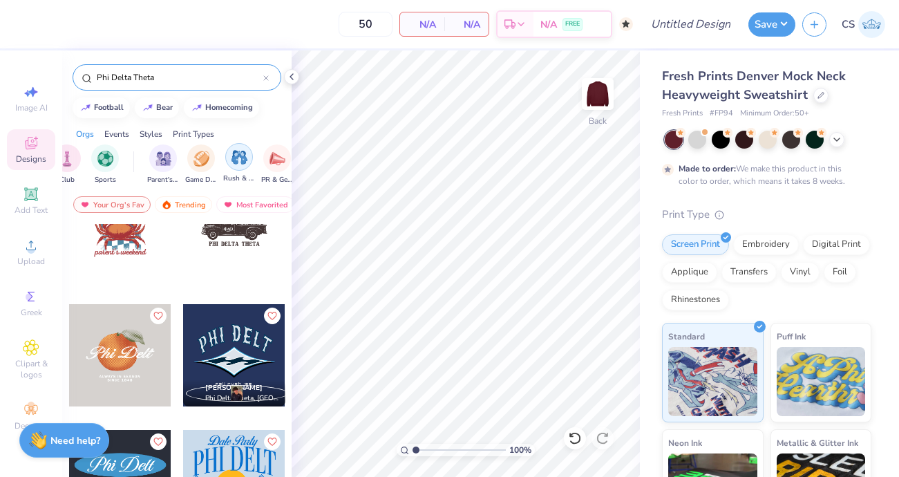
type input "Phi Delta Theta"
click at [234, 157] on img "filter for Rush & Bid" at bounding box center [239, 157] width 16 height 16
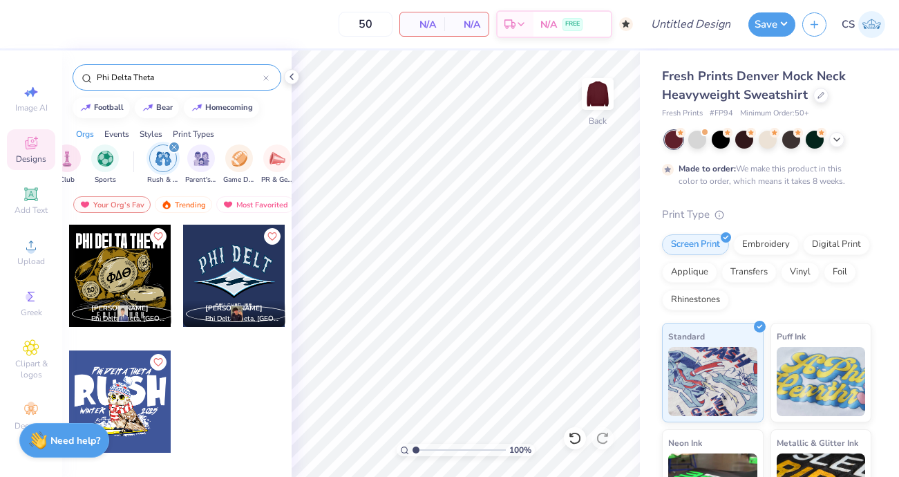
click at [172, 148] on icon "filter for Rush & Bid" at bounding box center [174, 147] width 6 height 6
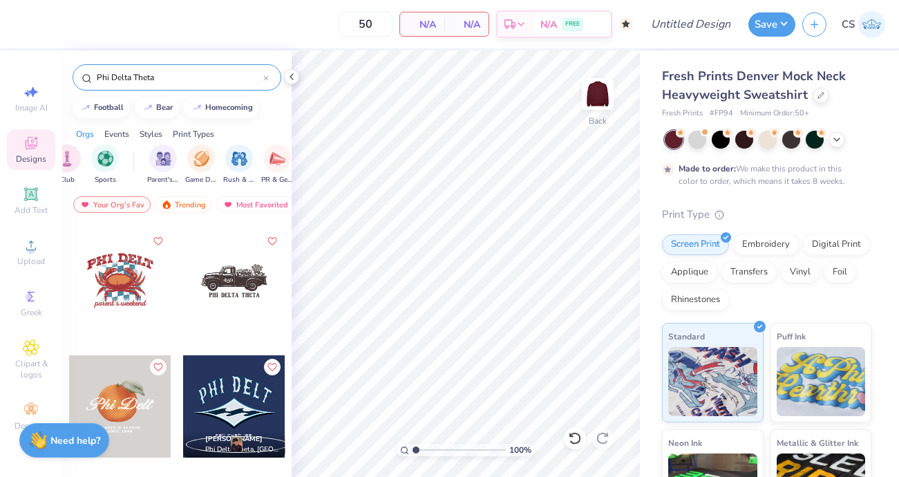
scroll to position [0, 0]
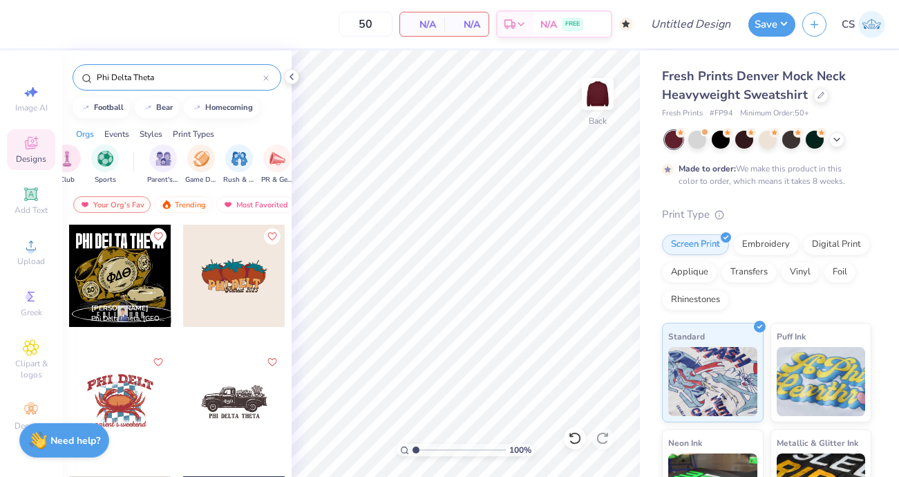
click at [236, 402] on div at bounding box center [234, 401] width 102 height 102
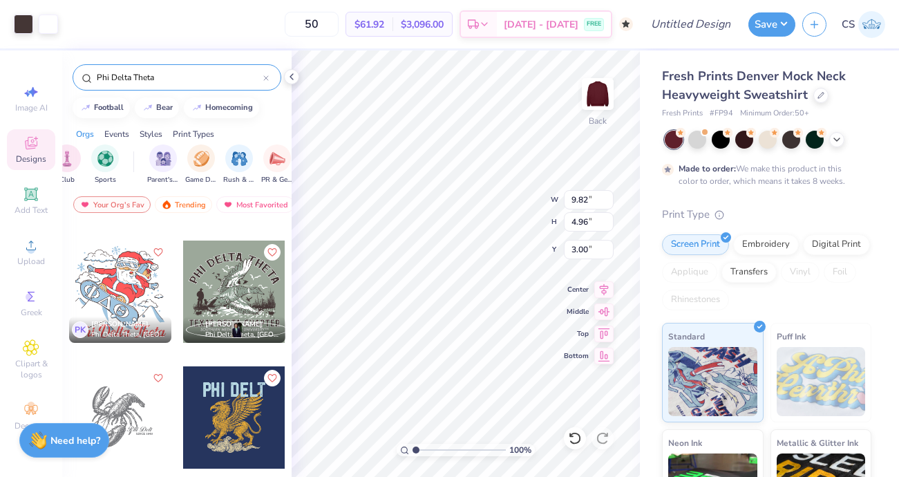
scroll to position [827, 0]
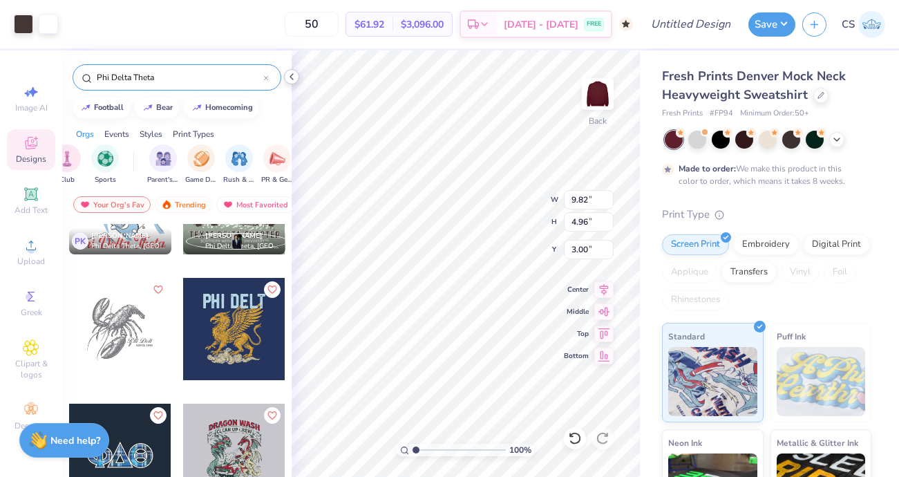
click at [293, 74] on polyline at bounding box center [291, 77] width 3 height 6
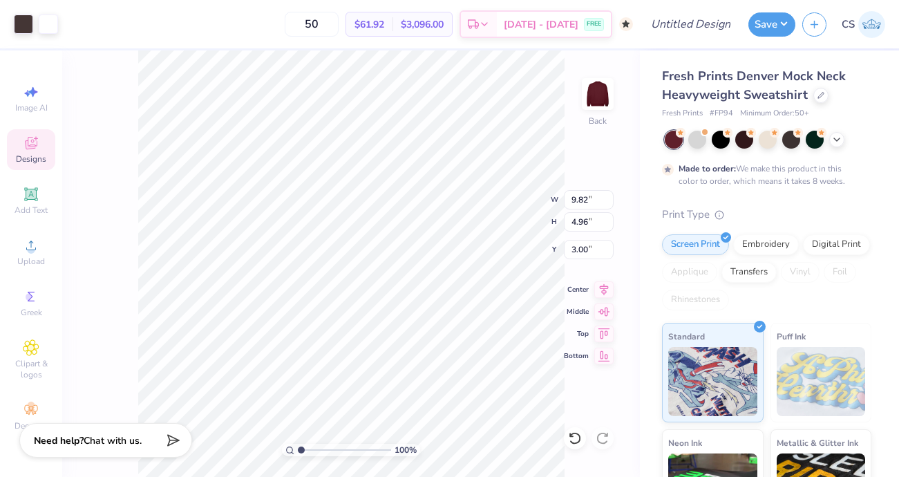
click at [44, 37] on div "Art colors" at bounding box center [29, 24] width 58 height 48
click at [48, 23] on div at bounding box center [48, 22] width 19 height 19
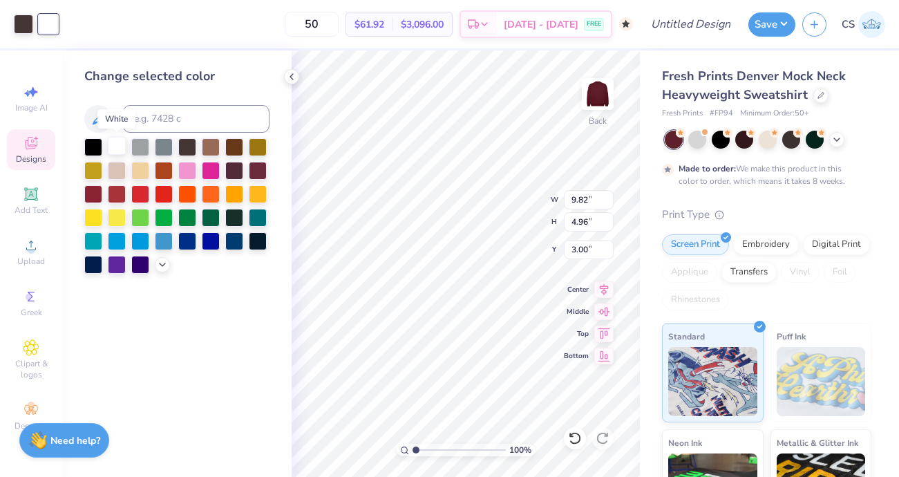
click at [116, 144] on div at bounding box center [117, 146] width 18 height 18
click at [145, 169] on div at bounding box center [140, 169] width 18 height 18
click at [23, 26] on div at bounding box center [23, 22] width 19 height 19
click at [144, 169] on div at bounding box center [140, 169] width 18 height 18
click at [575, 438] on icon at bounding box center [575, 438] width 14 height 14
